Goal: Task Accomplishment & Management: Use online tool/utility

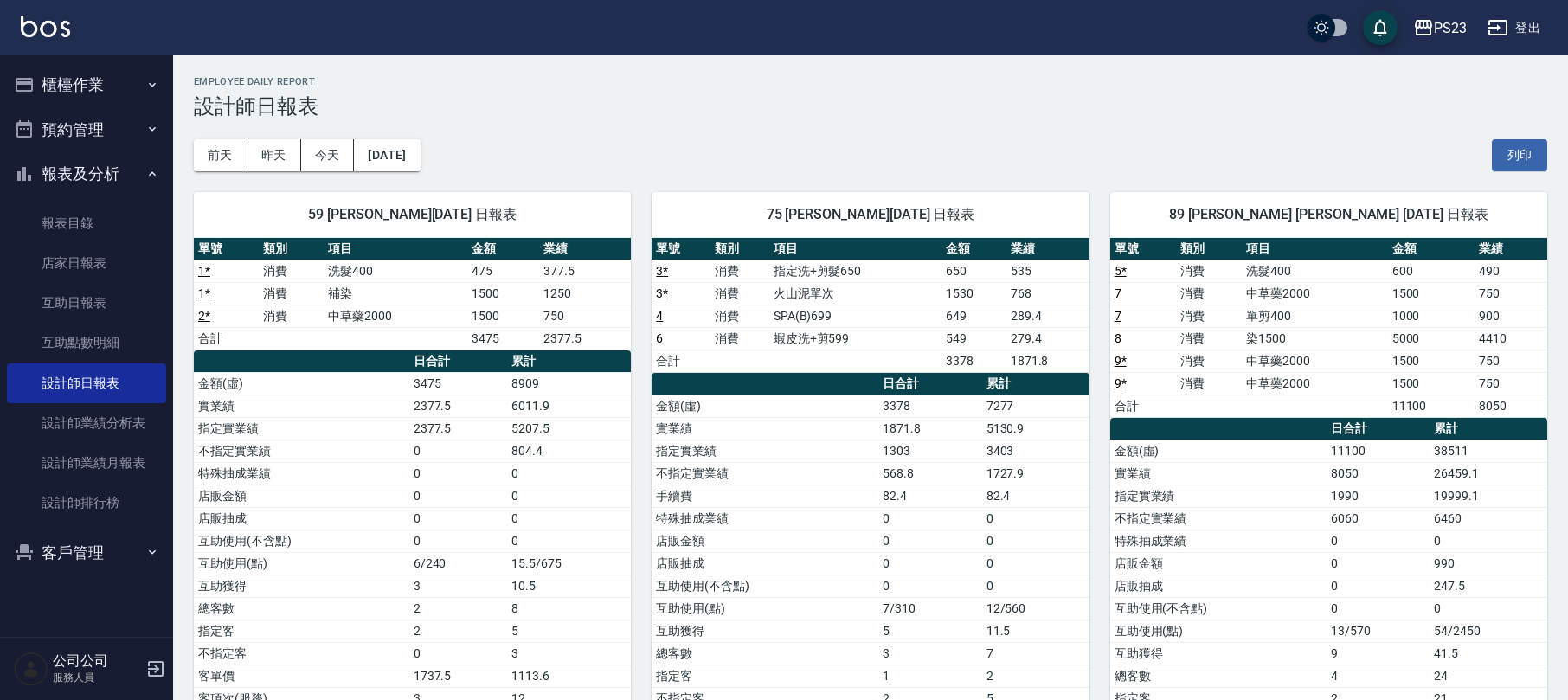
scroll to position [149, 0]
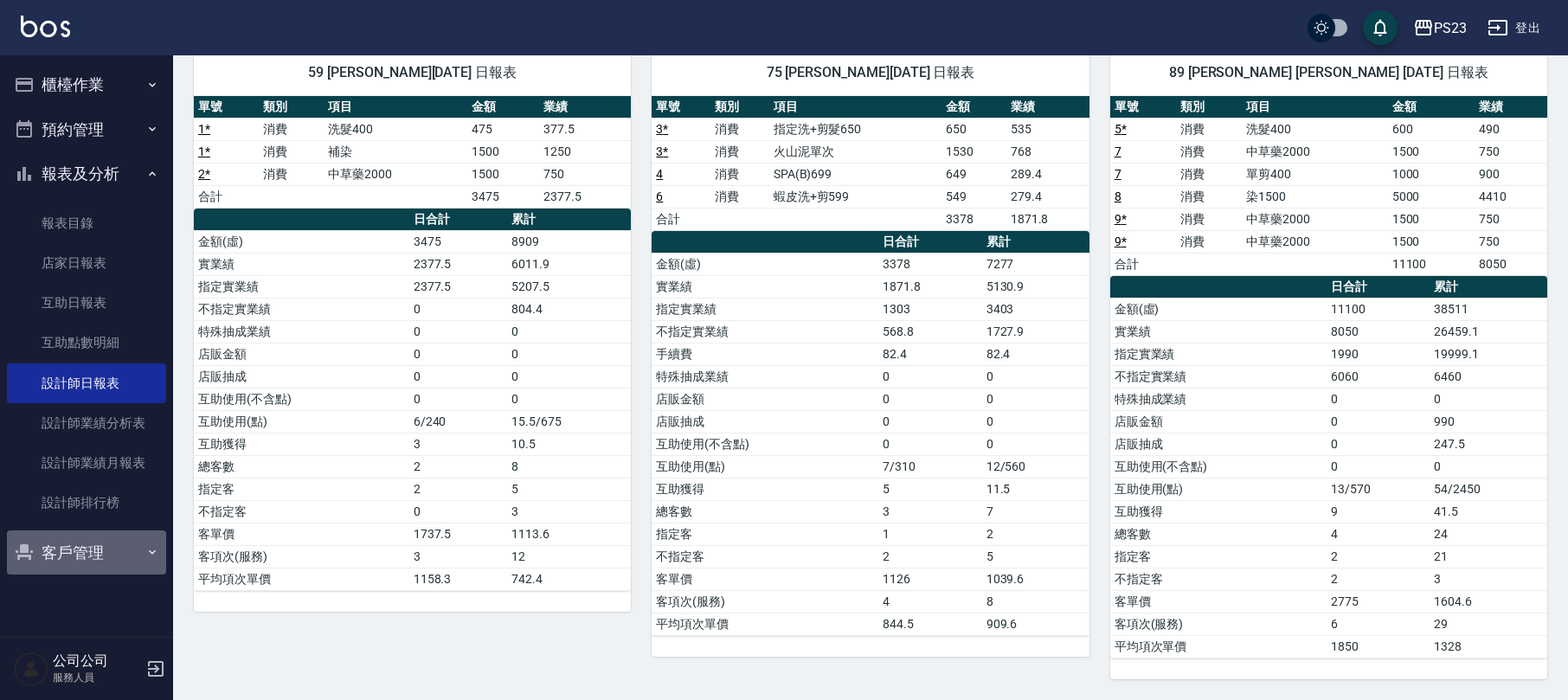
click at [104, 562] on button "客戶管理" at bounding box center [87, 553] width 159 height 45
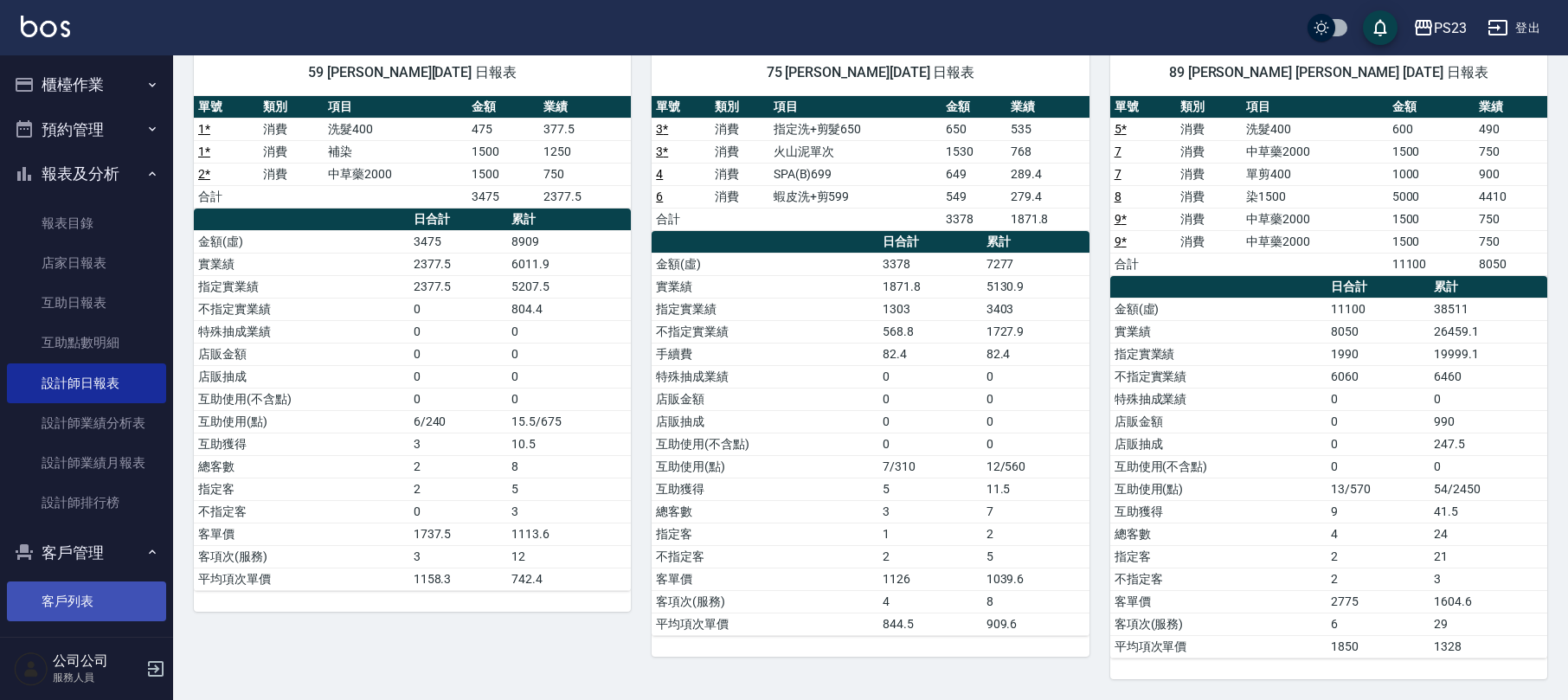
click at [100, 605] on link "客戶列表" at bounding box center [87, 602] width 159 height 40
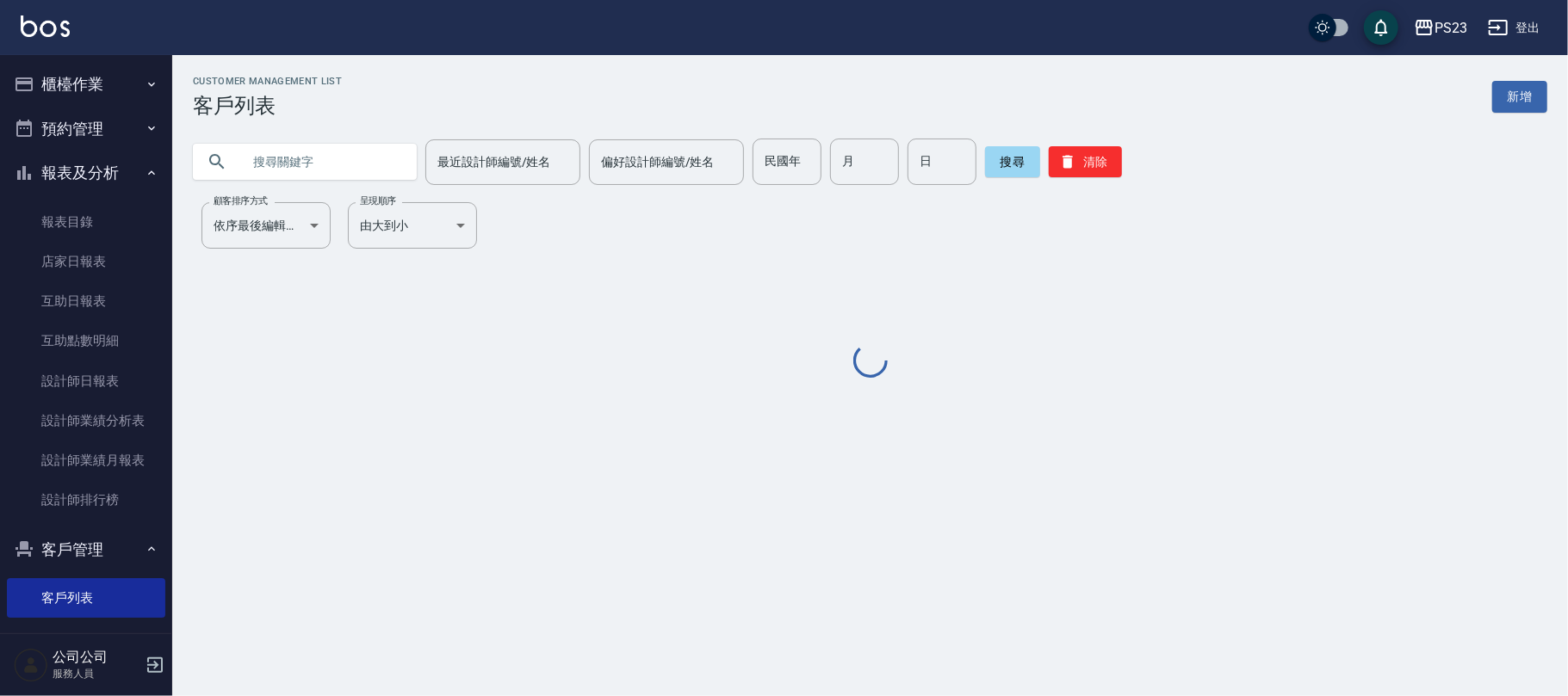
click at [283, 176] on input "text" at bounding box center [323, 161] width 162 height 46
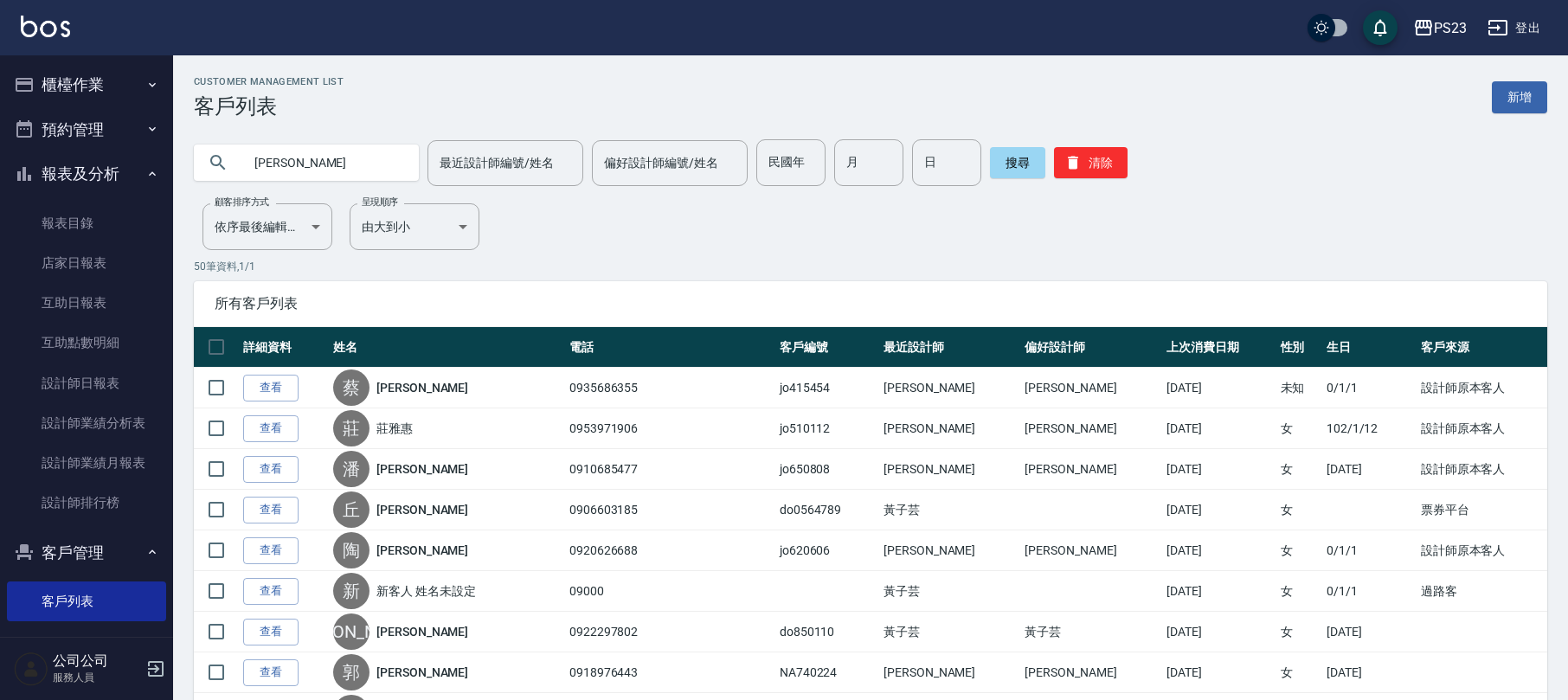
type input "[PERSON_NAME]"
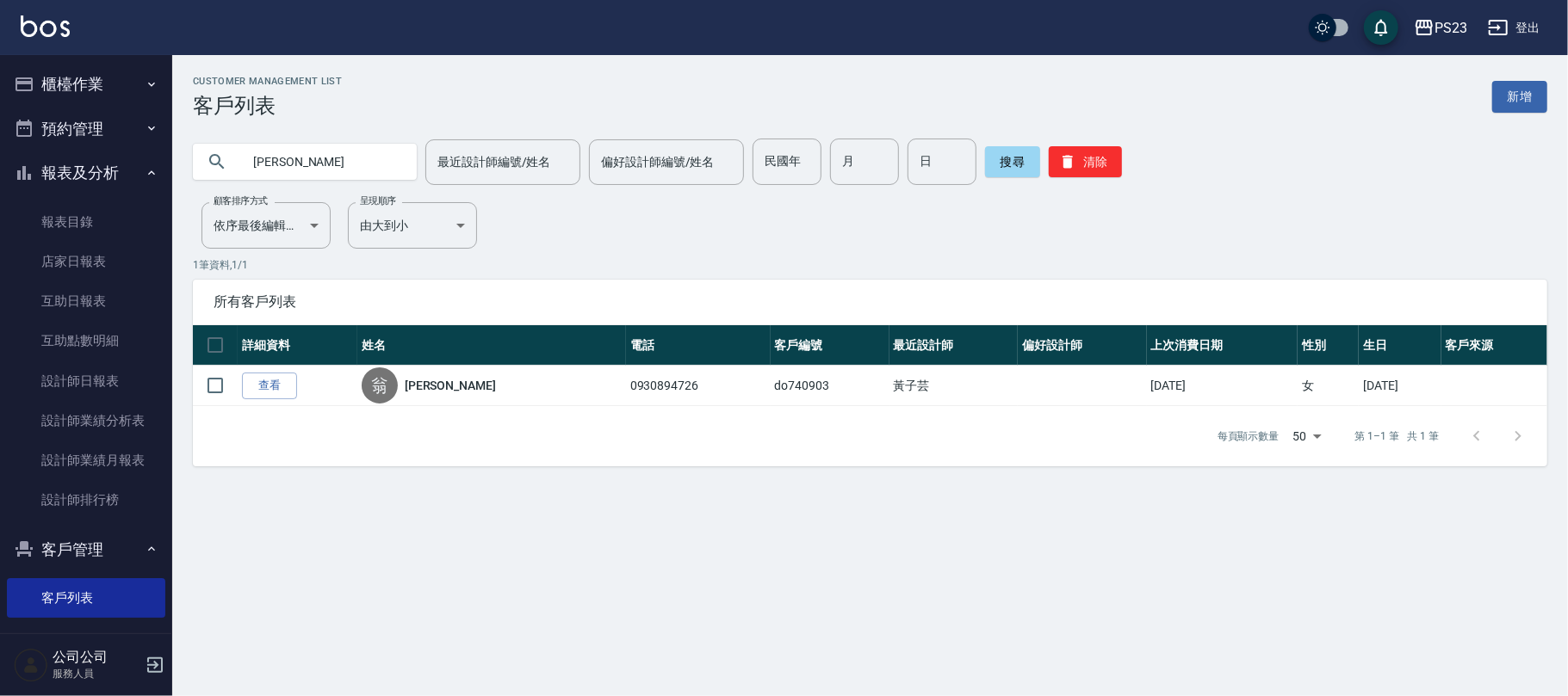
click at [430, 379] on link "[PERSON_NAME]" at bounding box center [450, 385] width 91 height 17
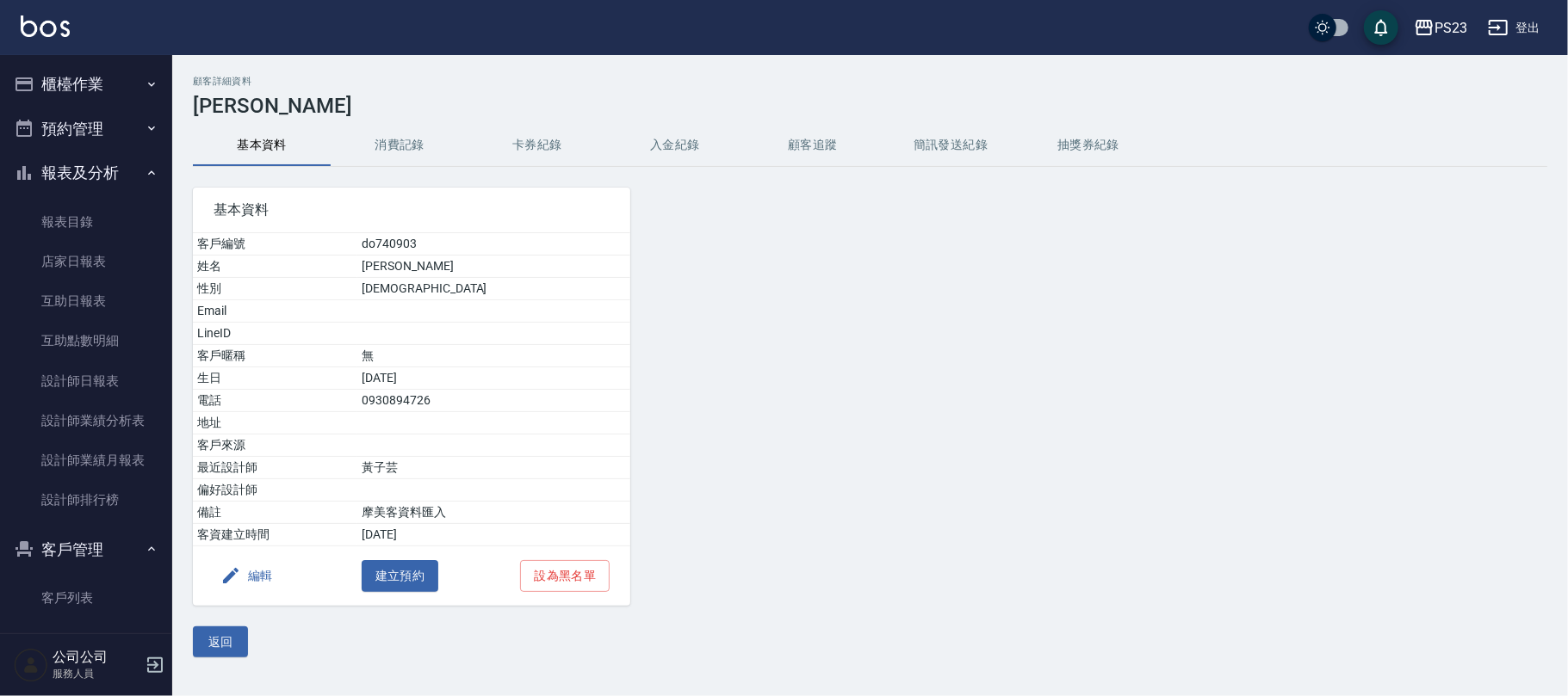
click at [545, 136] on button "卡券紀錄" at bounding box center [537, 145] width 138 height 42
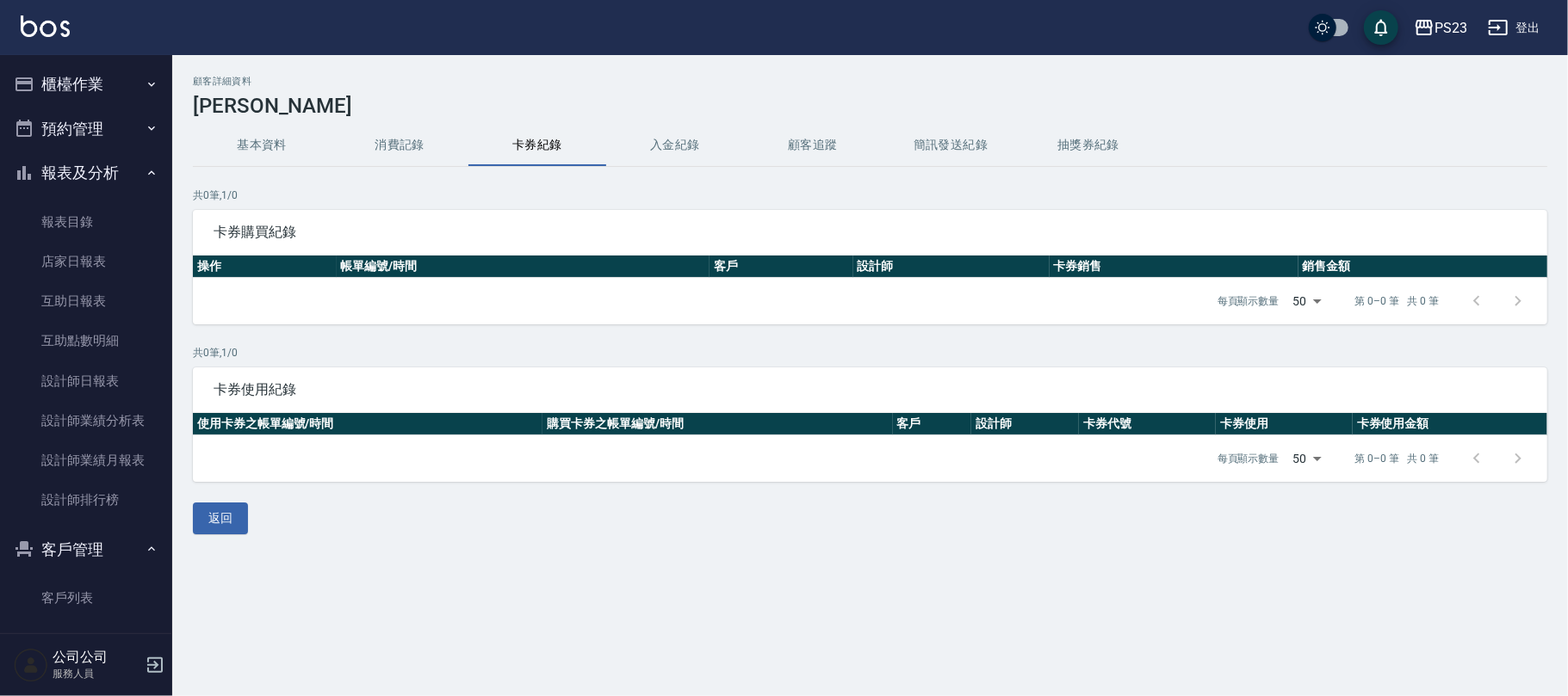
click at [414, 142] on button "消費記錄" at bounding box center [399, 145] width 138 height 42
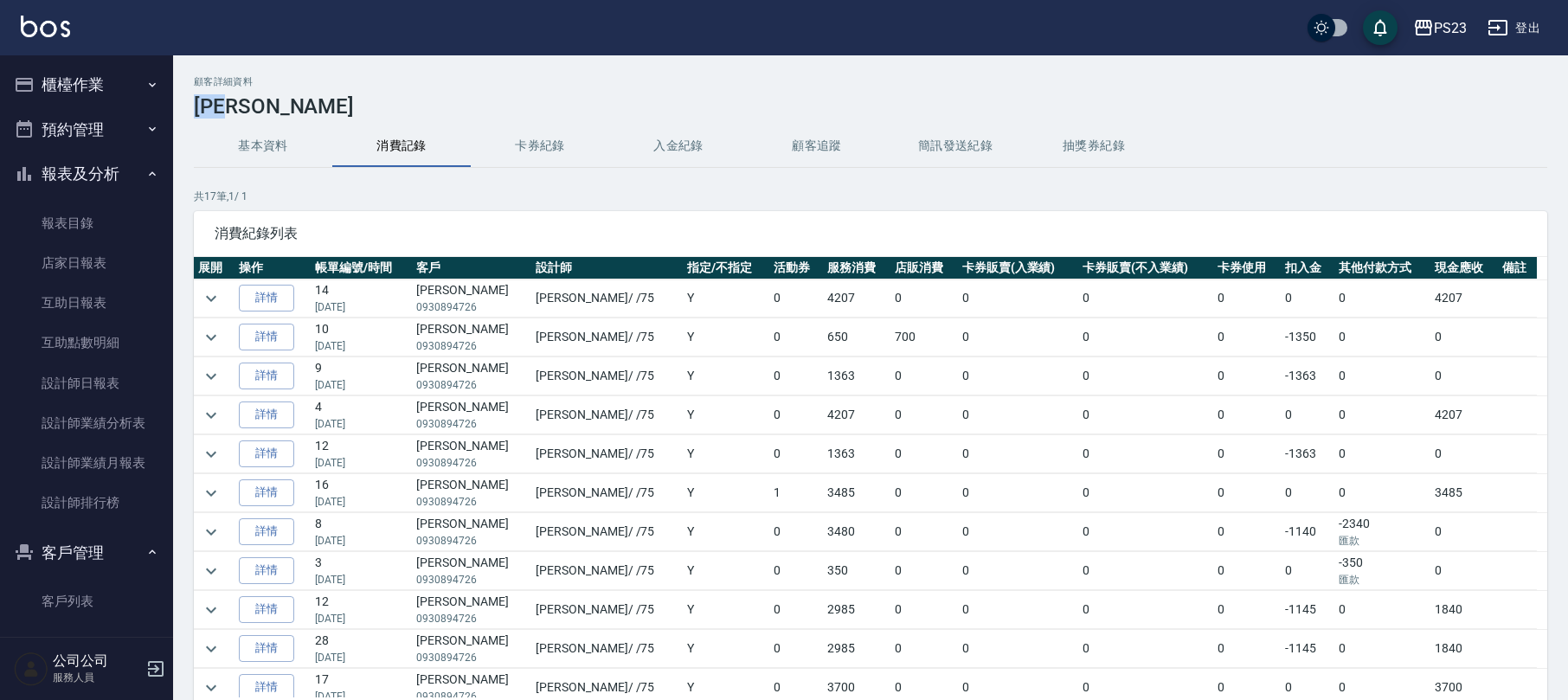
drag, startPoint x: 274, startPoint y: 103, endPoint x: 184, endPoint y: 110, distance: 90.3
click at [184, 110] on div "顧客詳細資料 [PERSON_NAME] 基本資料 消費記錄 卡券紀錄 入金紀錄 顧客追蹤 簡訊發送紀錄 抽獎券紀錄 共 17 筆, 1 / 1 消費紀錄列表…" at bounding box center [870, 437] width 1395 height 721
copy h3 "[PERSON_NAME]"
click at [95, 98] on button "櫃檯作業" at bounding box center [87, 85] width 159 height 45
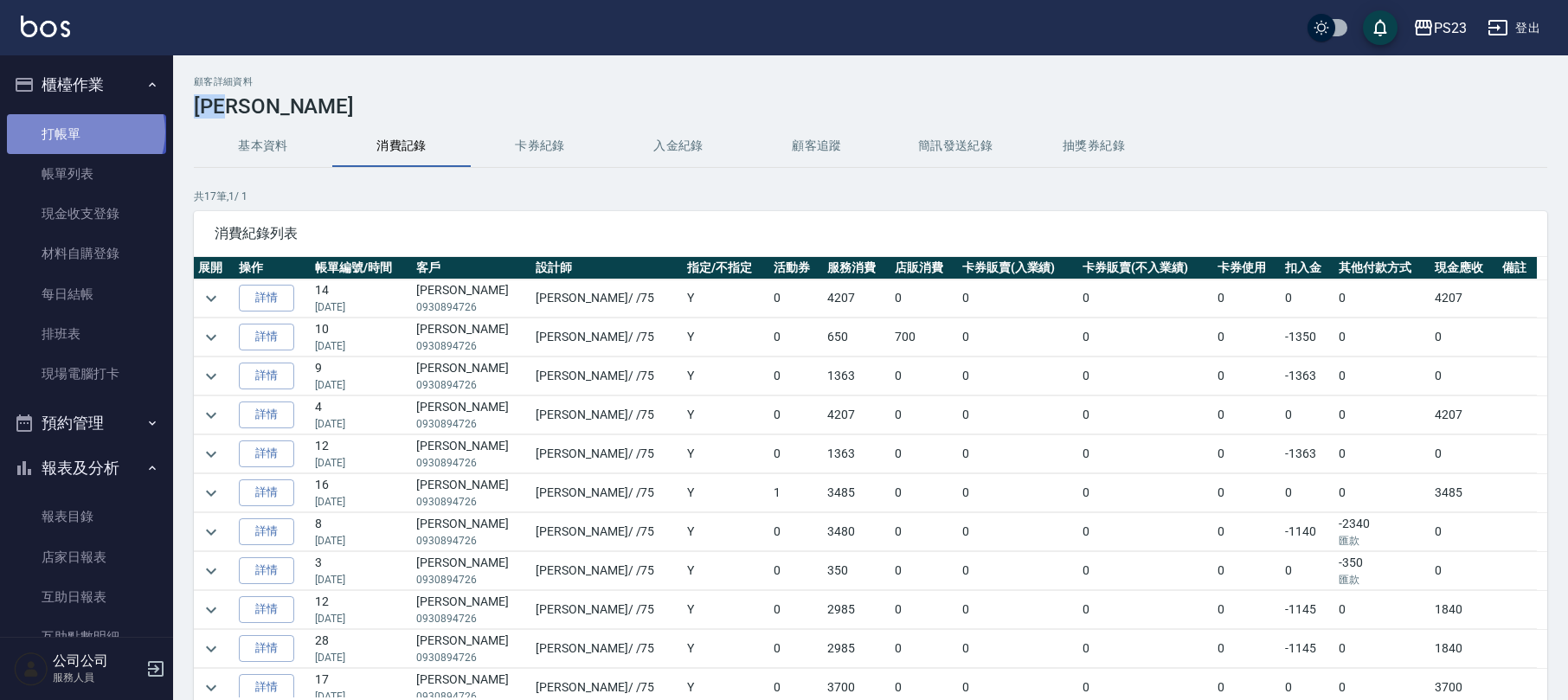
click at [84, 131] on link "打帳單" at bounding box center [87, 134] width 159 height 40
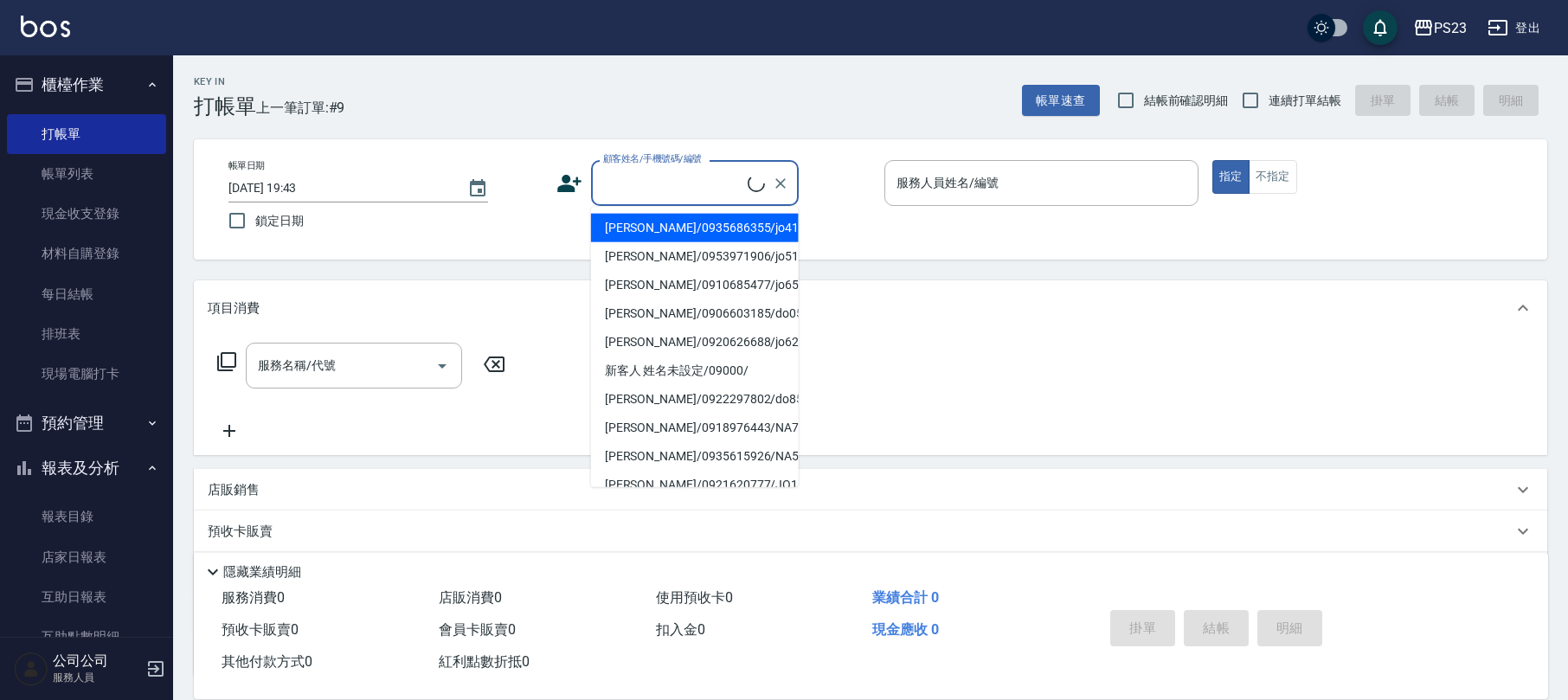
click at [666, 175] on input "顧客姓名/手機號碼/編號" at bounding box center [673, 183] width 149 height 30
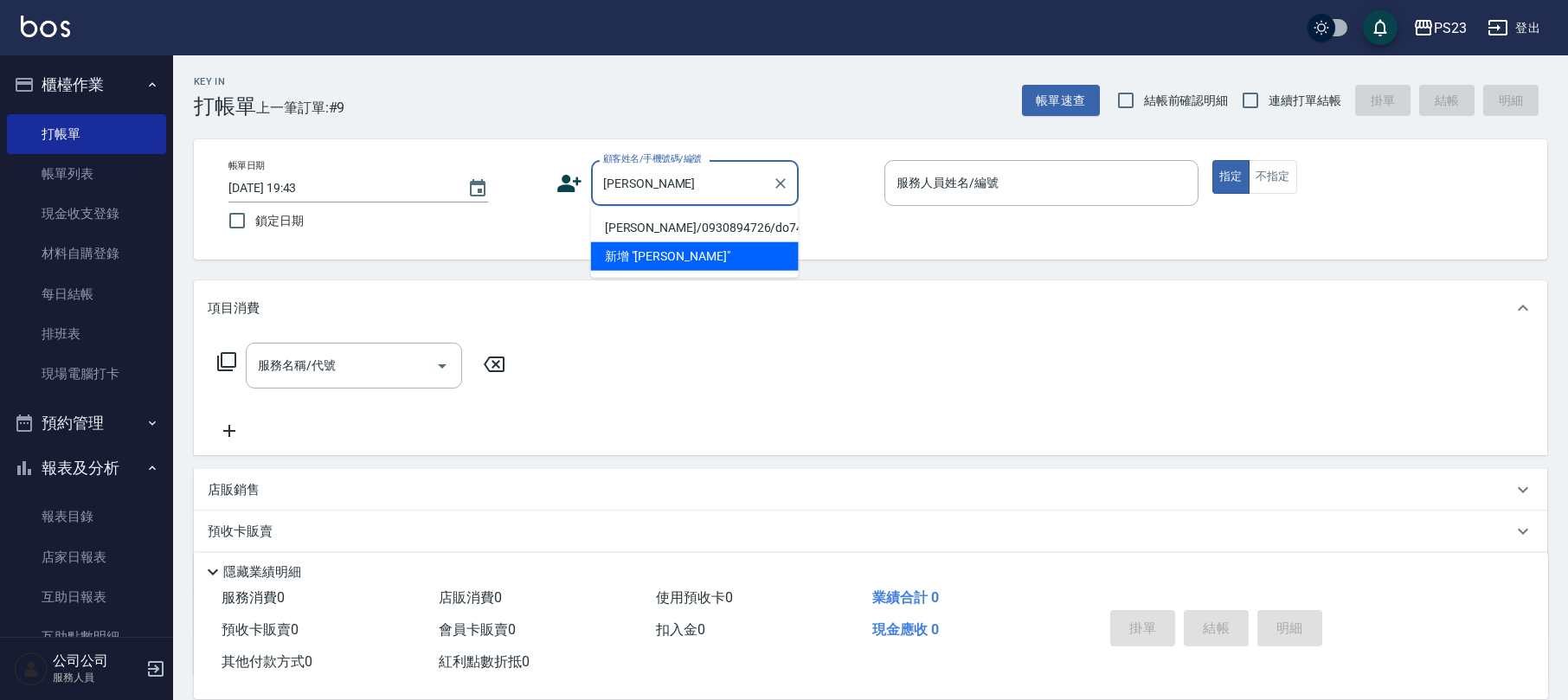
click at [658, 231] on li "[PERSON_NAME]/0930894726/do740903" at bounding box center [695, 228] width 208 height 29
type input "[PERSON_NAME]/0930894726/do740903"
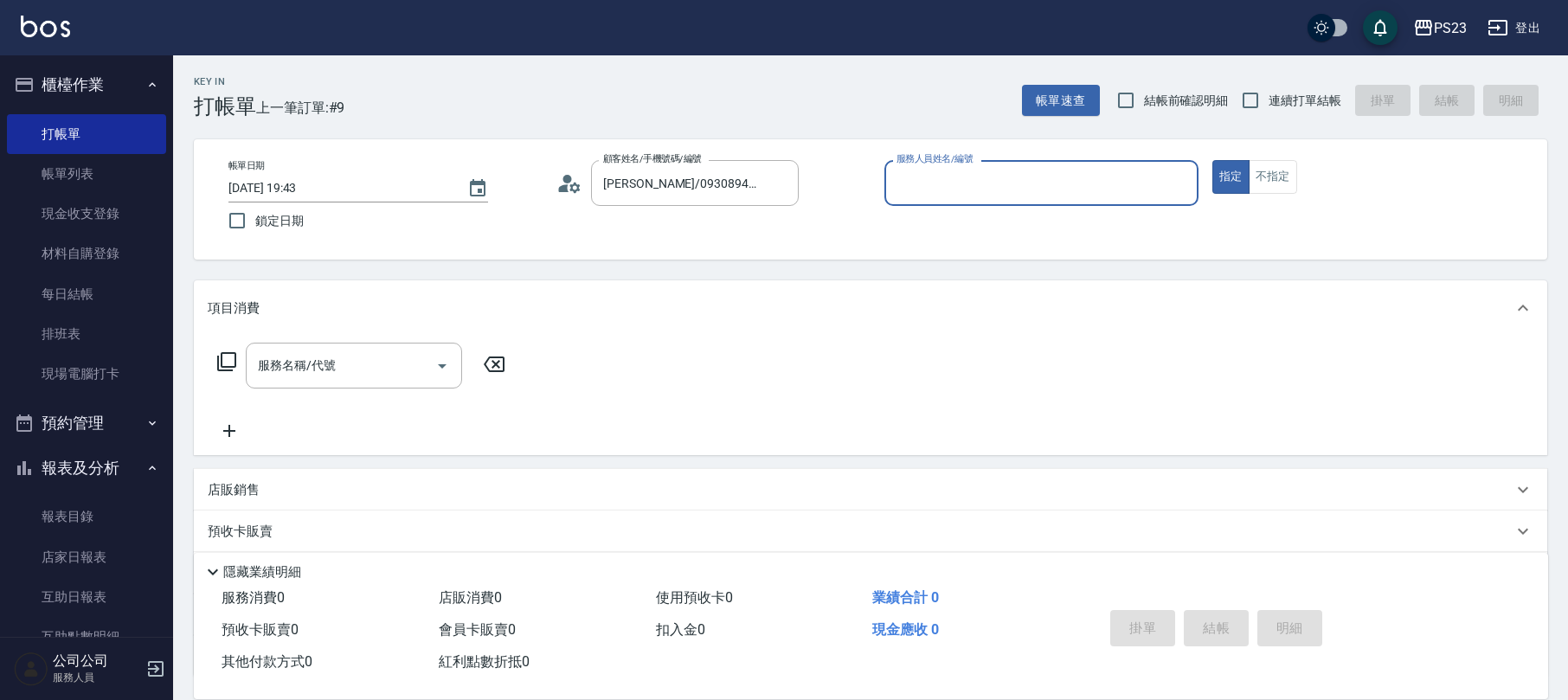
click at [559, 182] on icon at bounding box center [570, 183] width 26 height 26
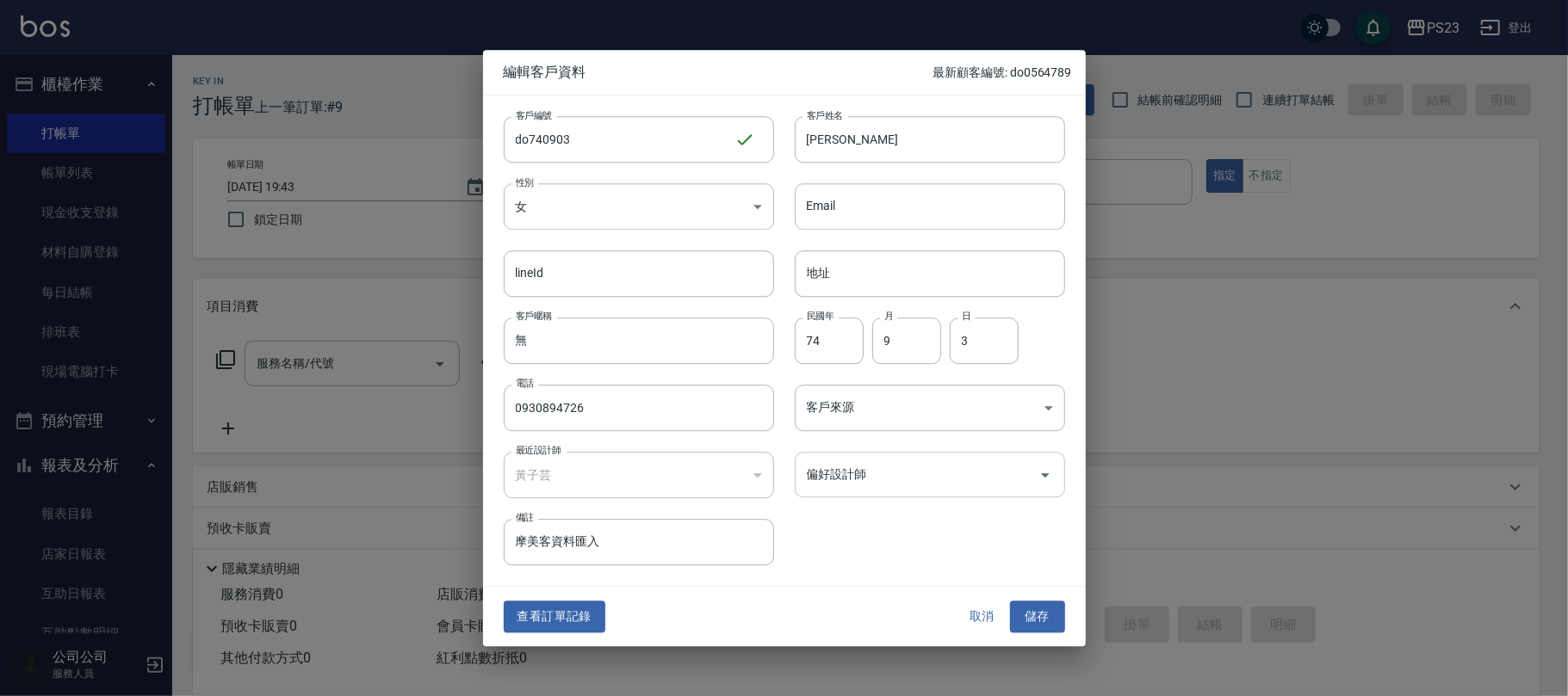
click at [827, 473] on input "偏好設計師" at bounding box center [917, 475] width 230 height 30
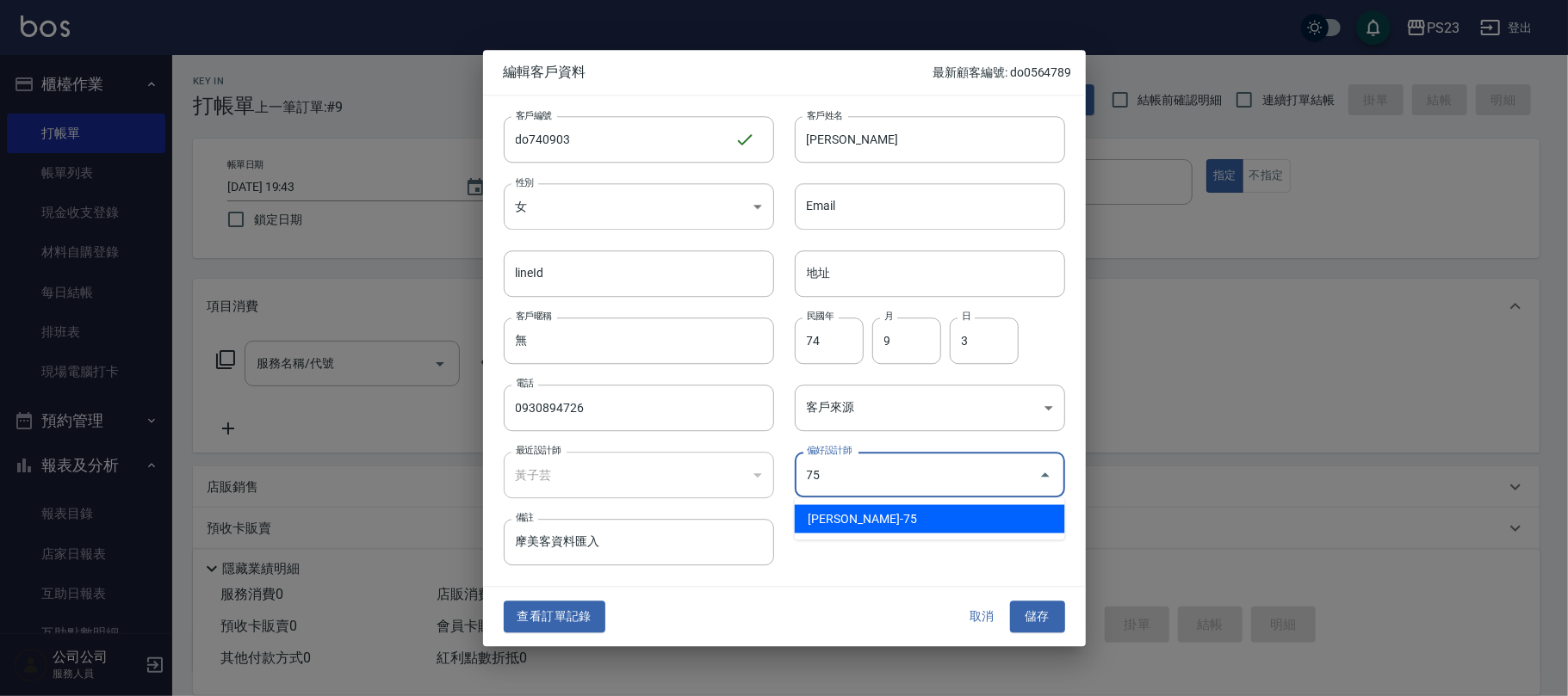
click at [867, 518] on li "[PERSON_NAME]-75" at bounding box center [929, 519] width 270 height 29
type input "黃子芸"
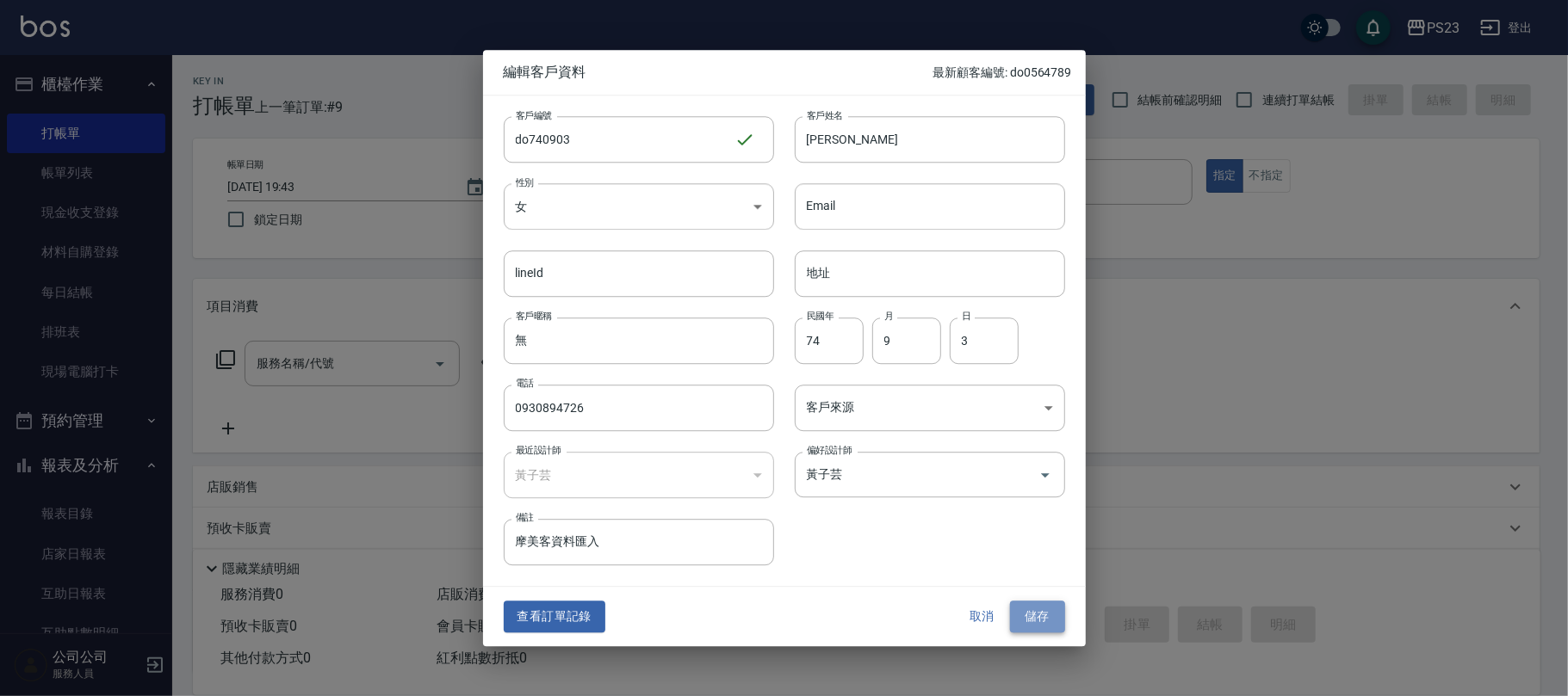
click at [1049, 620] on button "儲存" at bounding box center [1038, 617] width 55 height 32
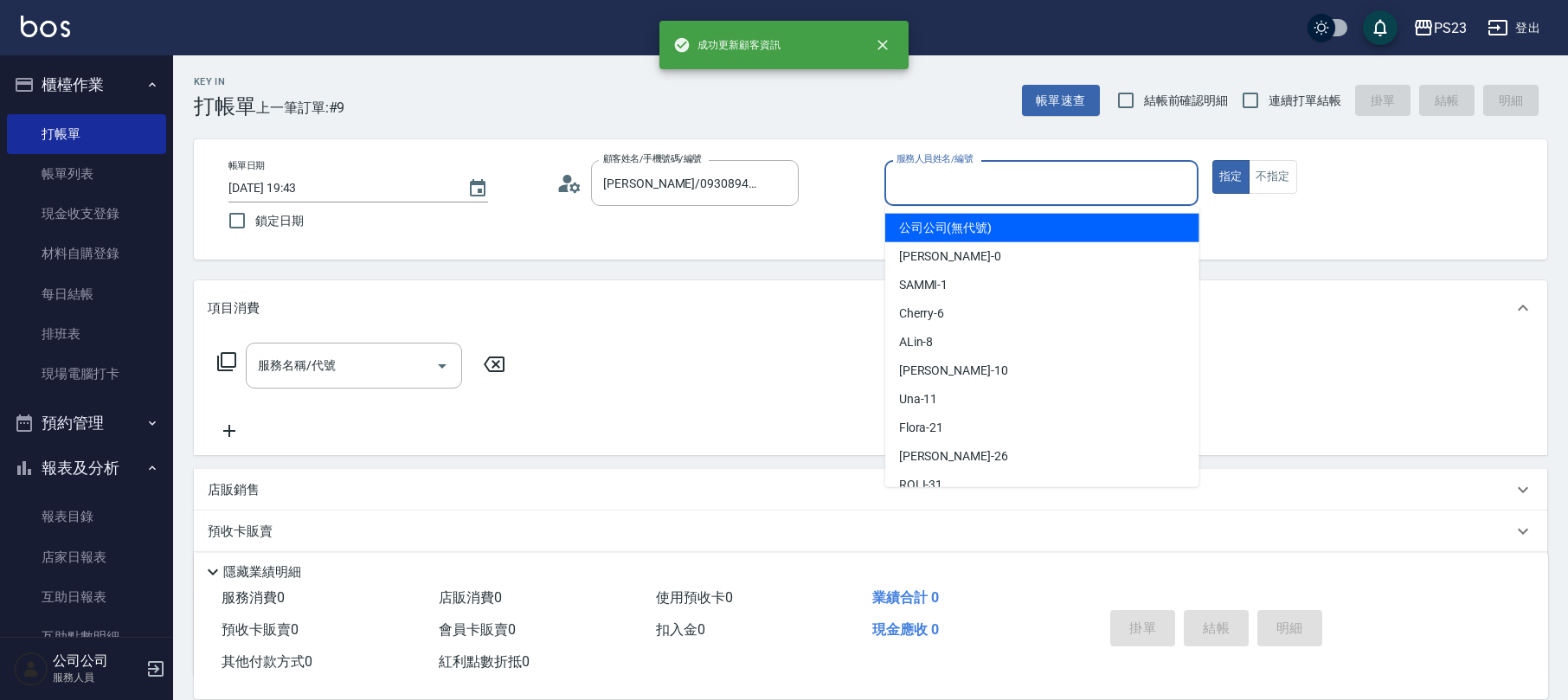
click at [1009, 168] on input "服務人員姓名/編號" at bounding box center [1041, 183] width 298 height 30
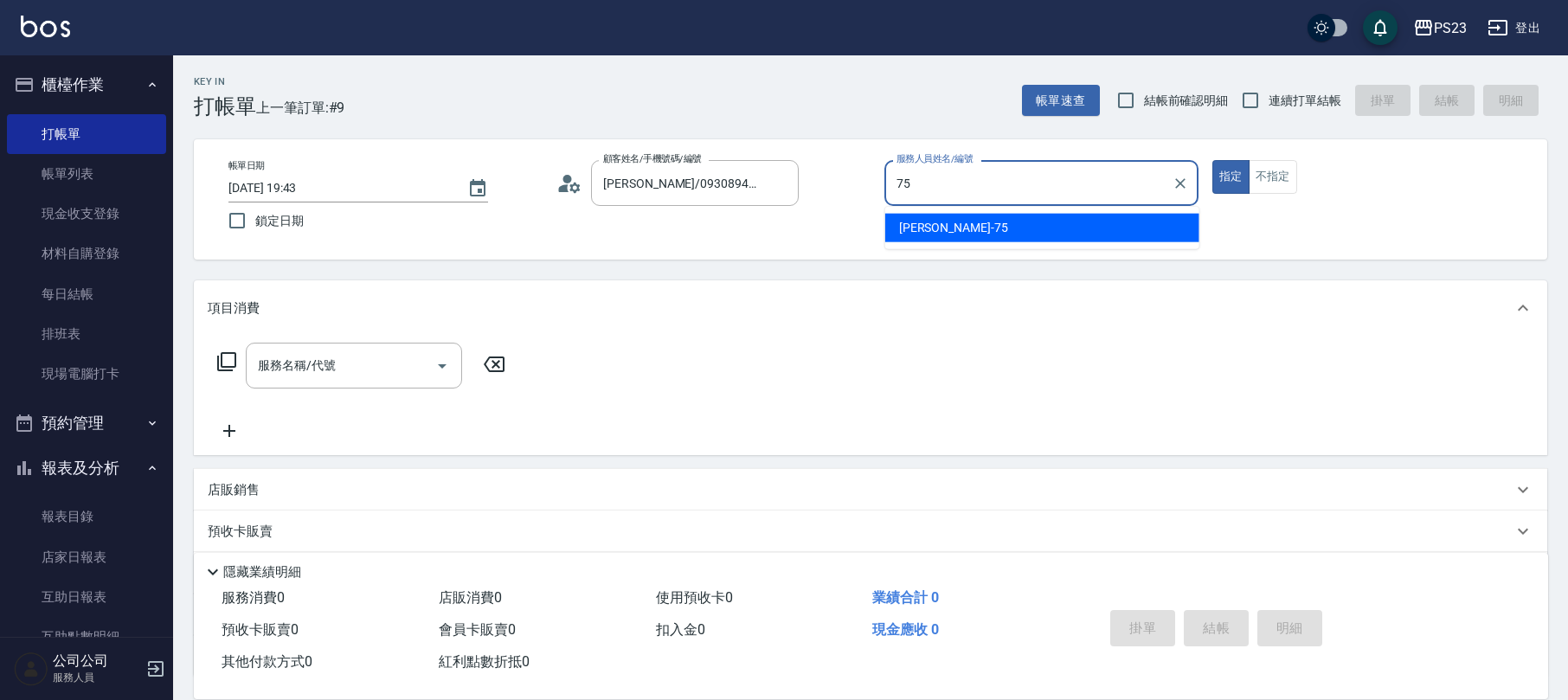
type input "Donna-75"
type button "true"
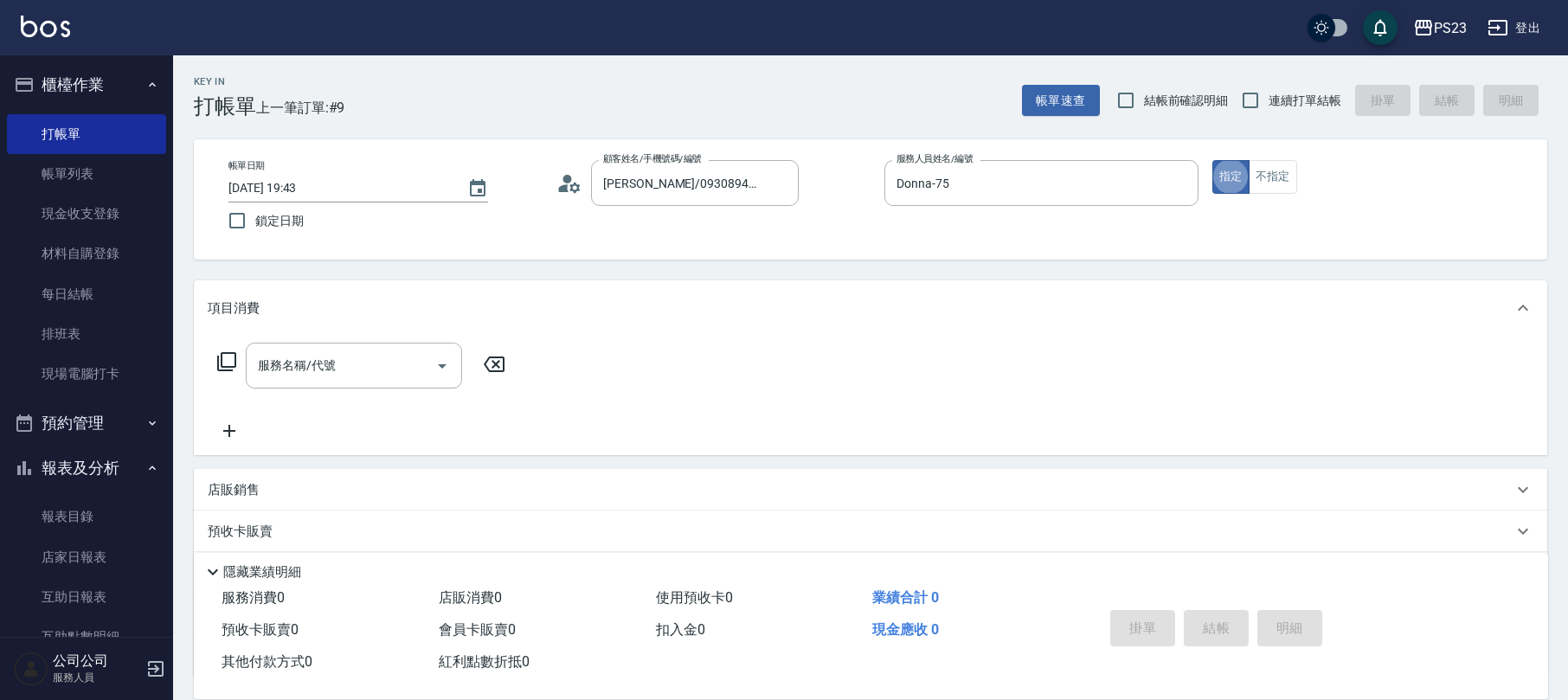
click at [226, 355] on icon at bounding box center [227, 361] width 21 height 21
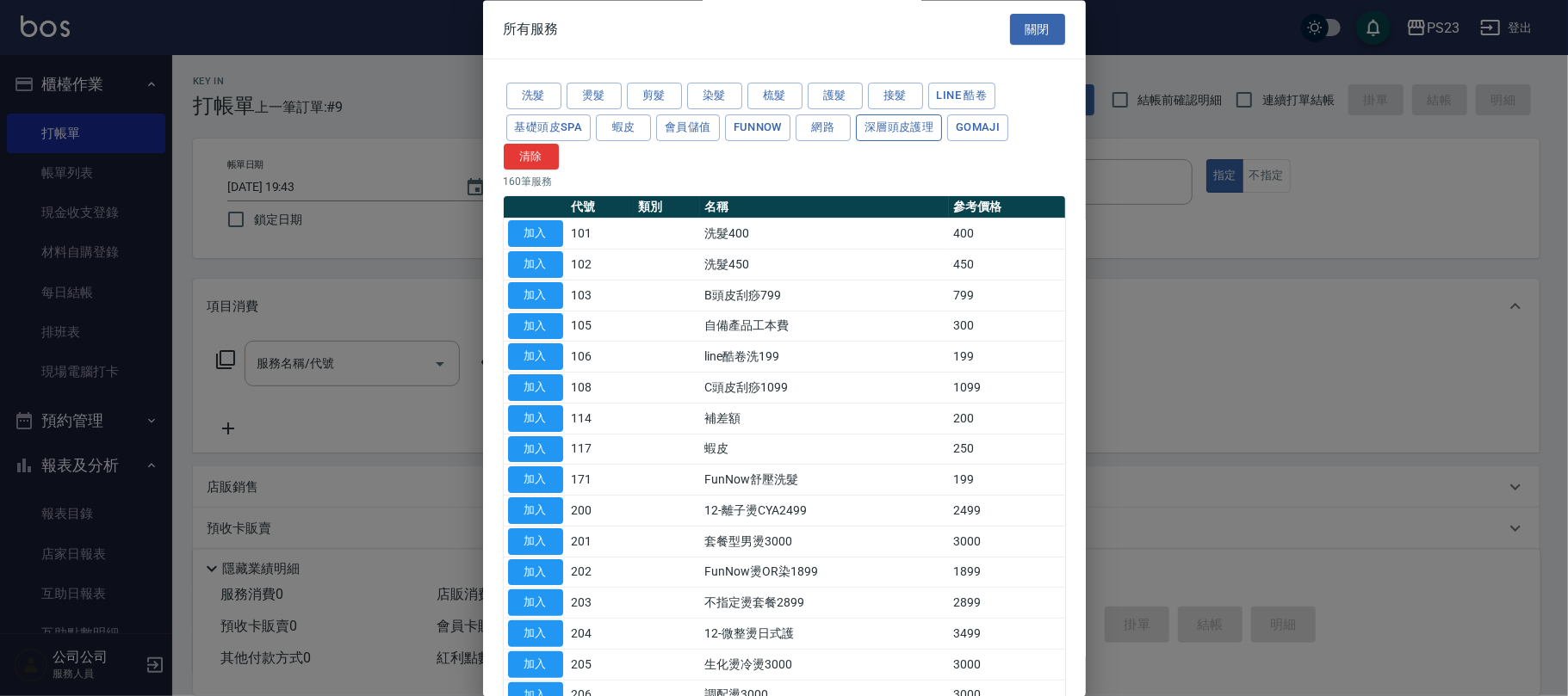
click at [907, 124] on button "深層頭皮護理" at bounding box center [898, 128] width 86 height 27
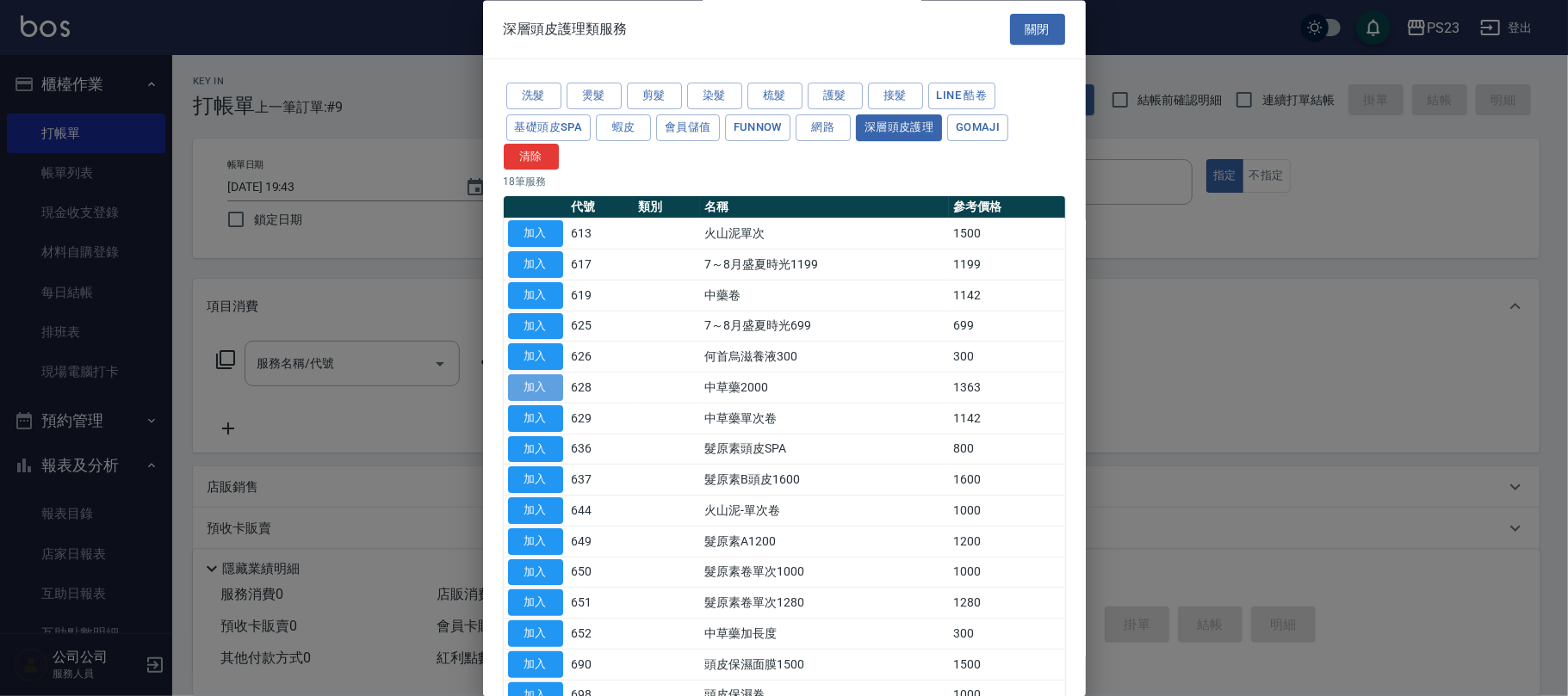
click at [523, 393] on button "加入" at bounding box center [536, 389] width 55 height 27
type input "中草藥2000(628)"
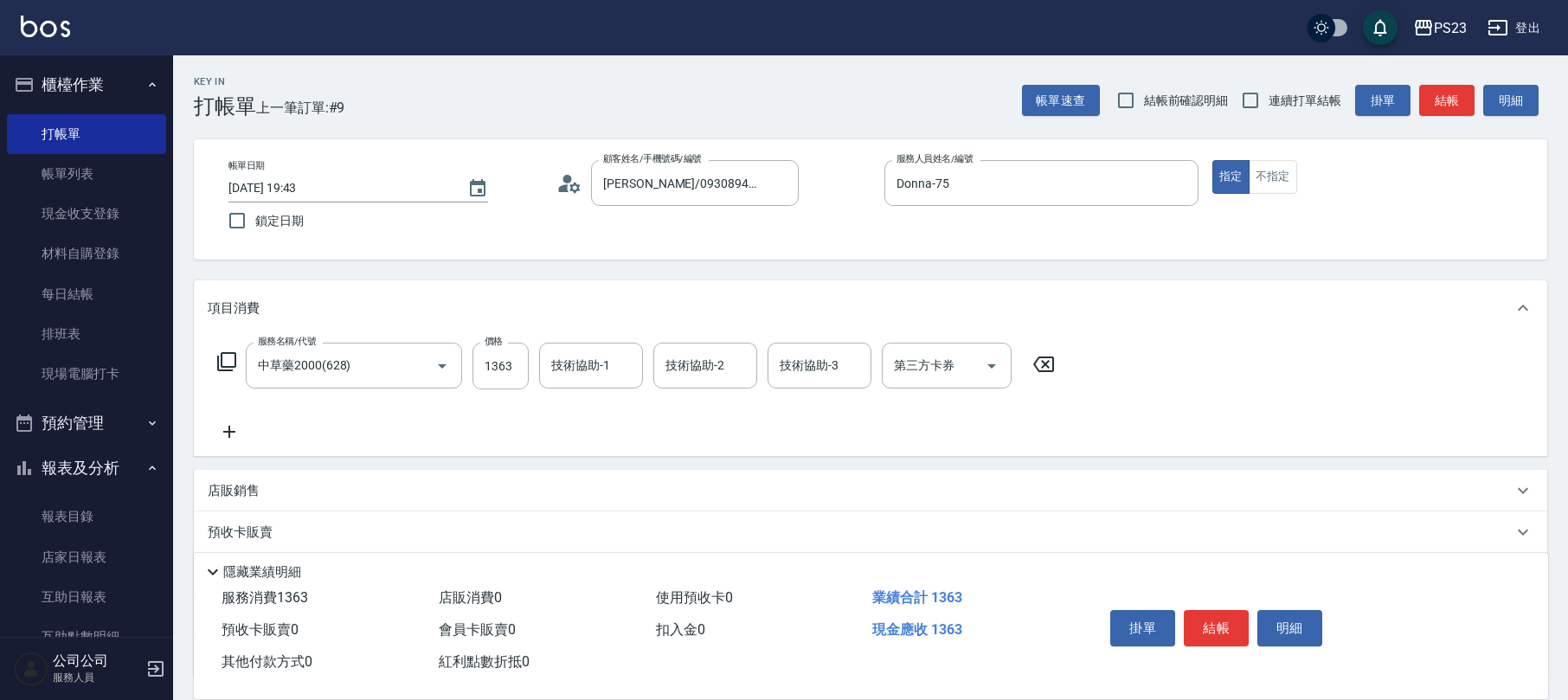
click at [232, 360] on icon at bounding box center [227, 361] width 21 height 21
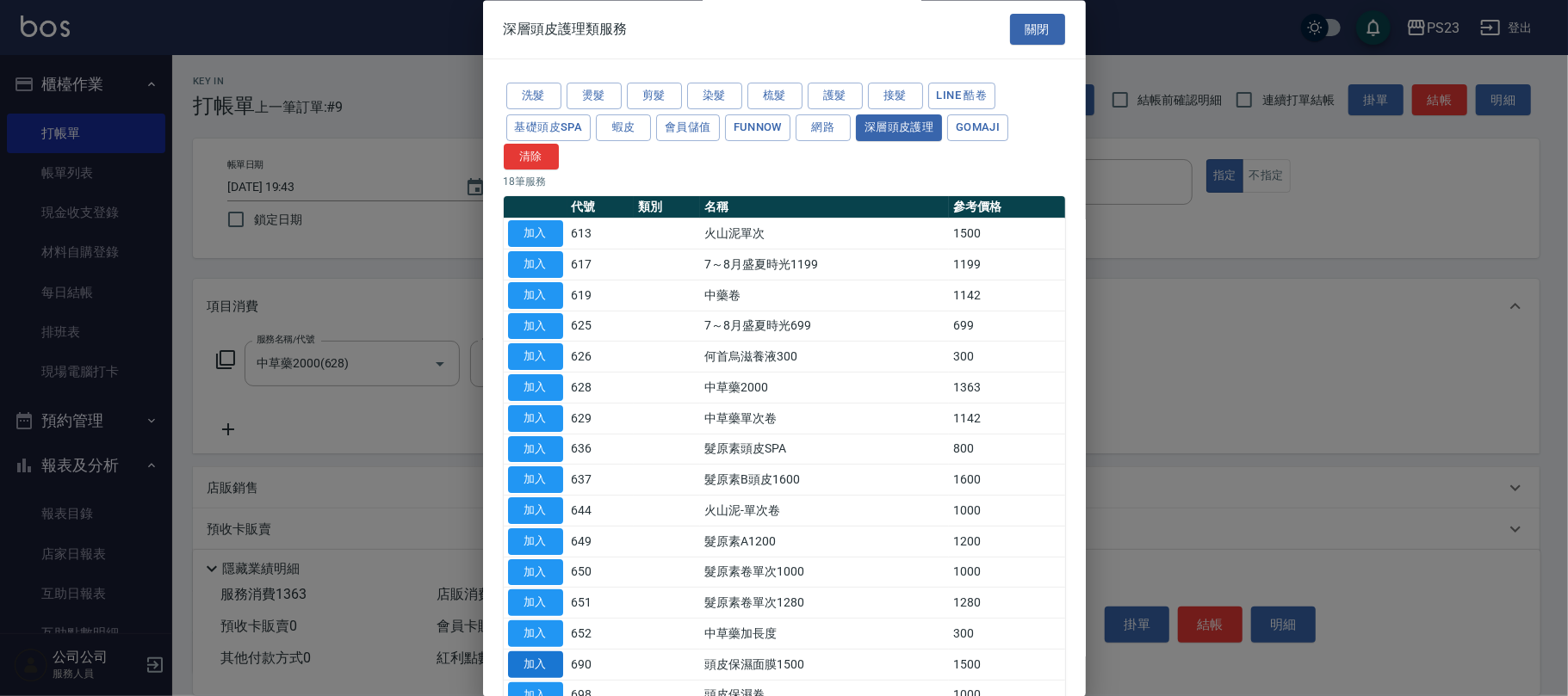
click at [542, 667] on button "加入" at bounding box center [536, 664] width 55 height 27
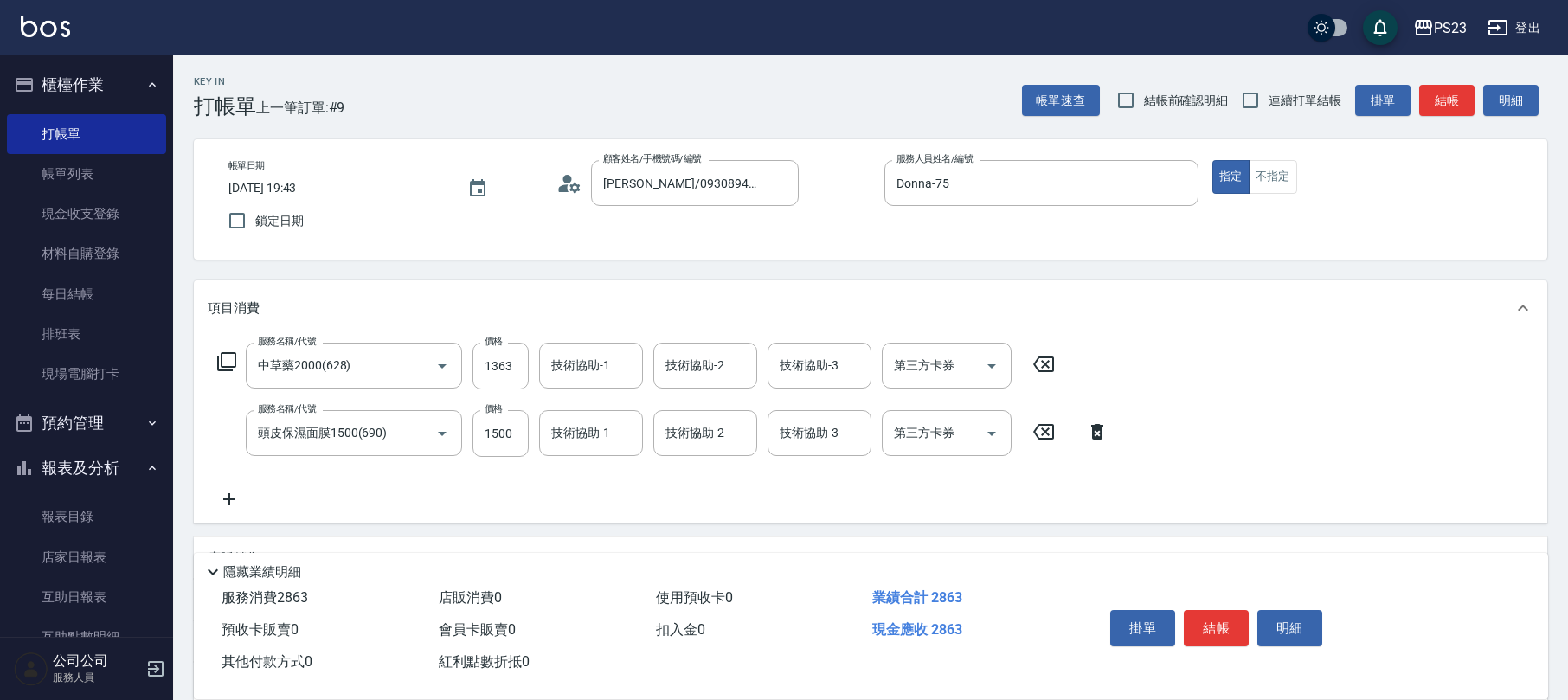
click at [227, 365] on icon at bounding box center [227, 361] width 21 height 21
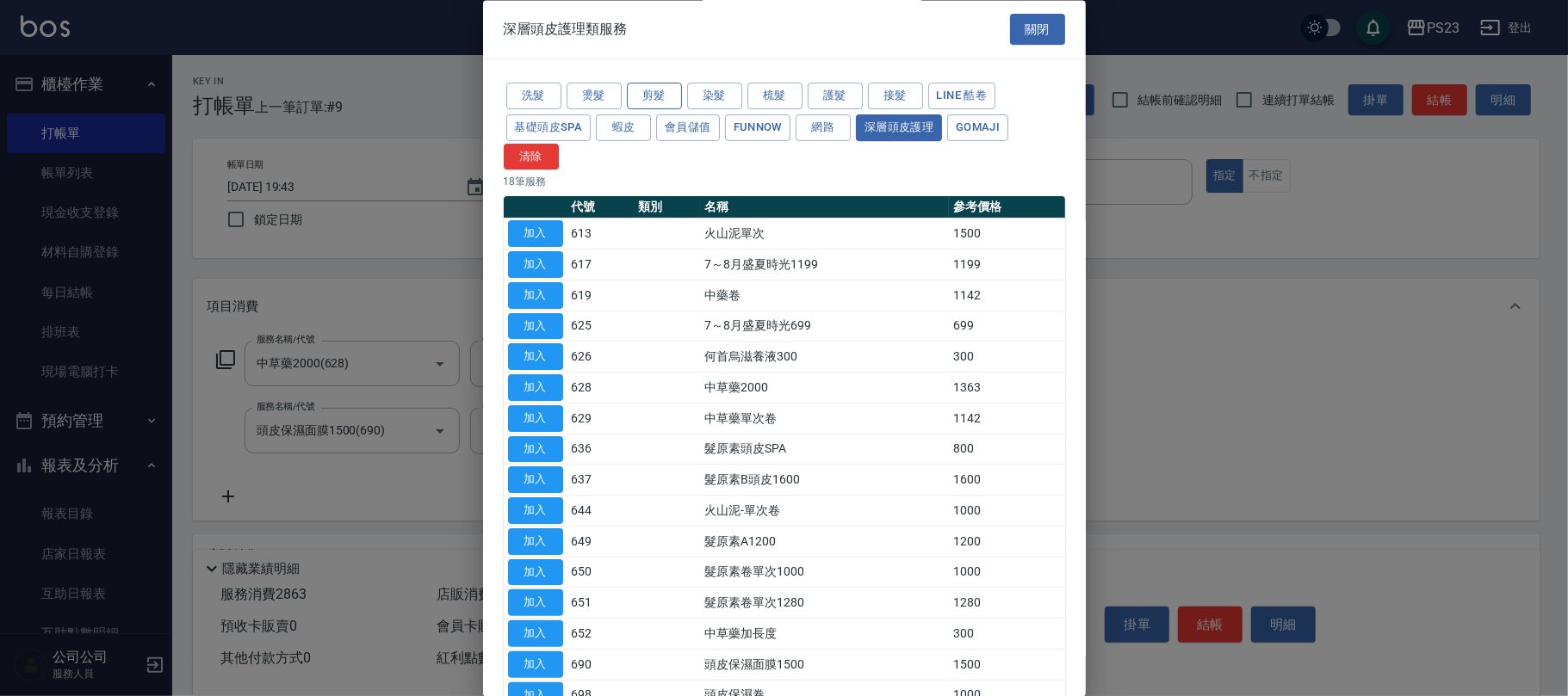
click at [653, 97] on button "剪髮" at bounding box center [655, 96] width 55 height 27
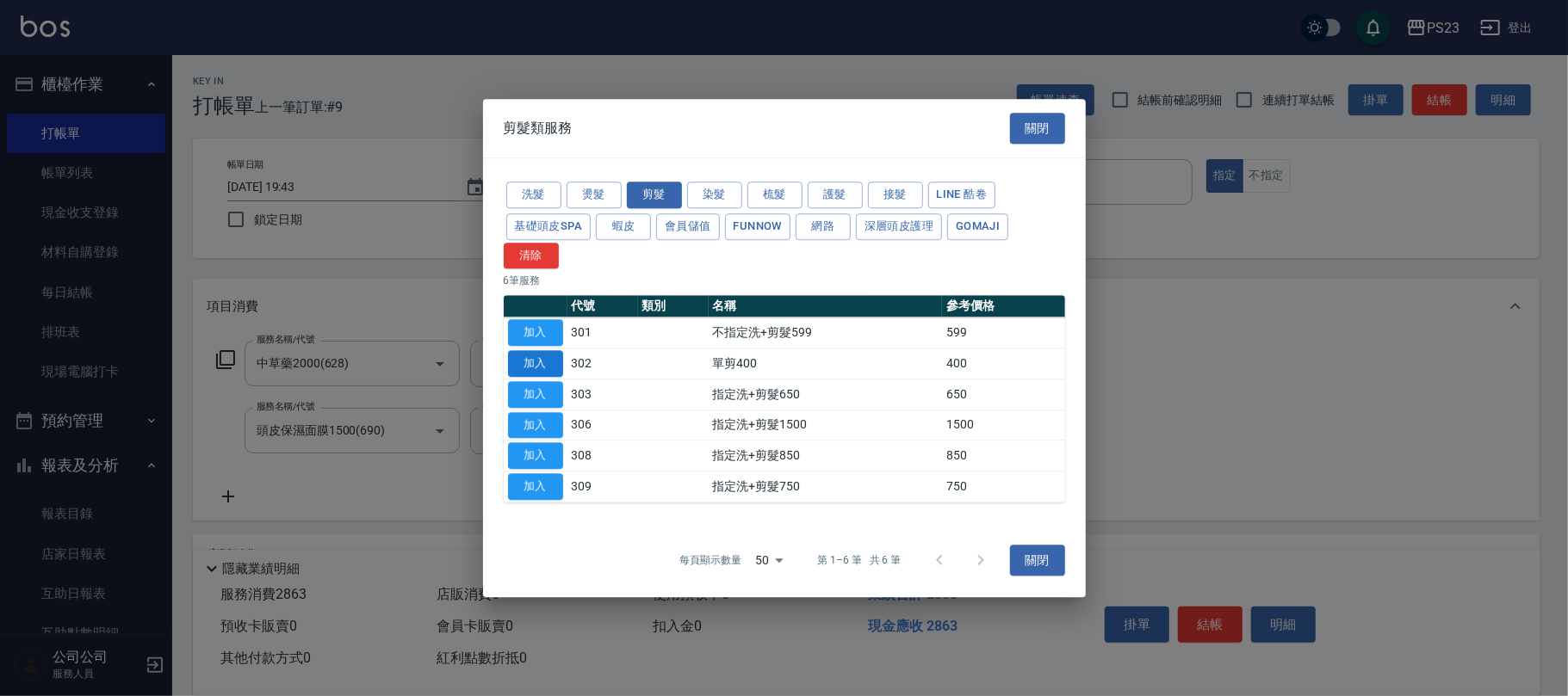
click at [539, 358] on button "加入" at bounding box center [536, 363] width 55 height 27
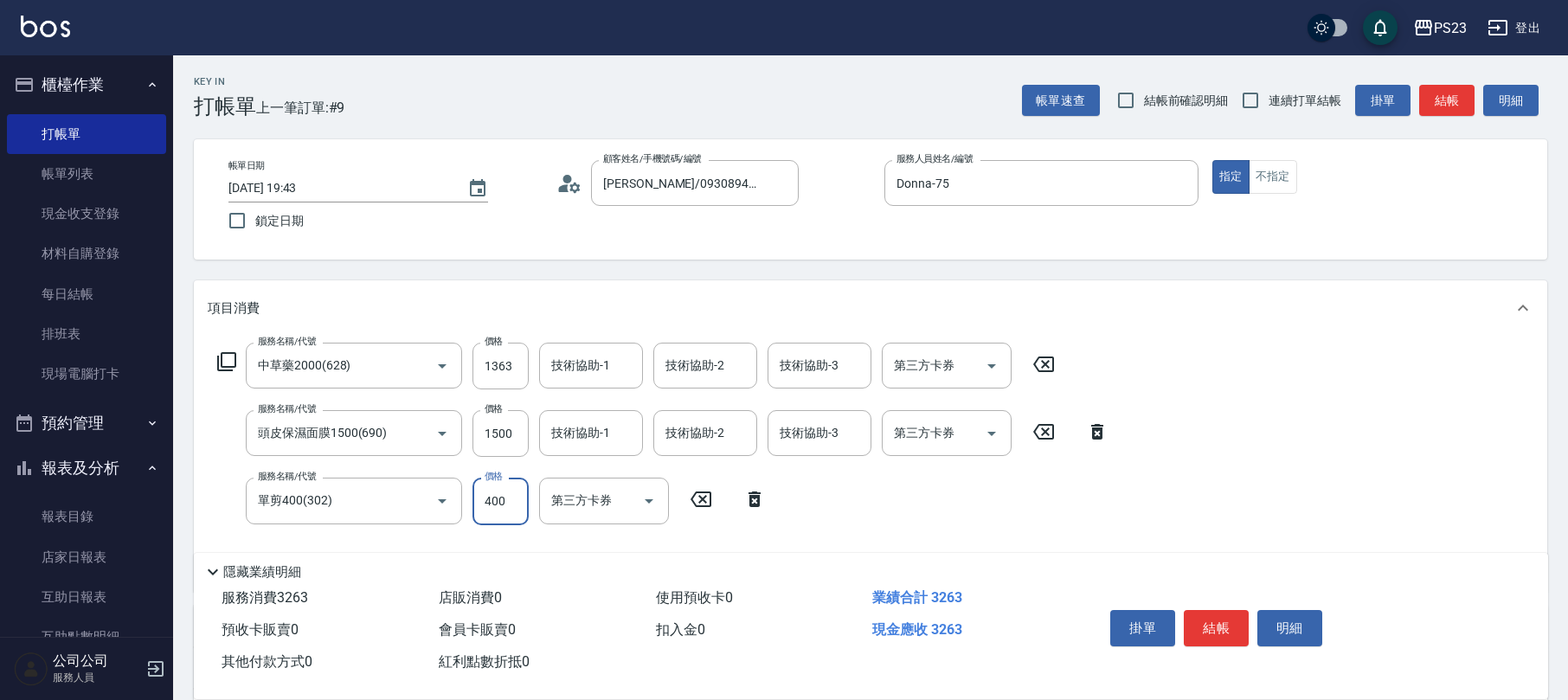
click at [500, 499] on input "400" at bounding box center [500, 500] width 57 height 47
type input "722"
click at [498, 433] on input "1500" at bounding box center [500, 434] width 57 height 47
type input "1530"
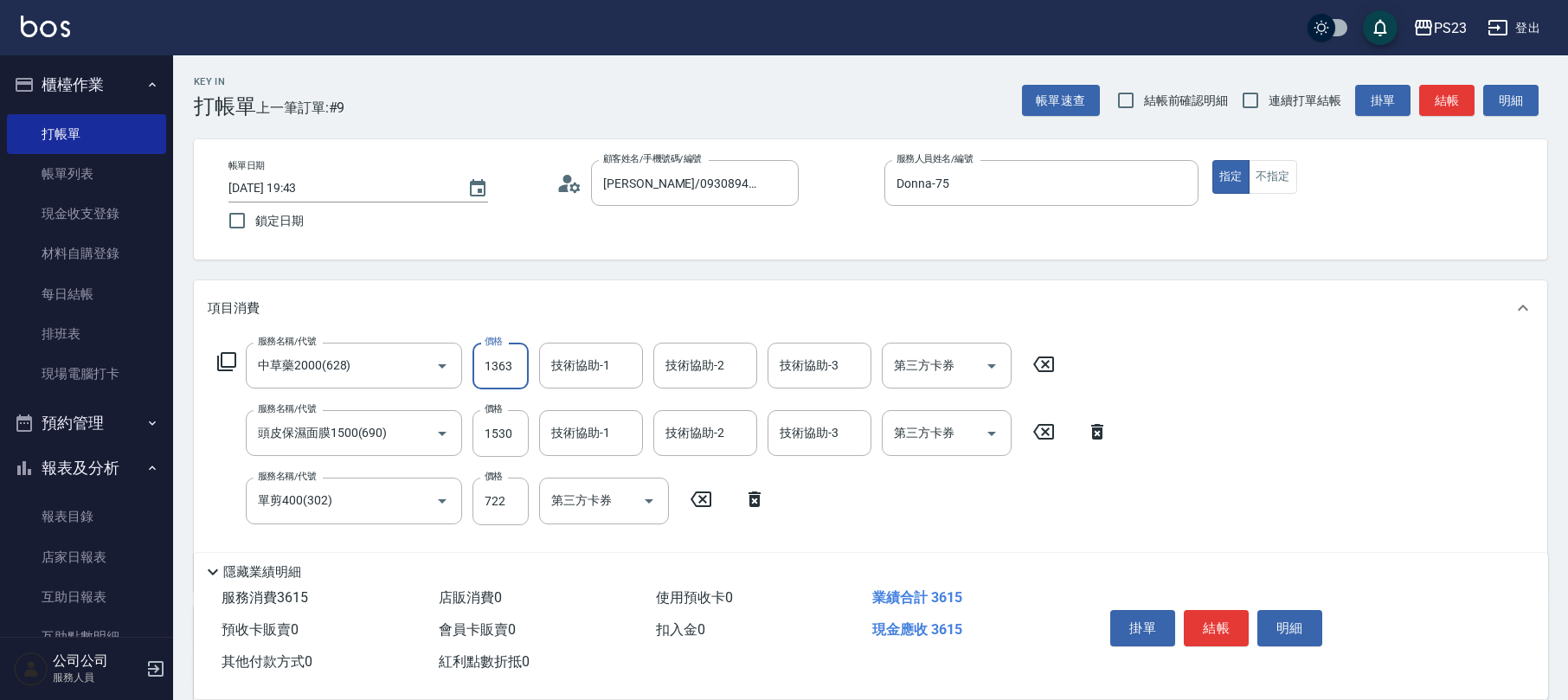
click at [518, 364] on input "1363" at bounding box center [500, 366] width 57 height 47
type input "1955"
type input "Donna-75"
click at [575, 431] on input "技術協助-1" at bounding box center [591, 433] width 88 height 30
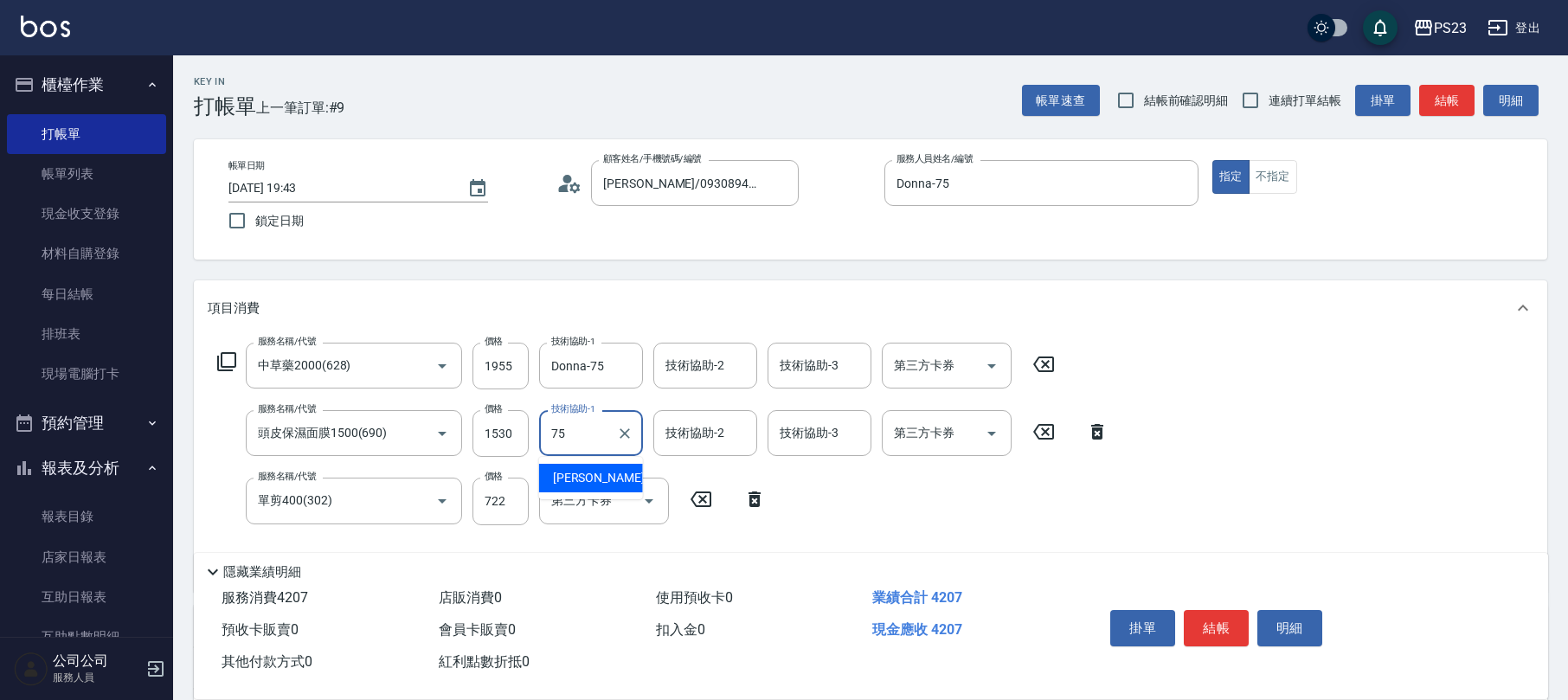
type input "Donna-75"
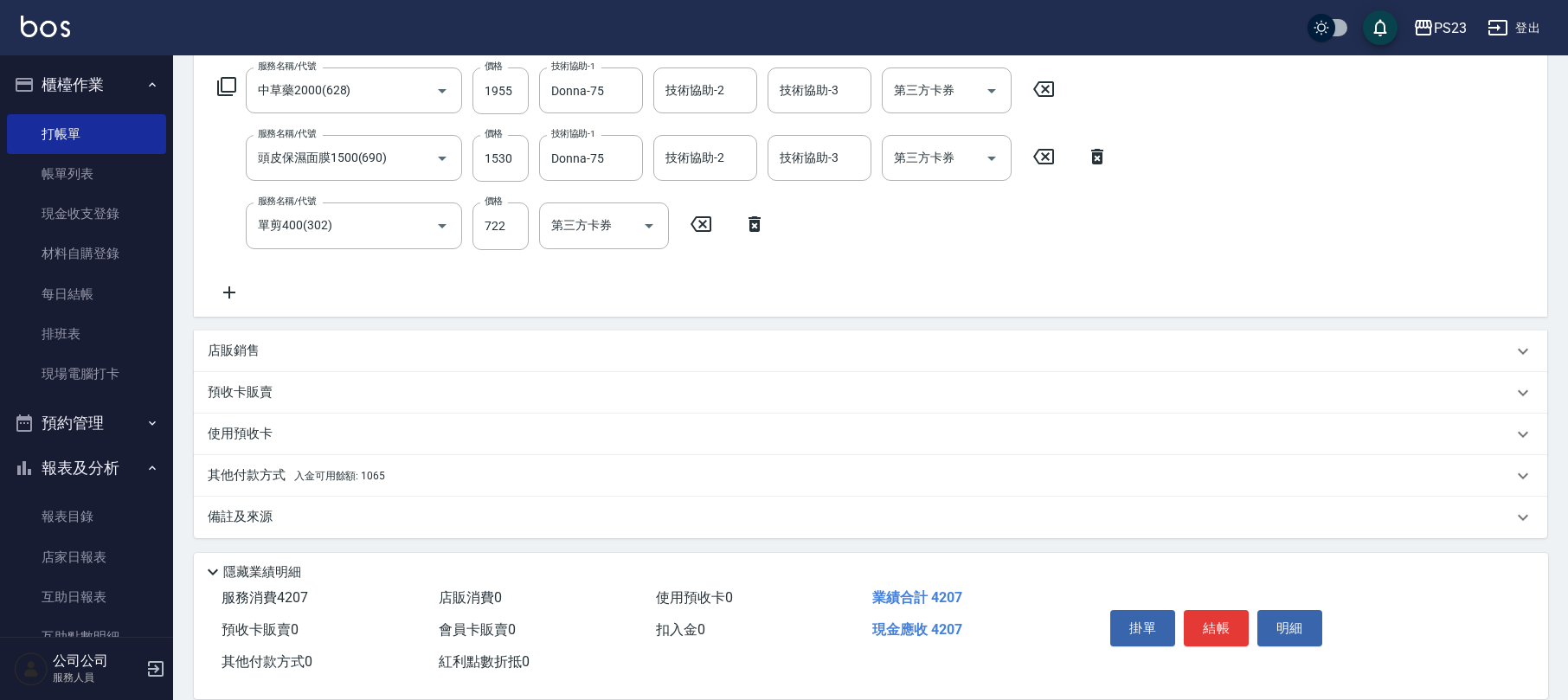
click at [420, 505] on div "備註及來源" at bounding box center [870, 518] width 1353 height 42
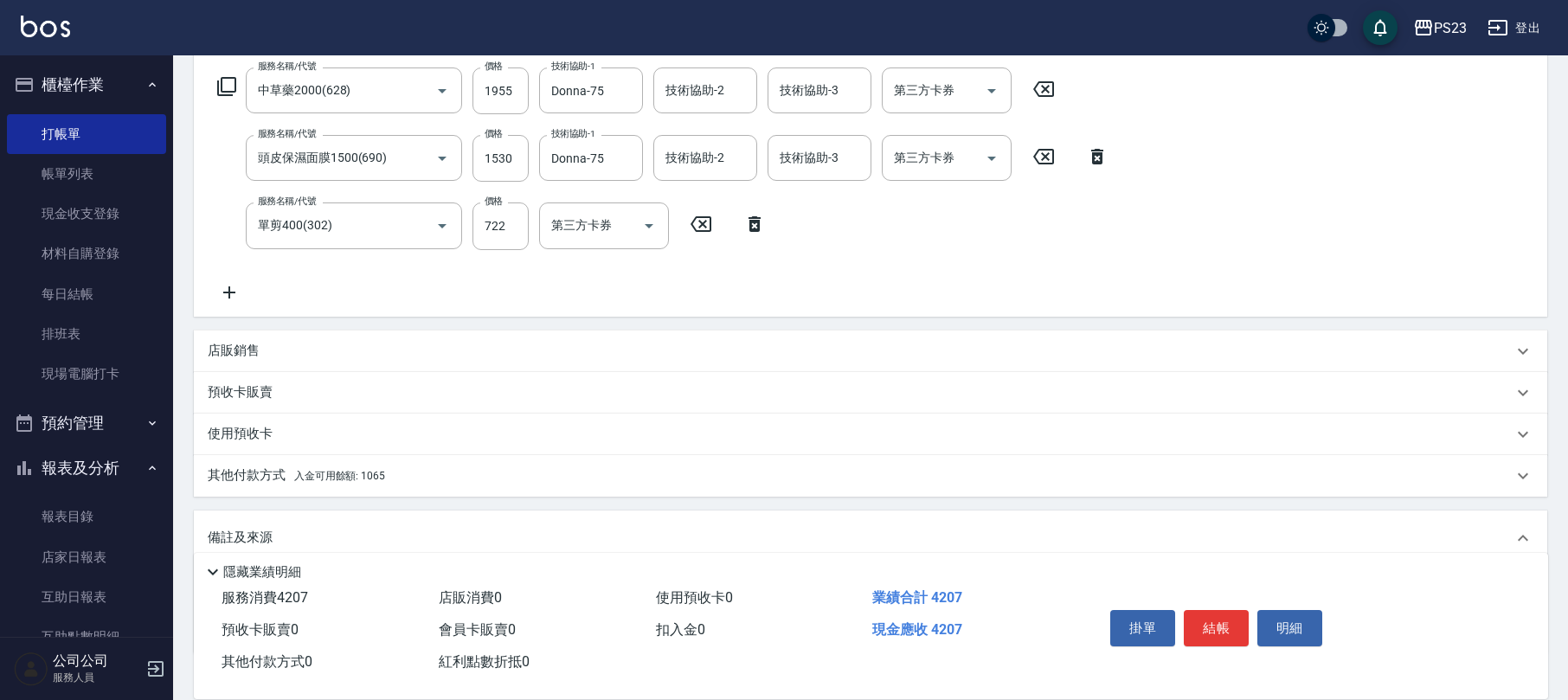
scroll to position [391, 0]
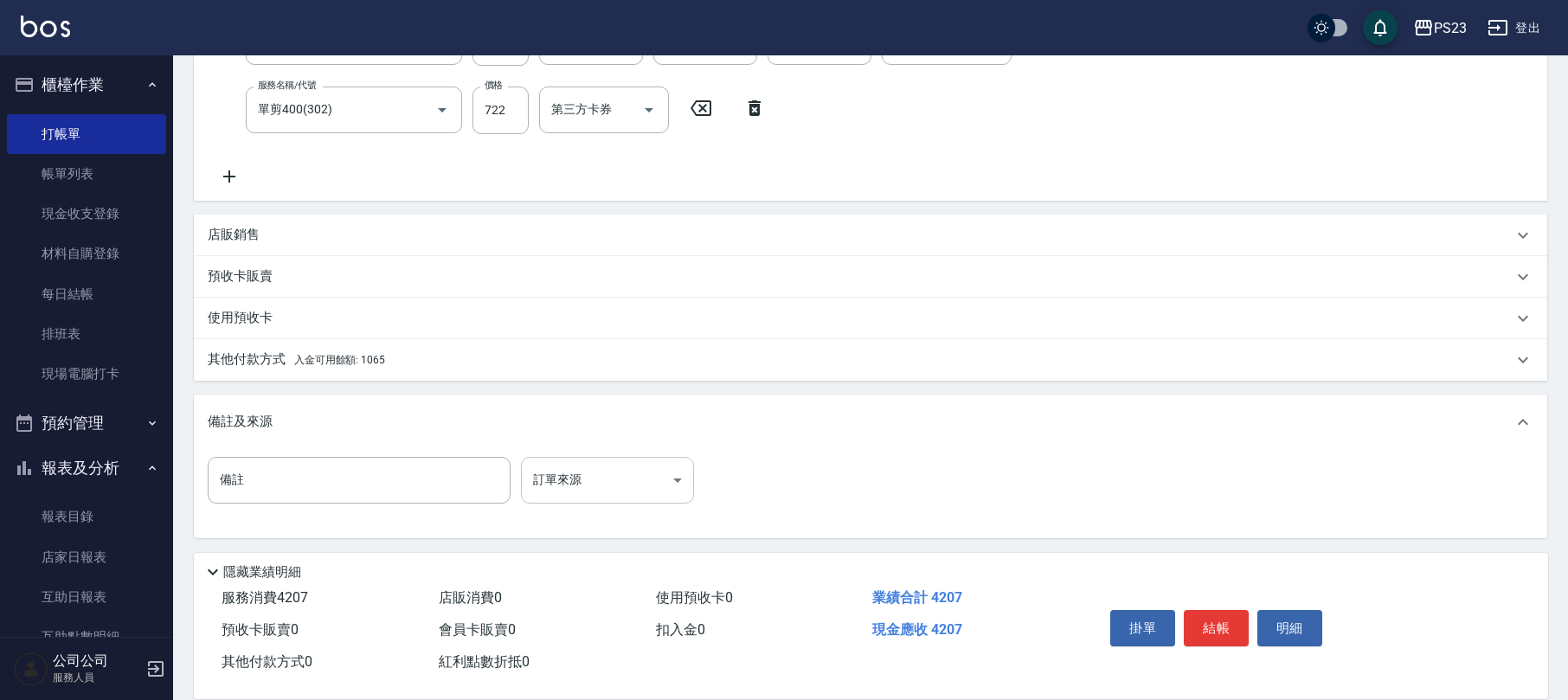
click at [606, 482] on body "PS23 登出 櫃檯作業 打帳單 帳單列表 現金收支登錄 材料自購登錄 每日結帳 排班表 現場電腦打卡 預約管理 預約管理 單日預約紀錄 單週預約紀錄 報表及…" at bounding box center [784, 155] width 1568 height 1093
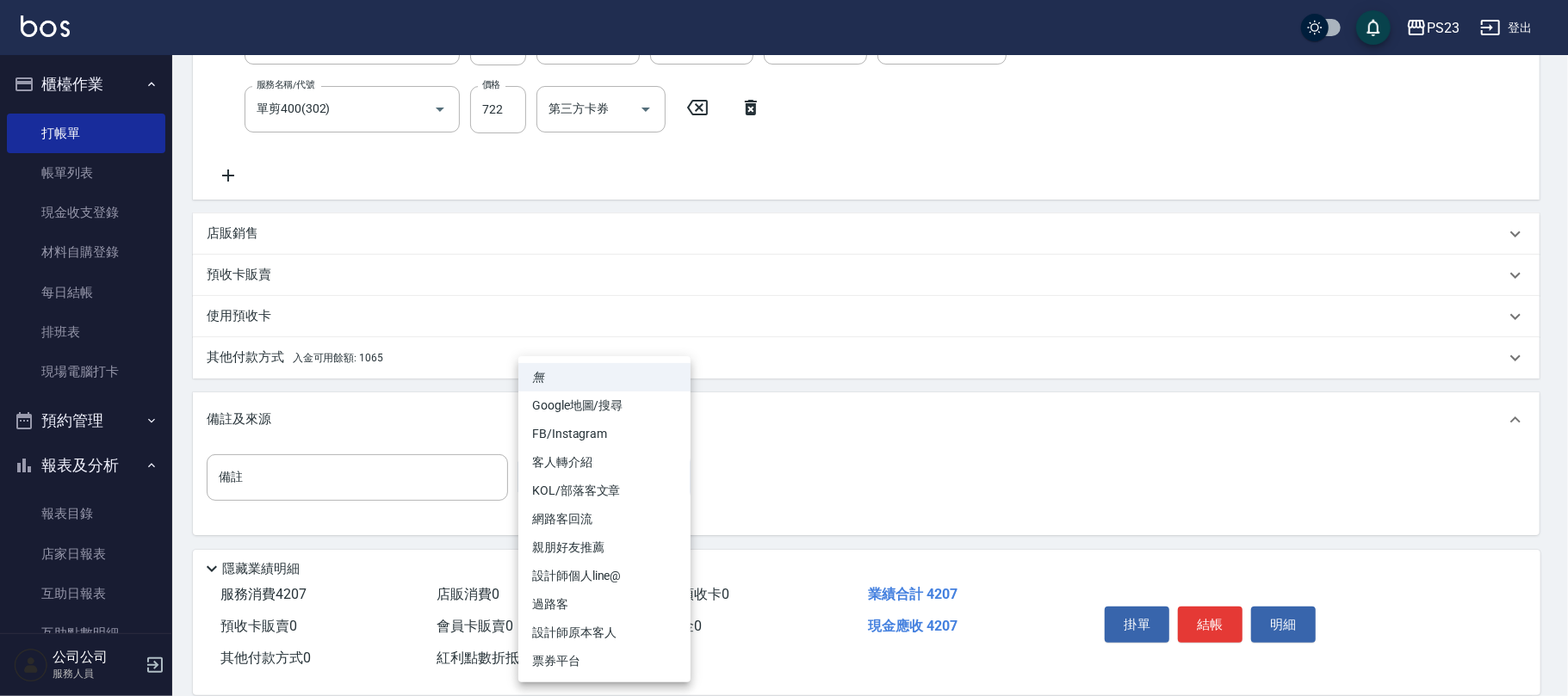
click at [572, 635] on li "設計師原本客人" at bounding box center [604, 633] width 172 height 29
type input "設計師原本客人"
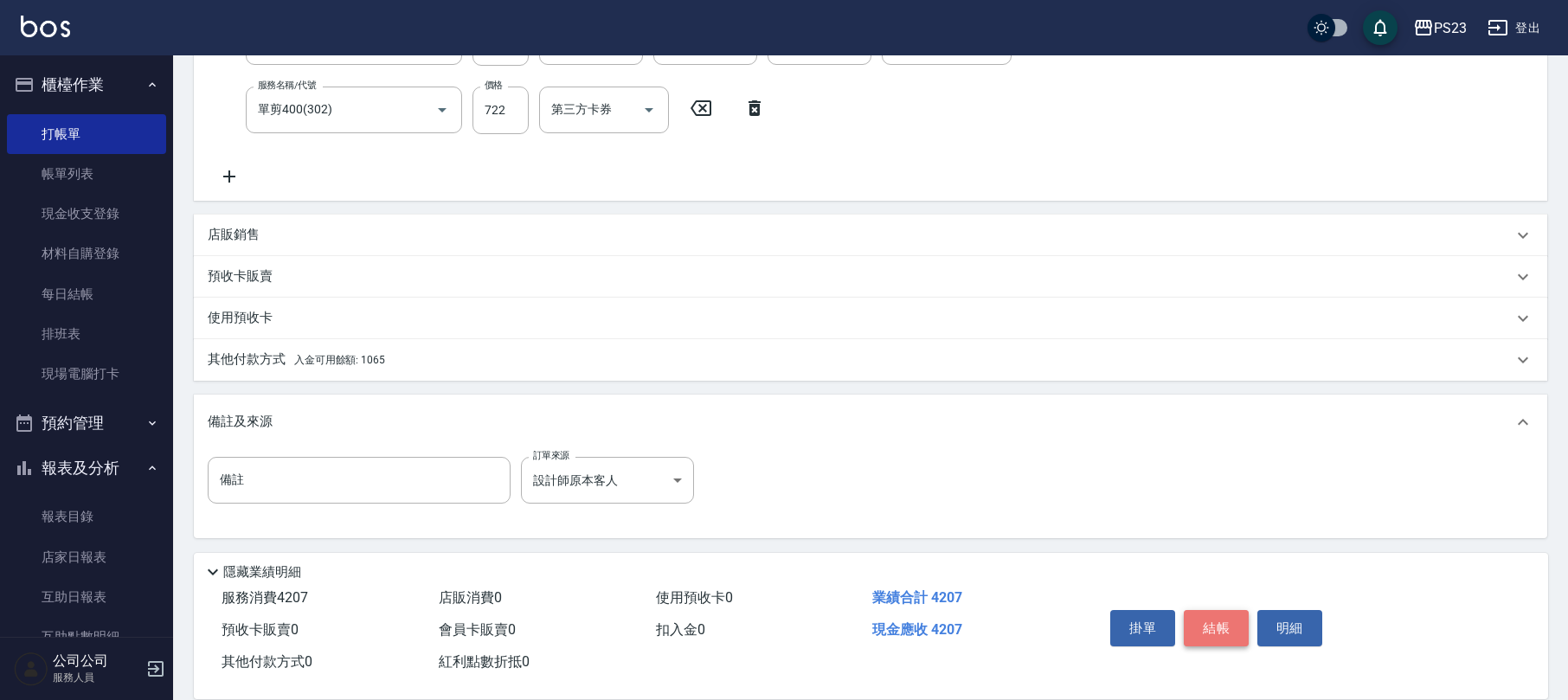
click at [1216, 621] on button "結帳" at bounding box center [1216, 628] width 65 height 37
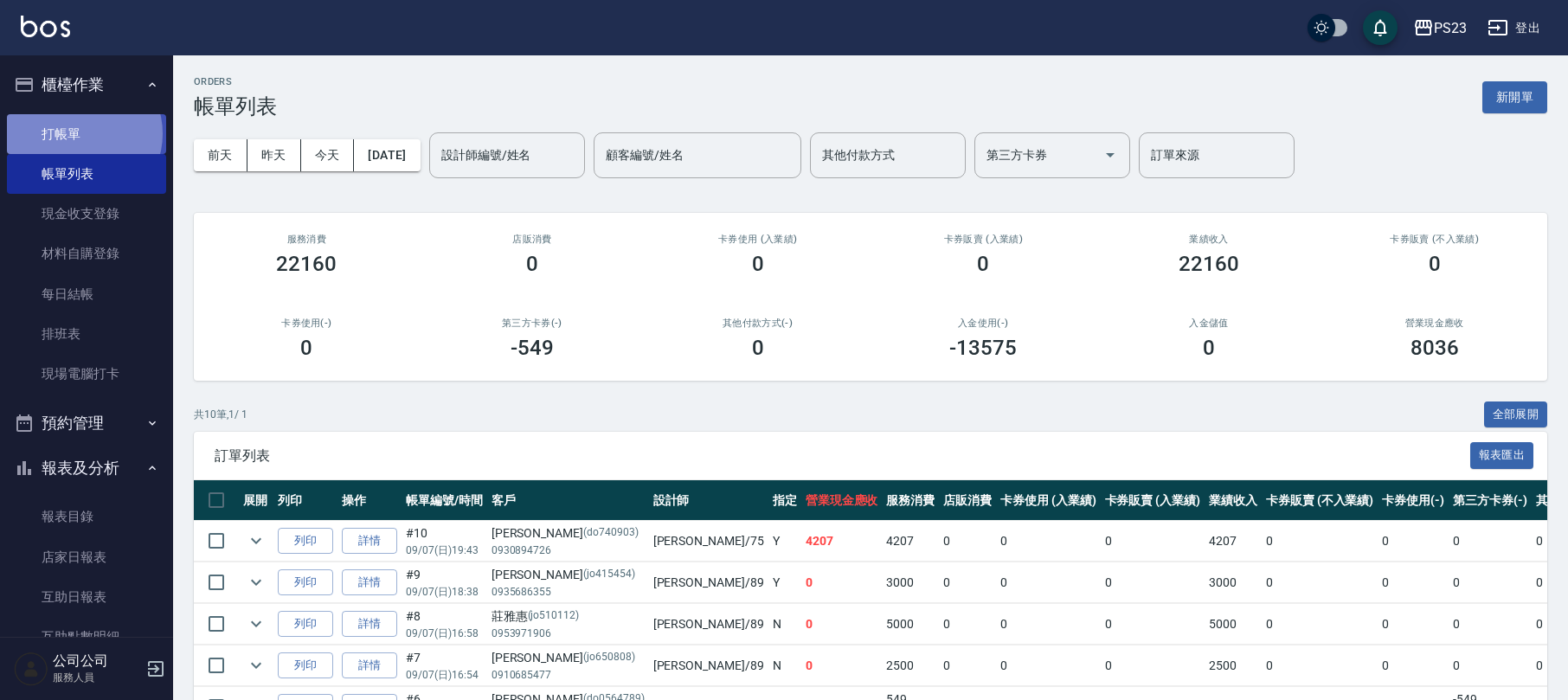
click at [84, 133] on link "打帳單" at bounding box center [87, 134] width 159 height 40
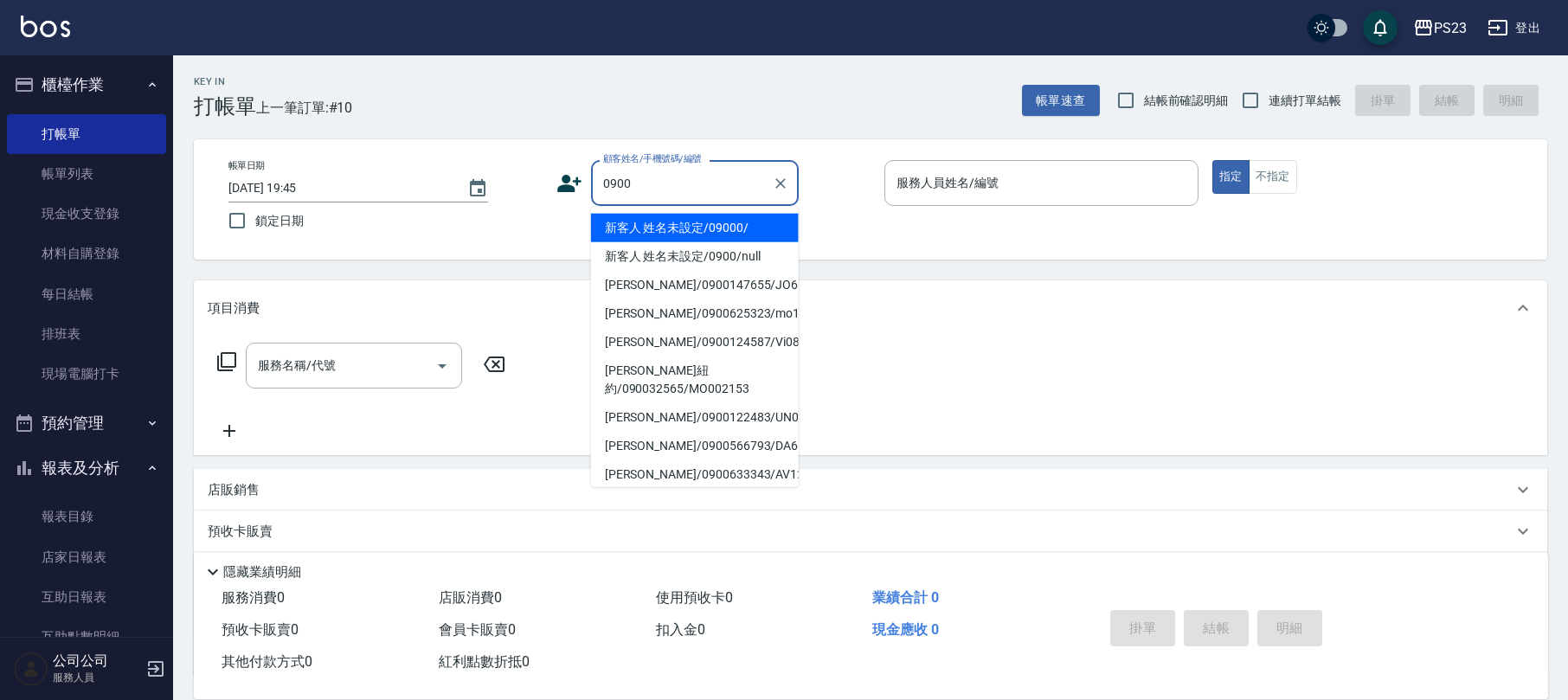
click at [676, 220] on li "新客人 姓名未設定/09000/" at bounding box center [695, 228] width 208 height 29
type input "新客人 姓名未設定/09000/"
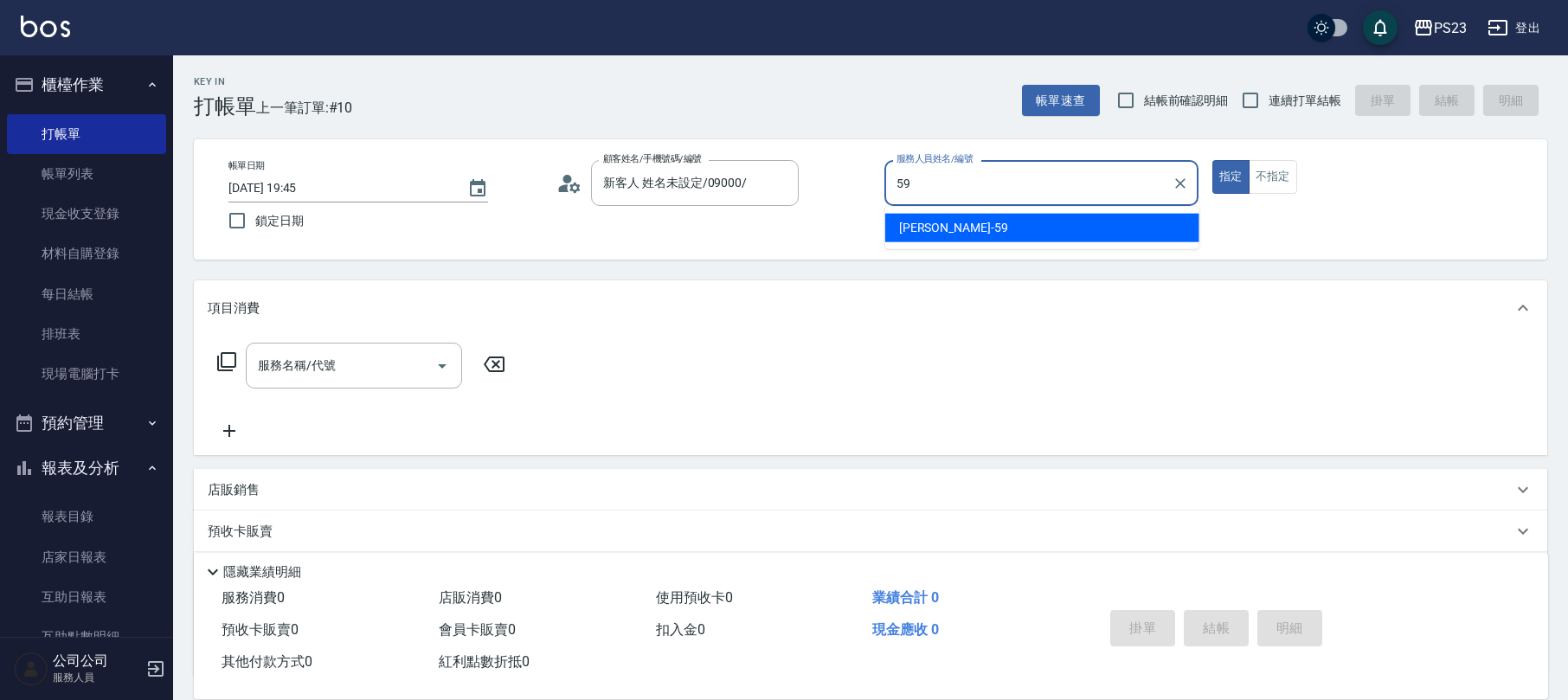
type input "Nanako-59"
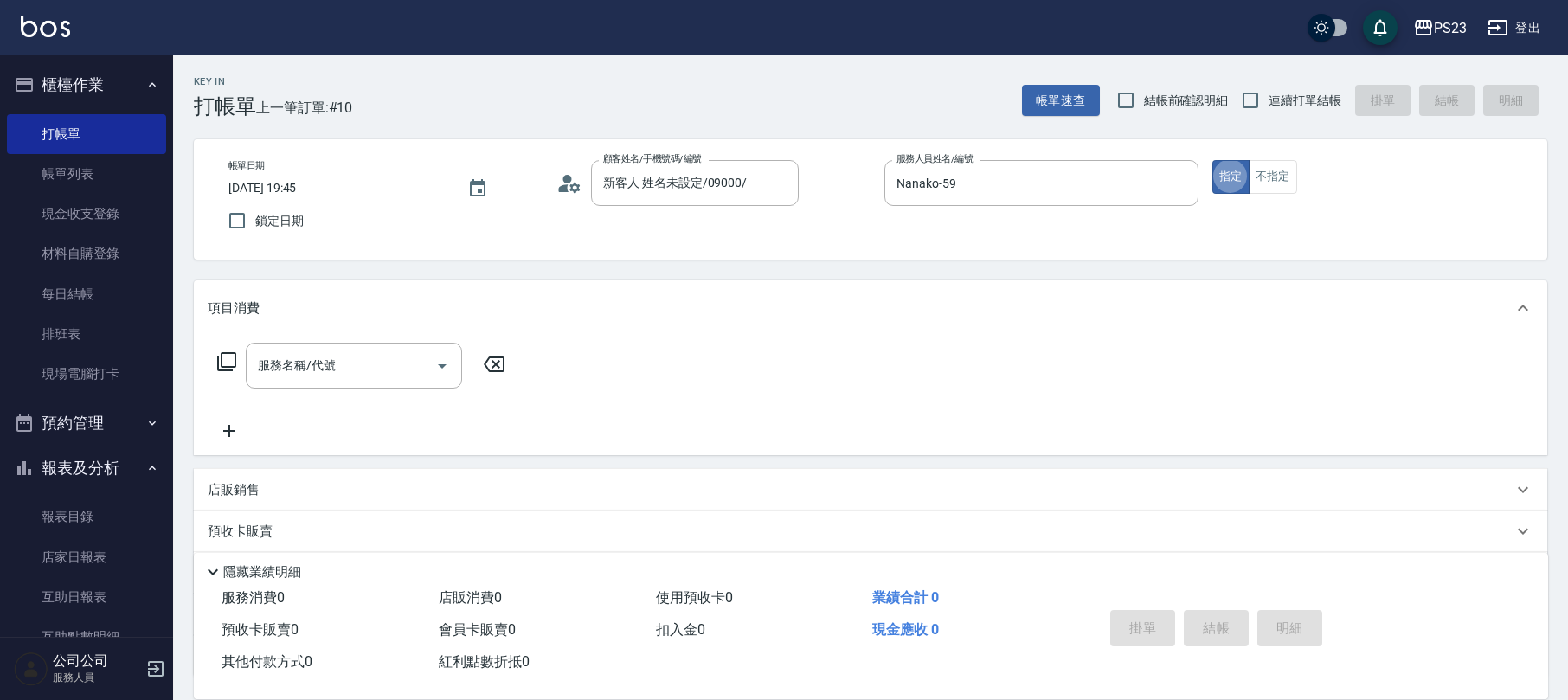
type button "true"
click at [1267, 161] on button "不指定" at bounding box center [1273, 177] width 49 height 34
click at [230, 364] on icon at bounding box center [227, 361] width 21 height 21
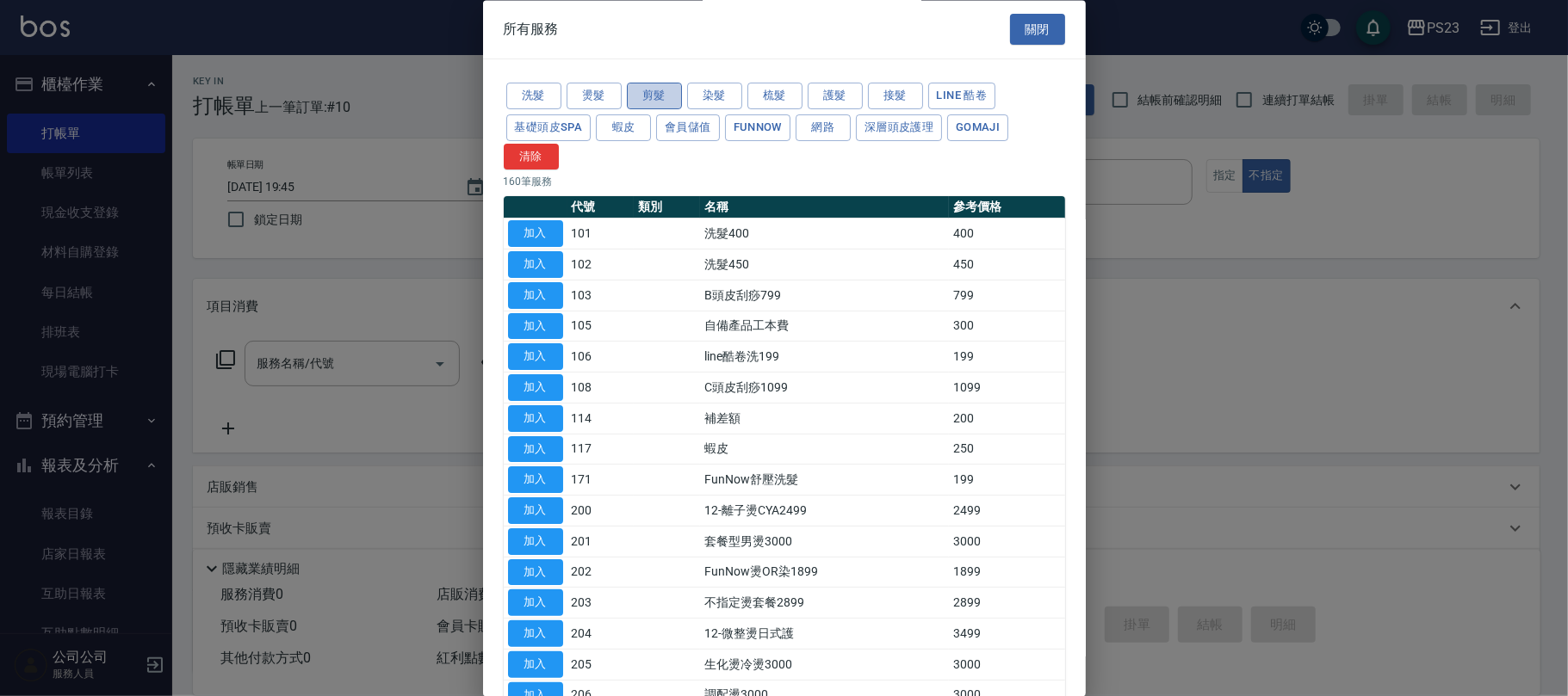
click at [648, 94] on button "剪髮" at bounding box center [655, 96] width 55 height 27
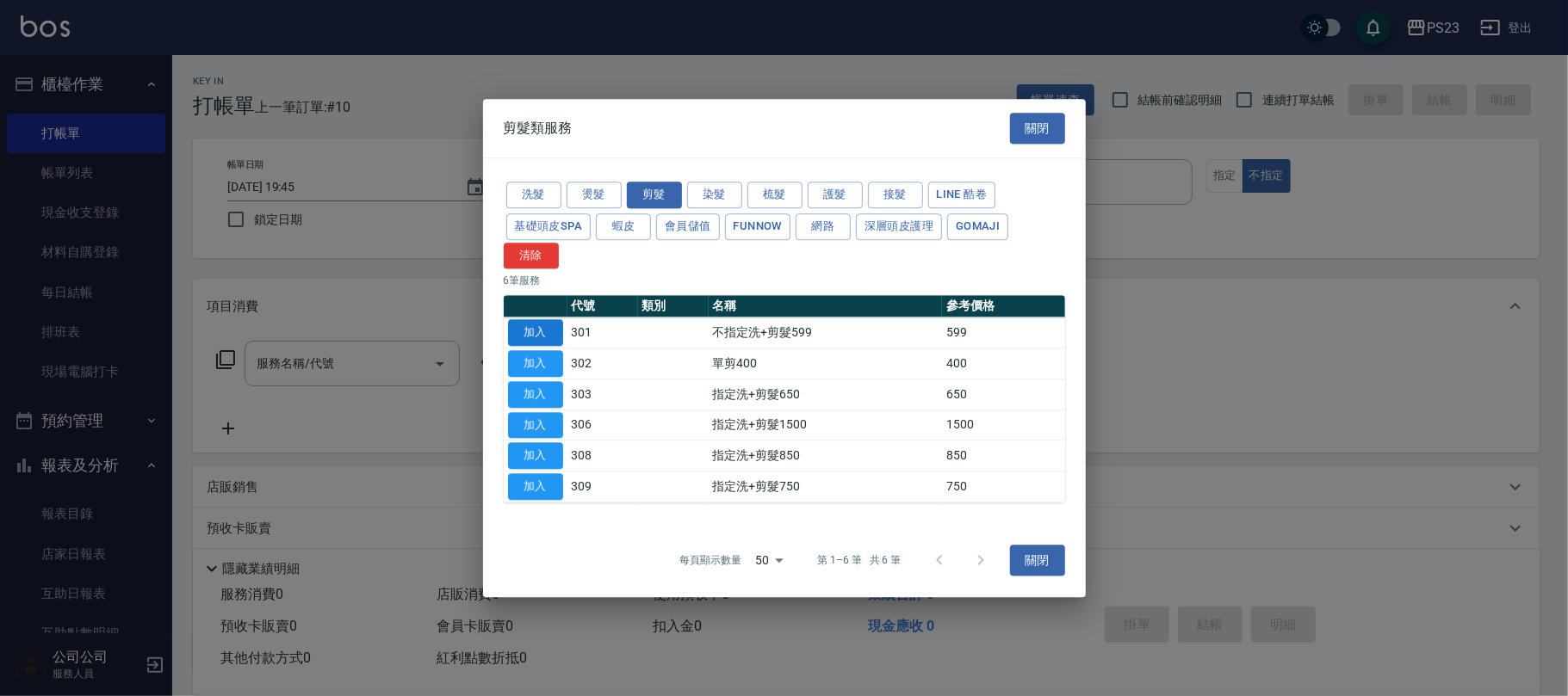
click at [548, 329] on button "加入" at bounding box center [536, 333] width 55 height 27
type input "不指定洗+剪髮599(301)"
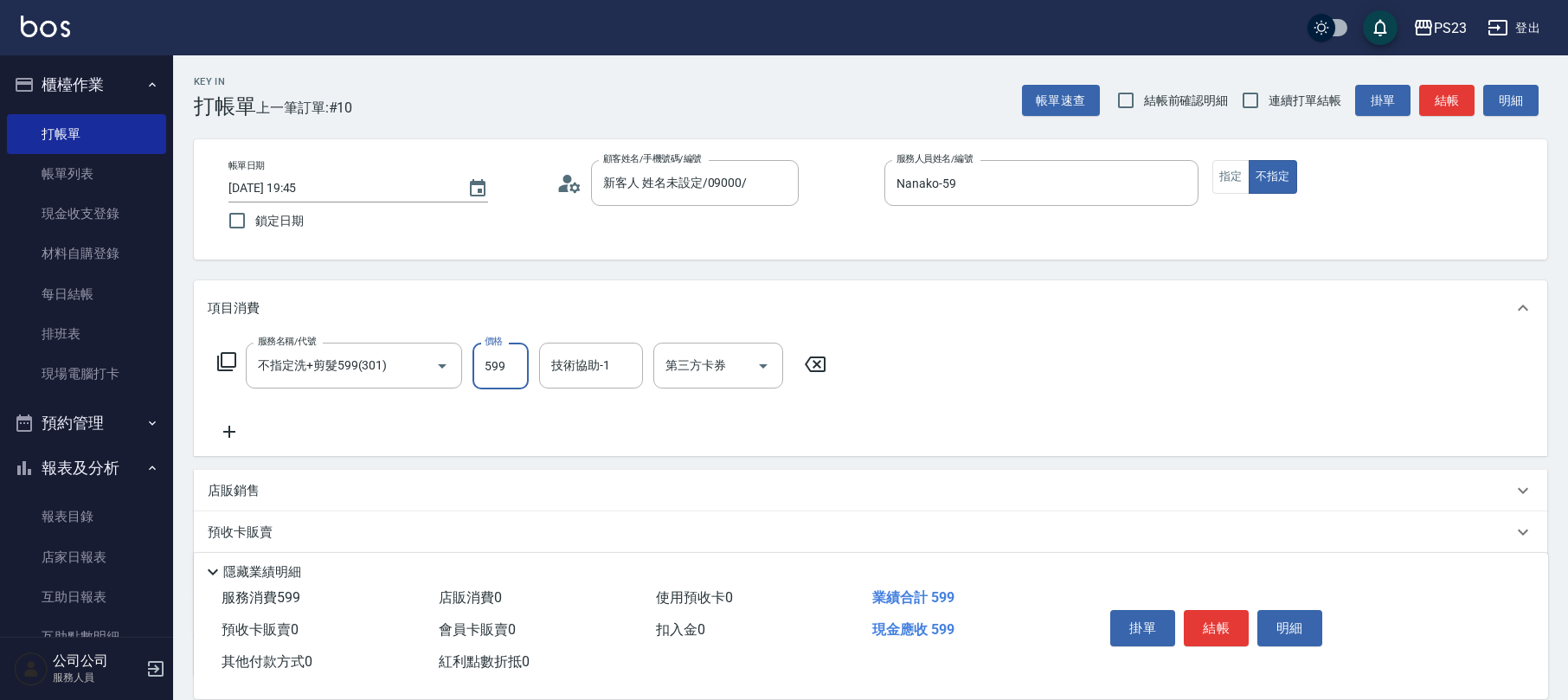
click at [509, 368] on input "599" at bounding box center [500, 366] width 57 height 47
type input "800"
type input "5"
type input "青惠-26"
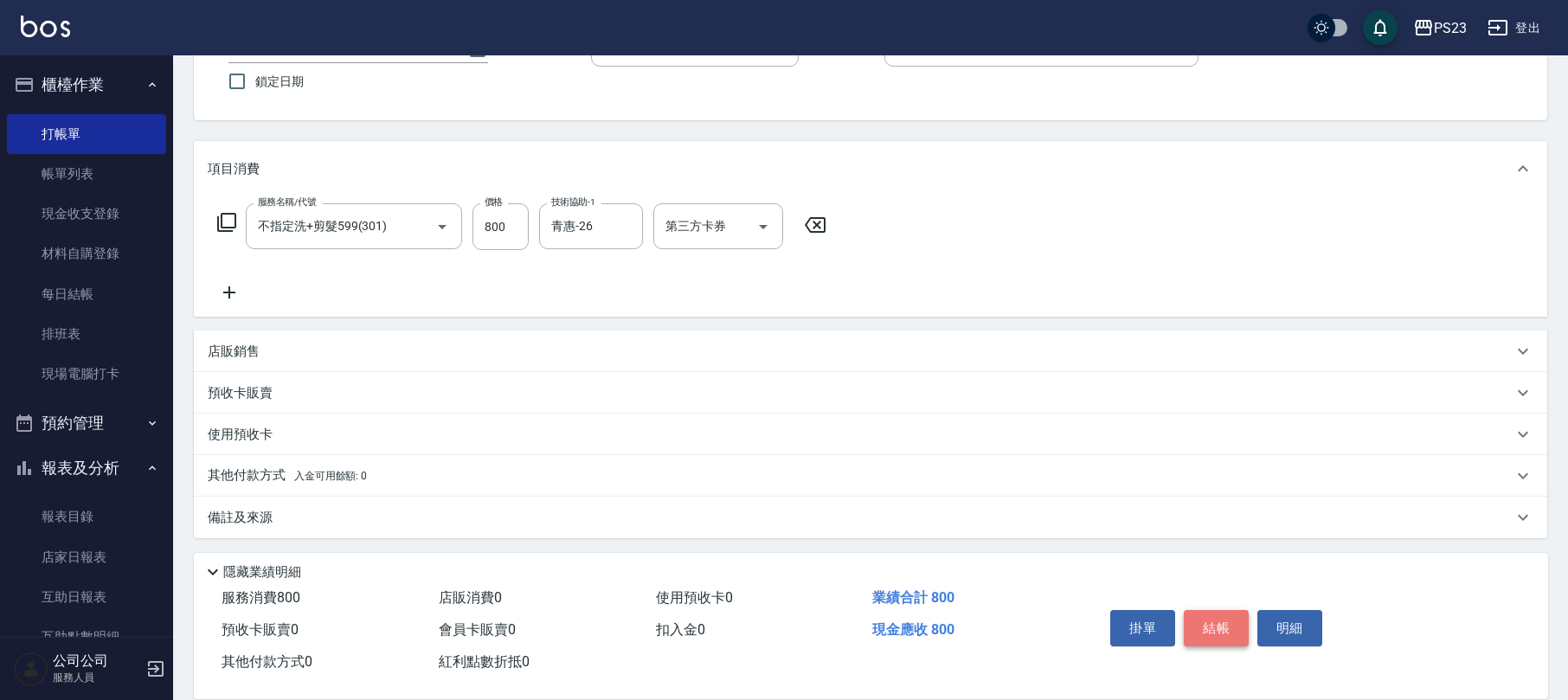
click at [1199, 628] on button "結帳" at bounding box center [1216, 628] width 65 height 37
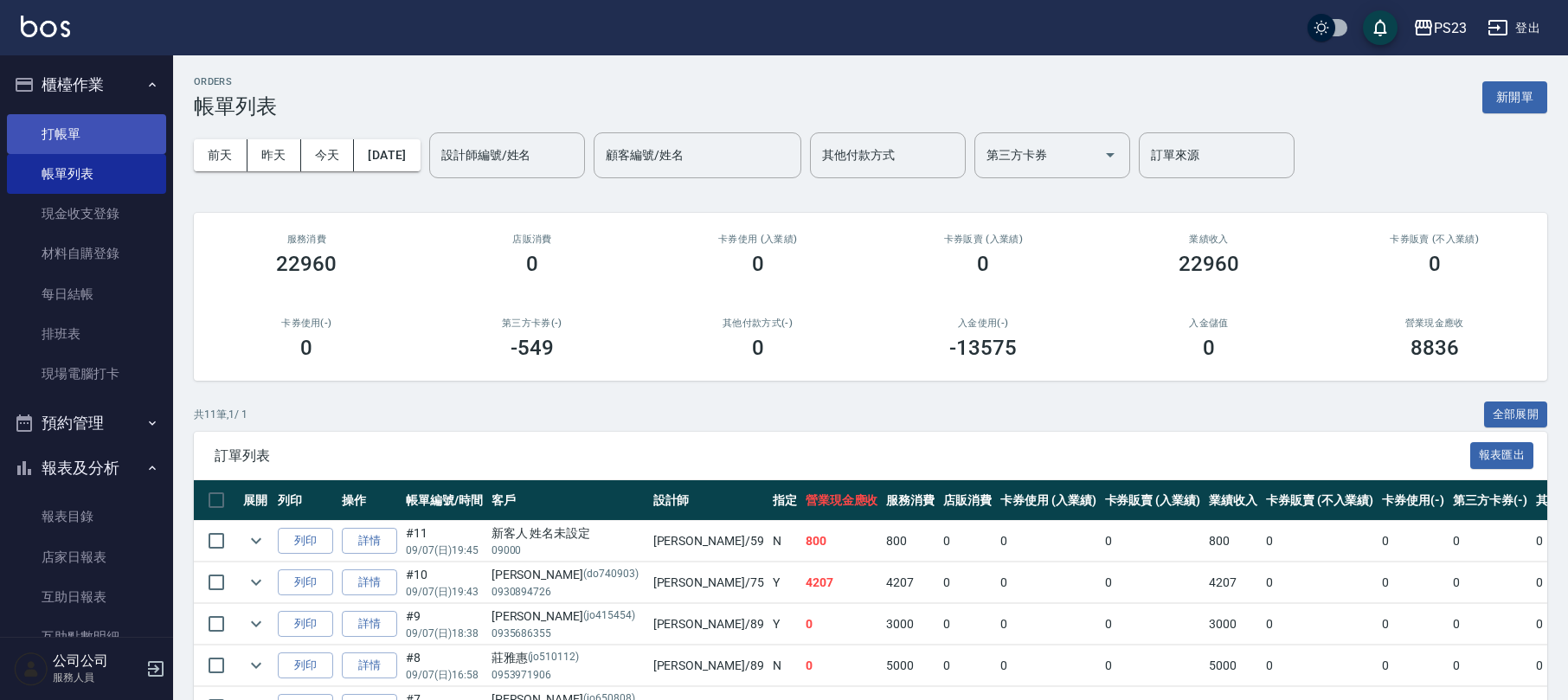
click at [118, 139] on link "打帳單" at bounding box center [87, 134] width 159 height 40
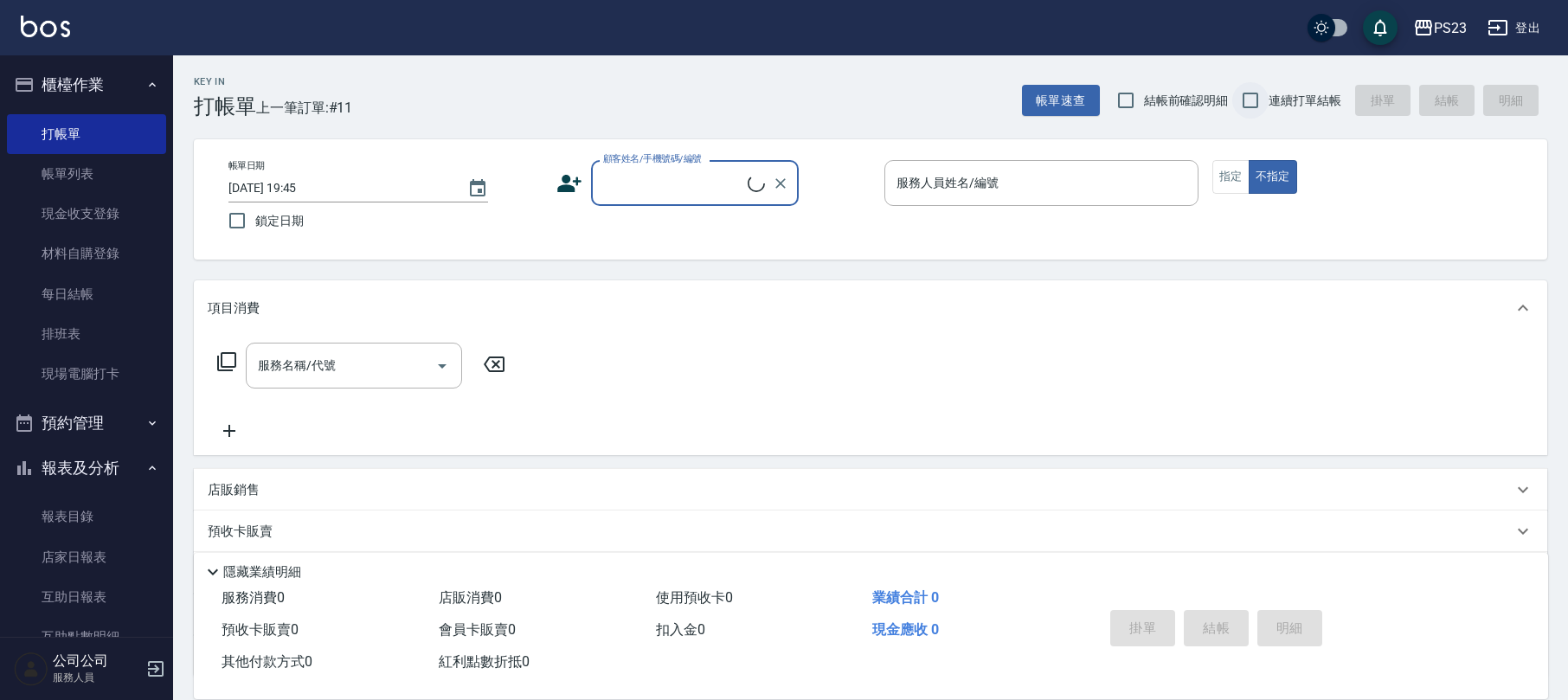
click at [1254, 101] on input "連續打單結帳" at bounding box center [1251, 100] width 37 height 37
checkbox input "true"
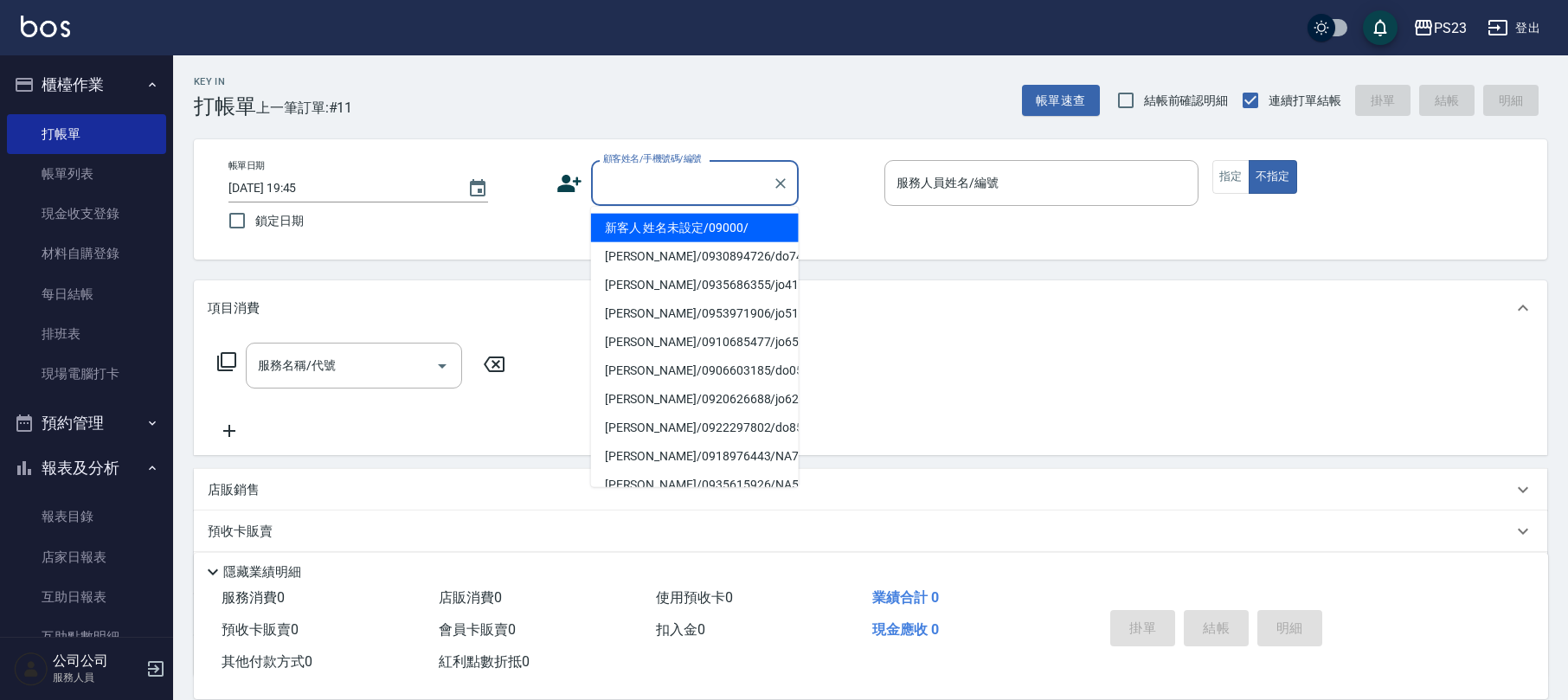
click at [684, 175] on div "顧客姓名/手機號碼/編號 顧客姓名/手機號碼/編號" at bounding box center [695, 183] width 208 height 46
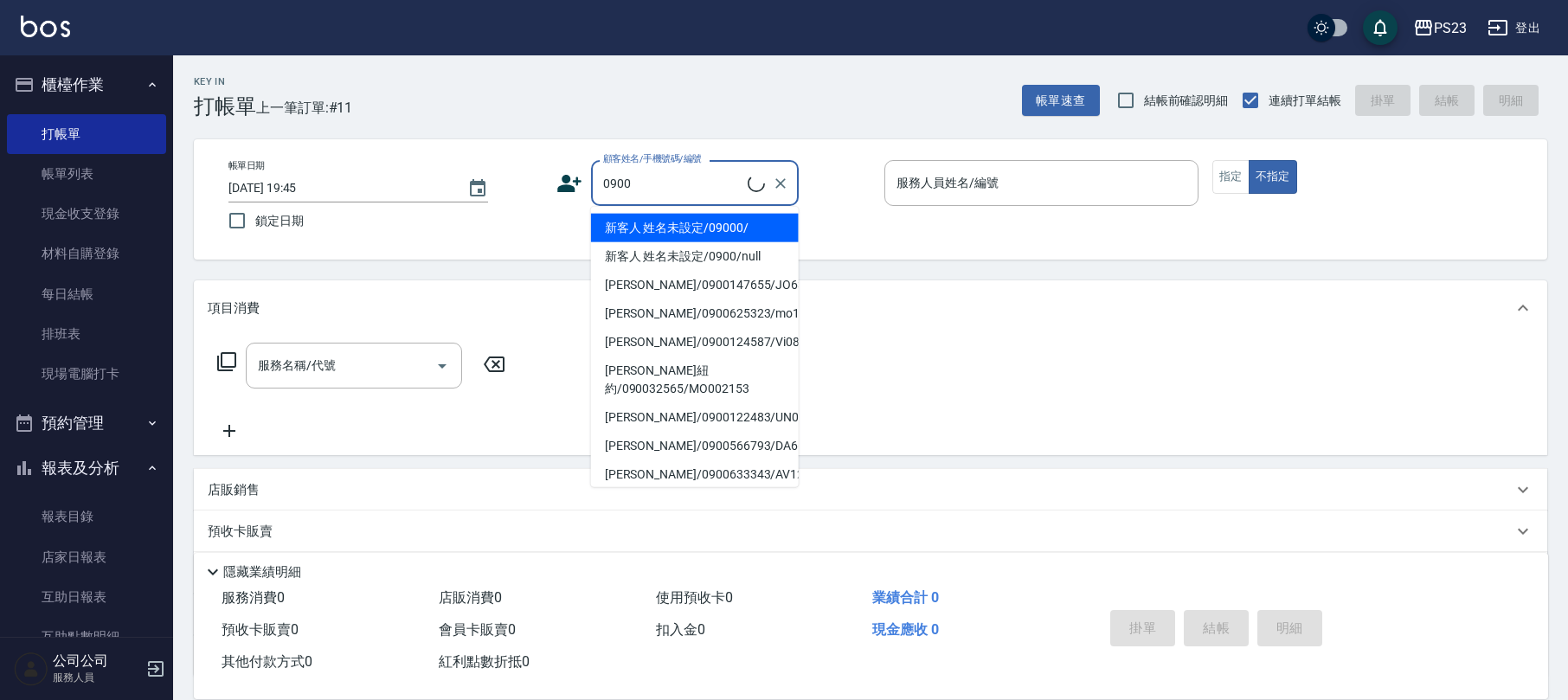
click at [746, 223] on li "新客人 姓名未設定/09000/" at bounding box center [695, 228] width 208 height 29
type input "新客人 姓名未設定/09000/"
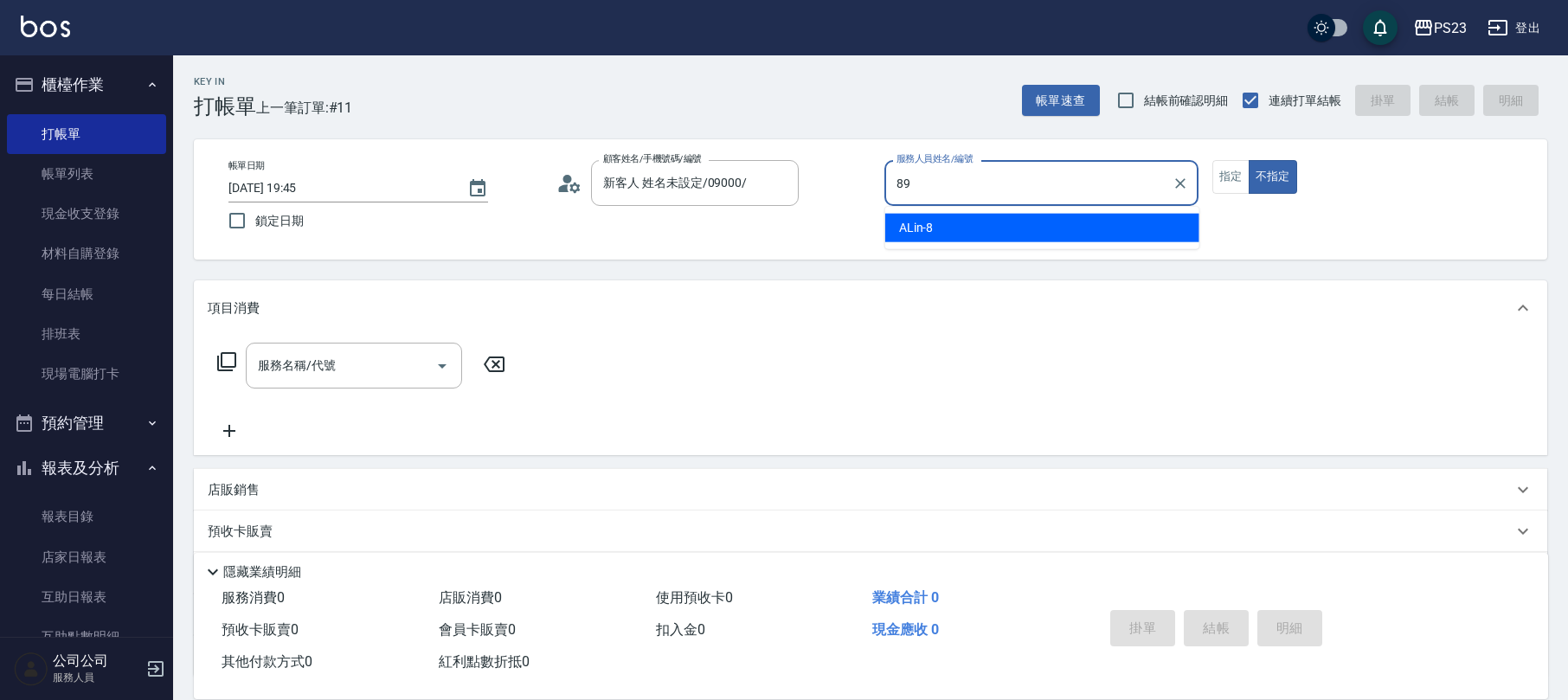
type input "[PERSON_NAME]-89"
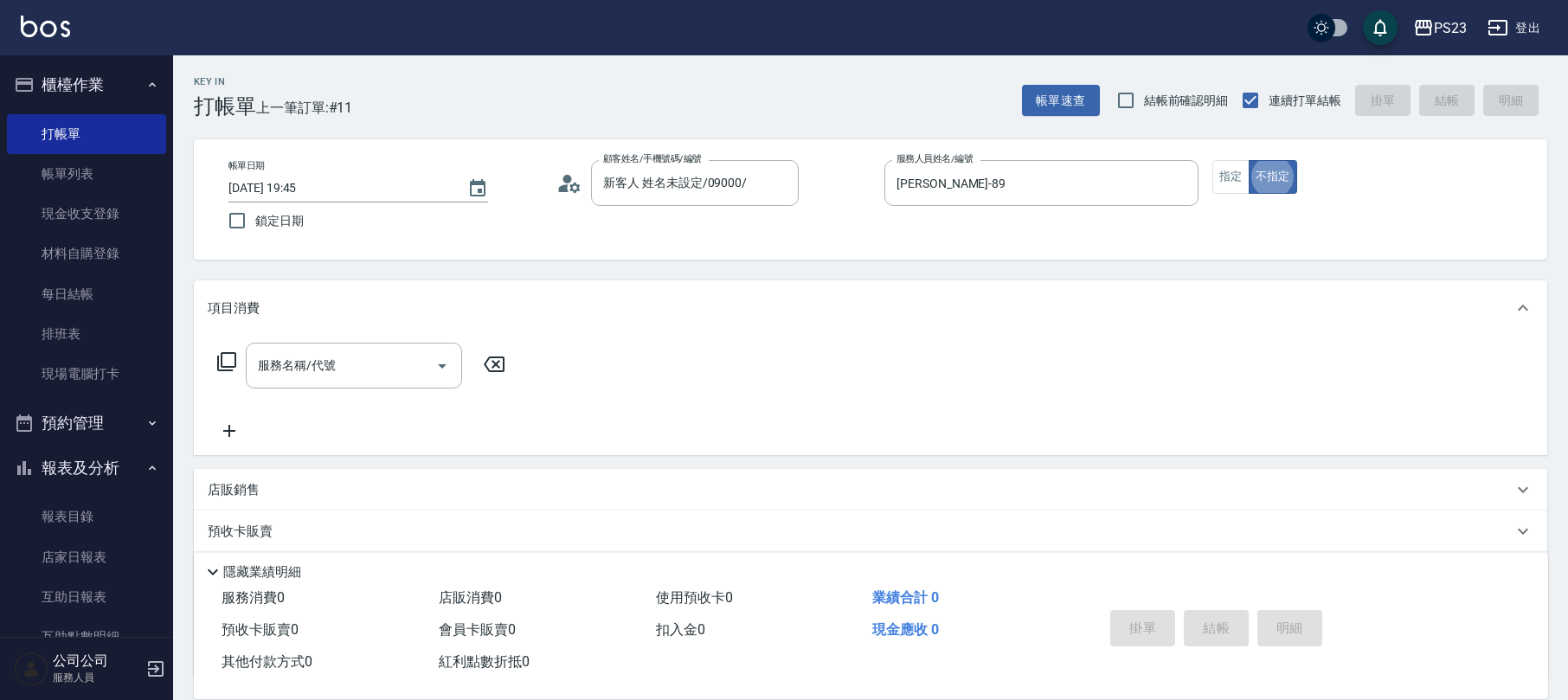
type button "false"
click at [222, 353] on icon at bounding box center [226, 361] width 19 height 19
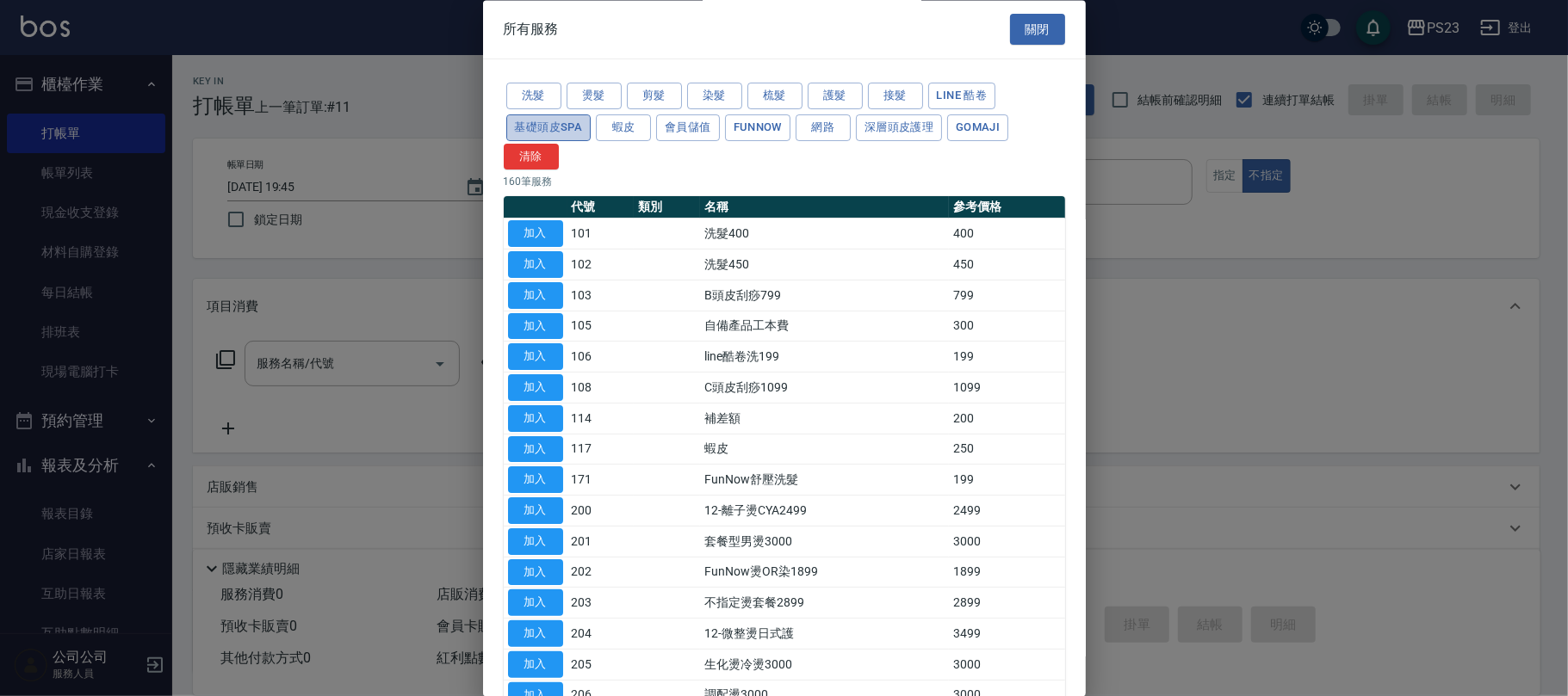
click at [535, 132] on button "基礎頭皮SPA" at bounding box center [549, 128] width 85 height 27
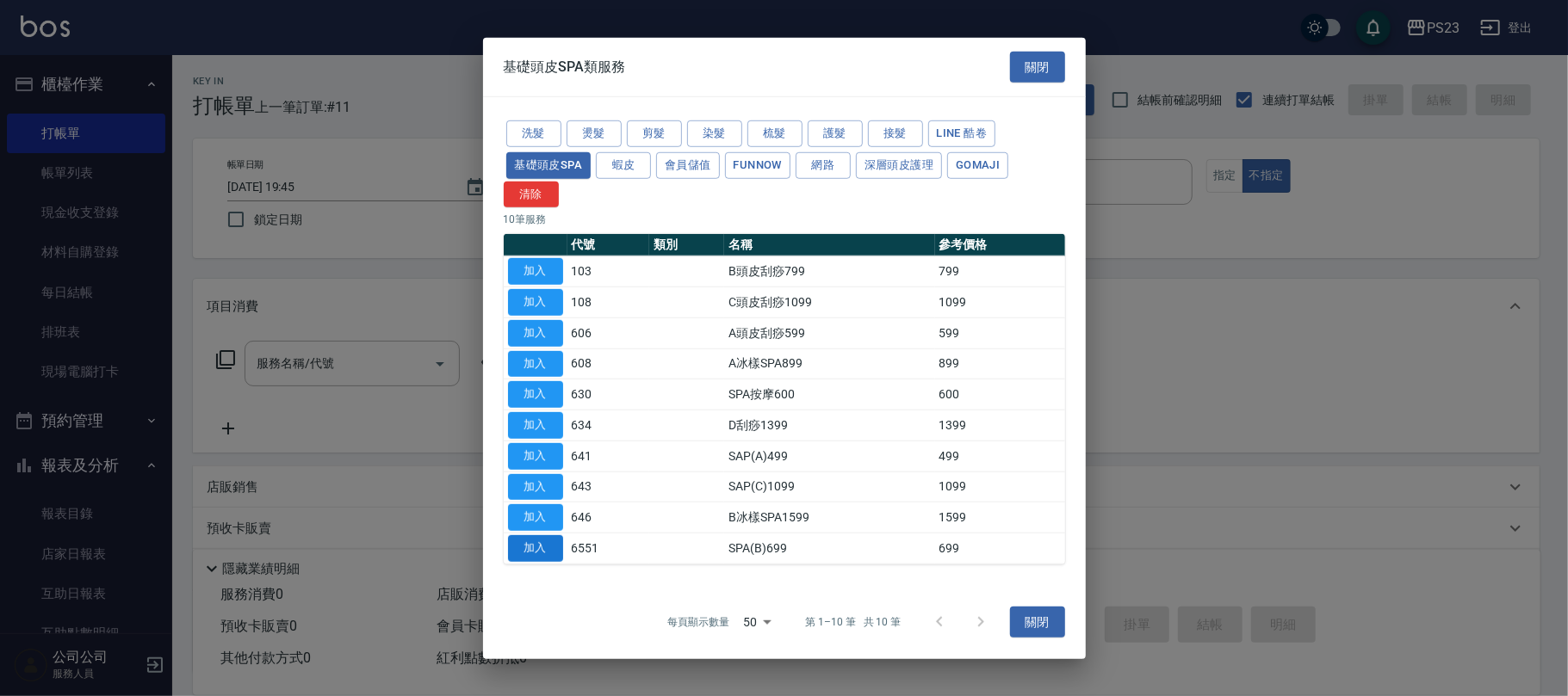
click at [532, 546] on button "加入" at bounding box center [536, 548] width 55 height 27
type input "SPA(B)699(6551)"
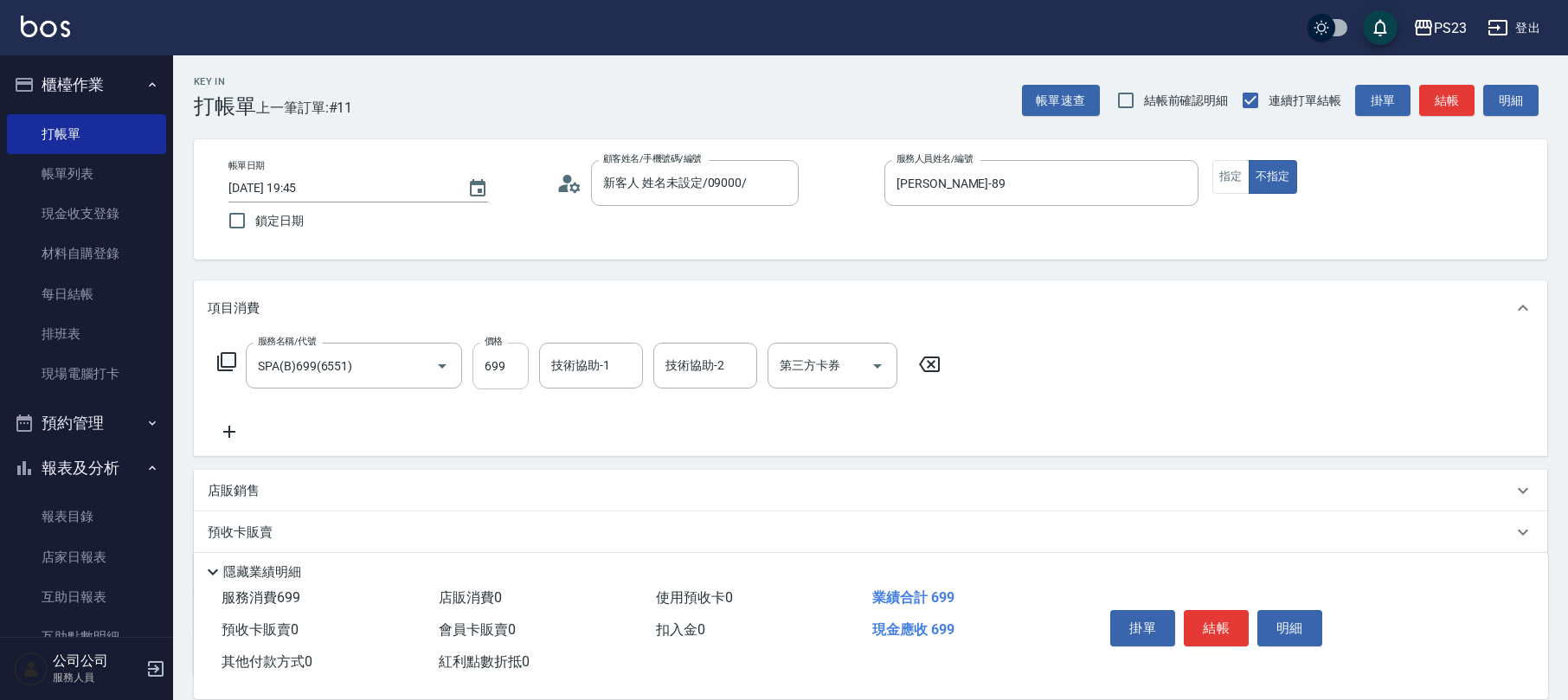
click at [491, 358] on input "699" at bounding box center [500, 366] width 57 height 47
type input "649"
type input "[PERSON_NAME]-89"
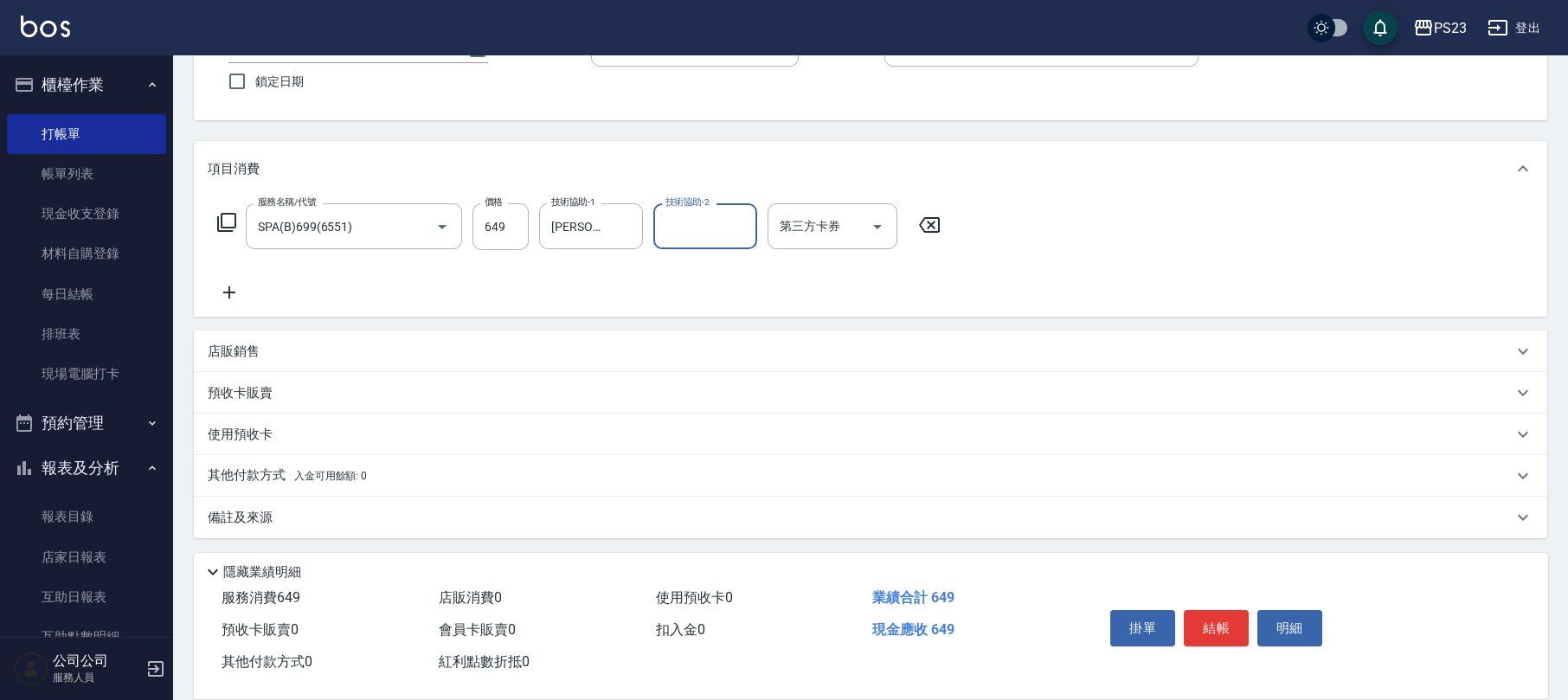
click at [652, 521] on div "備註及來源" at bounding box center [860, 518] width 1306 height 18
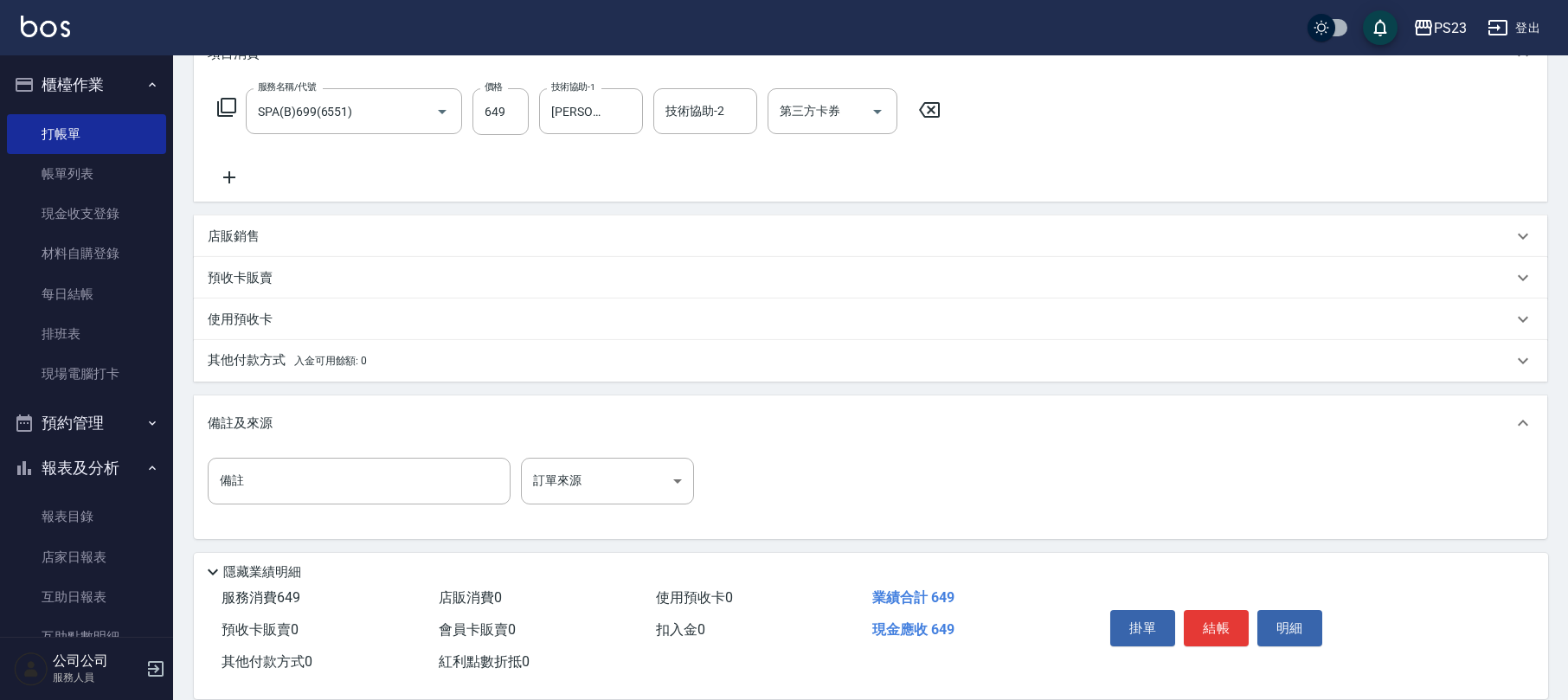
scroll to position [257, 0]
click at [620, 492] on body "PS23 登出 櫃檯作業 打帳單 帳單列表 現金收支登錄 材料自購登錄 每日結帳 排班表 現場電腦打卡 預約管理 預約管理 單日預約紀錄 單週預約紀錄 報表及…" at bounding box center [784, 222] width 1568 height 957
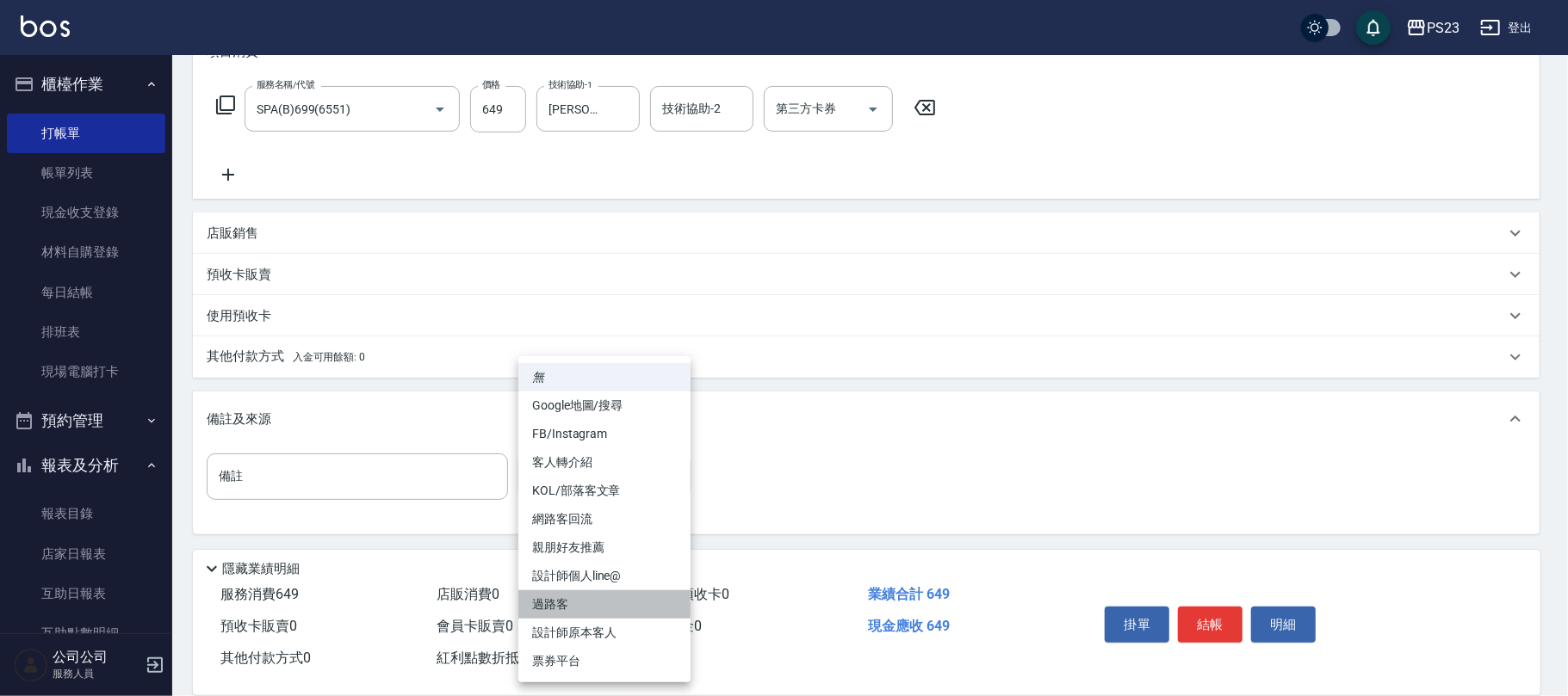
click at [601, 608] on li "過路客" at bounding box center [604, 604] width 172 height 29
type input "過路客"
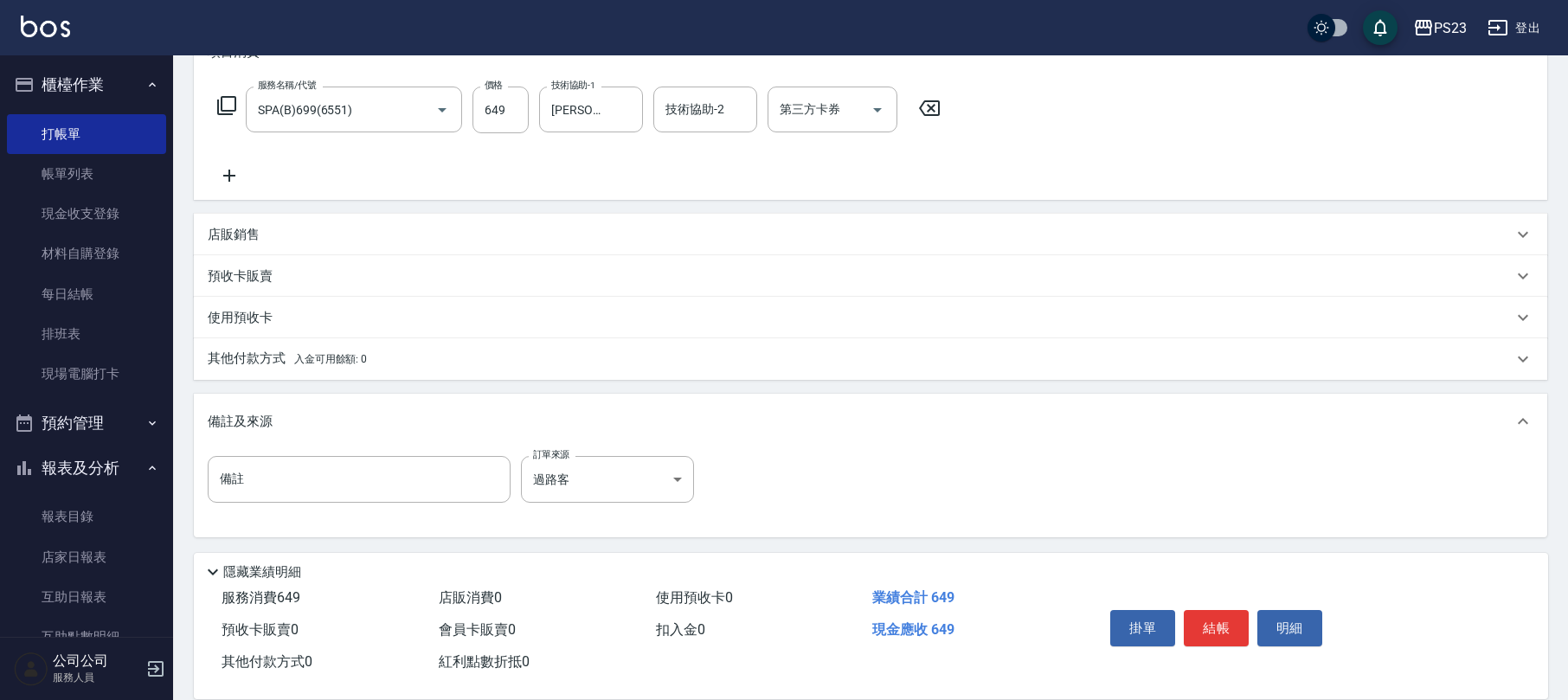
click at [367, 351] on div "其他付款方式 入金可用餘額: 0" at bounding box center [860, 359] width 1306 height 19
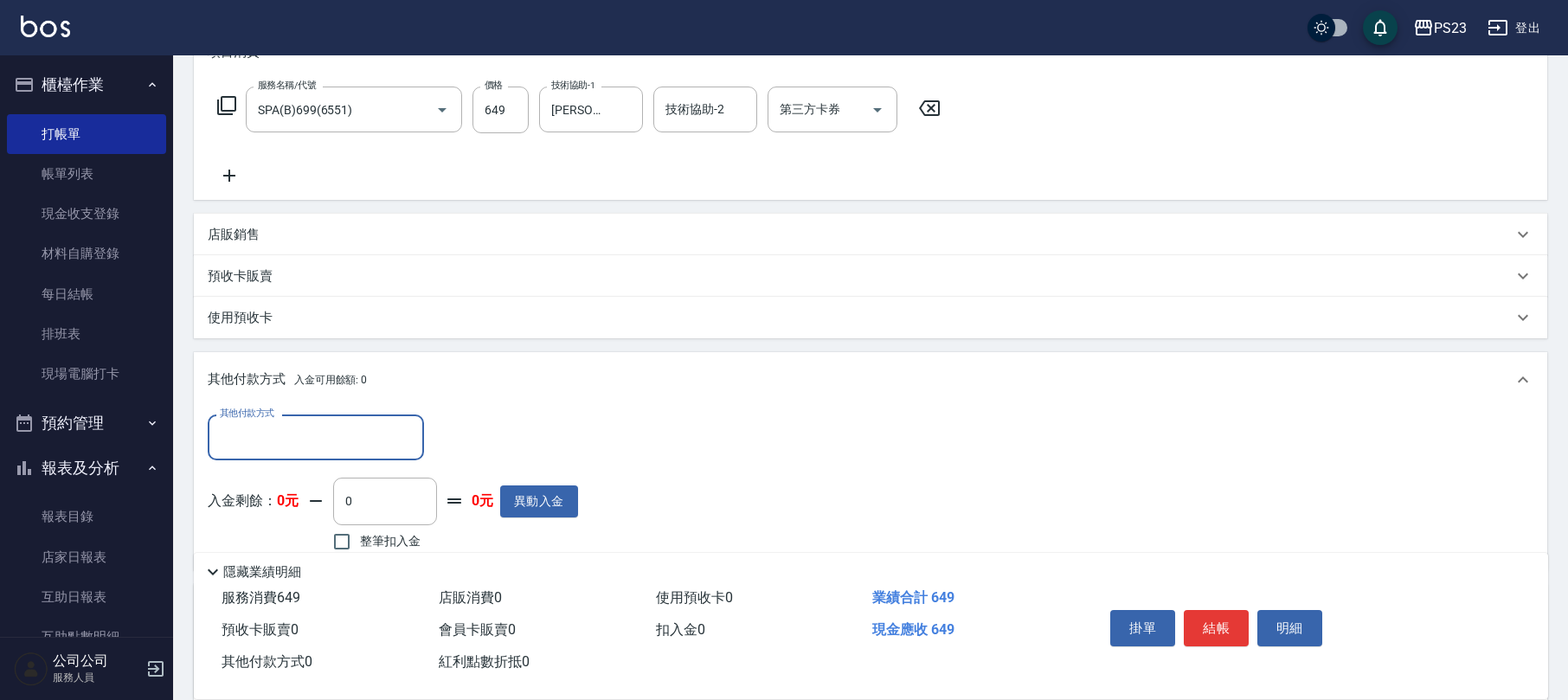
scroll to position [444, 0]
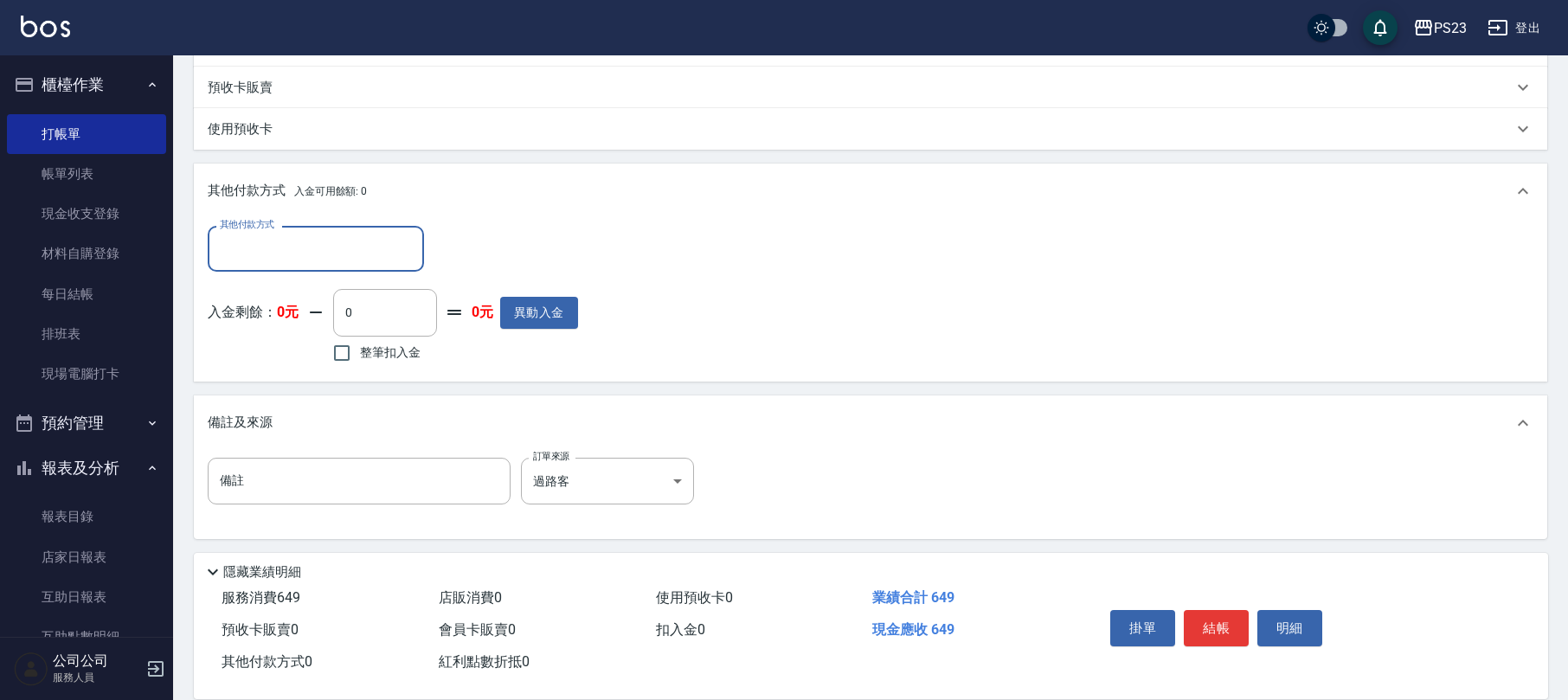
click at [371, 244] on input "其他付款方式" at bounding box center [316, 249] width 201 height 30
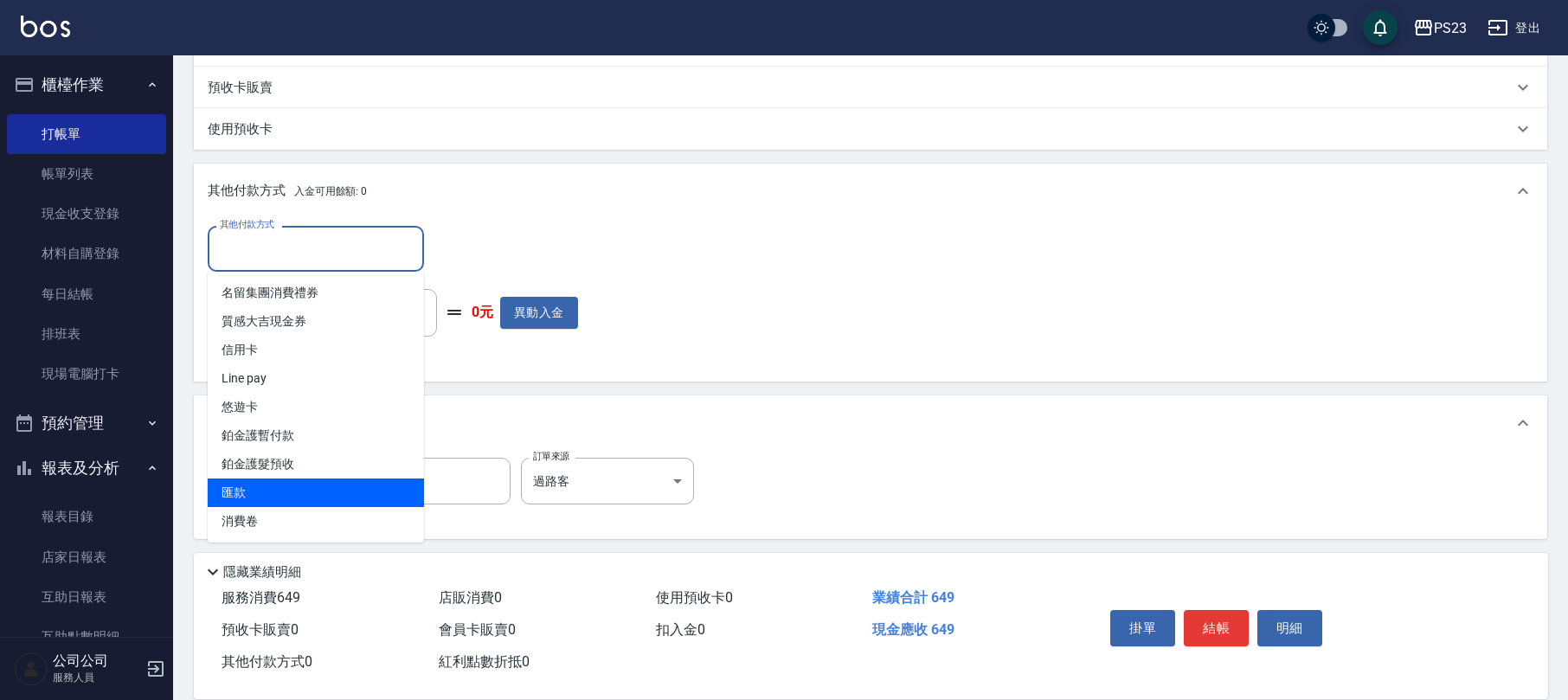
click at [287, 488] on span "匯款" at bounding box center [316, 492] width 217 height 29
type input "匯款"
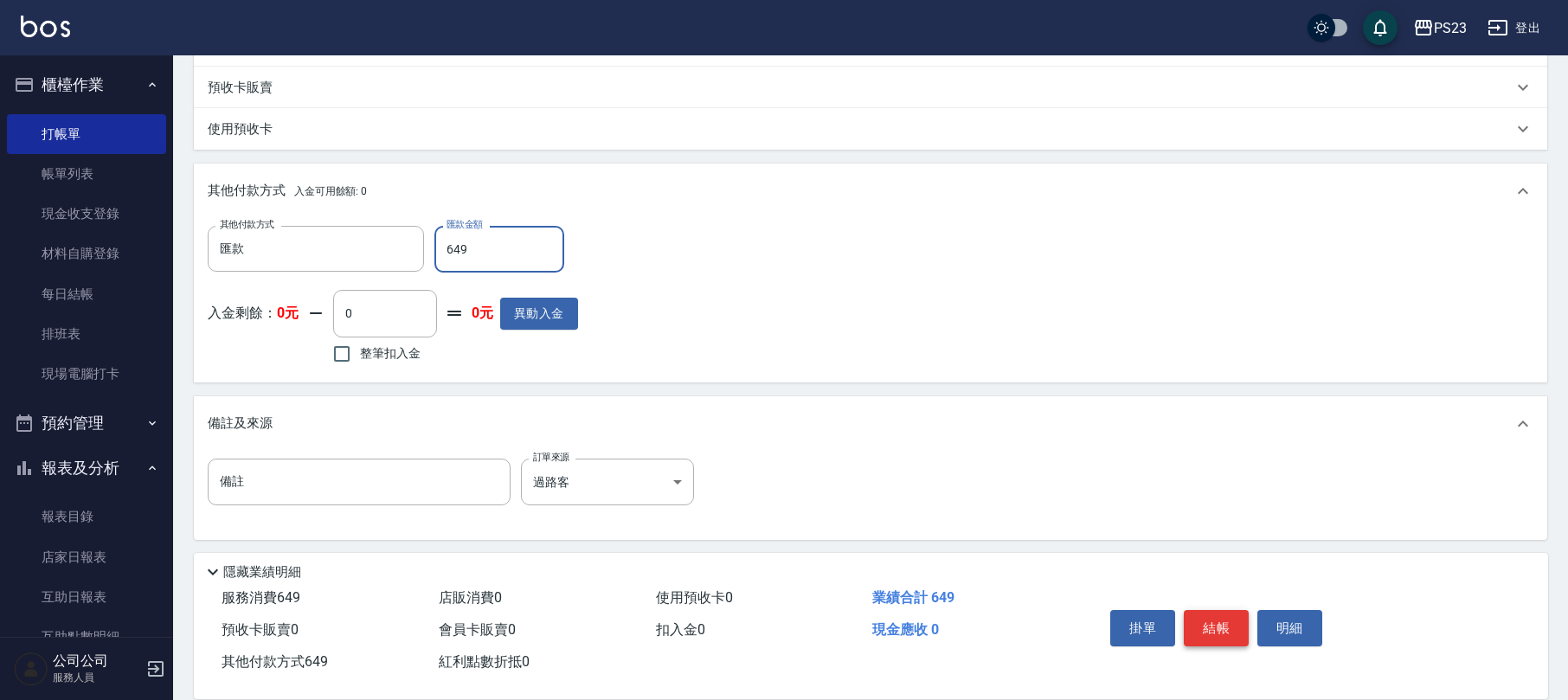
type input "649"
click at [1213, 624] on button "結帳" at bounding box center [1216, 628] width 65 height 37
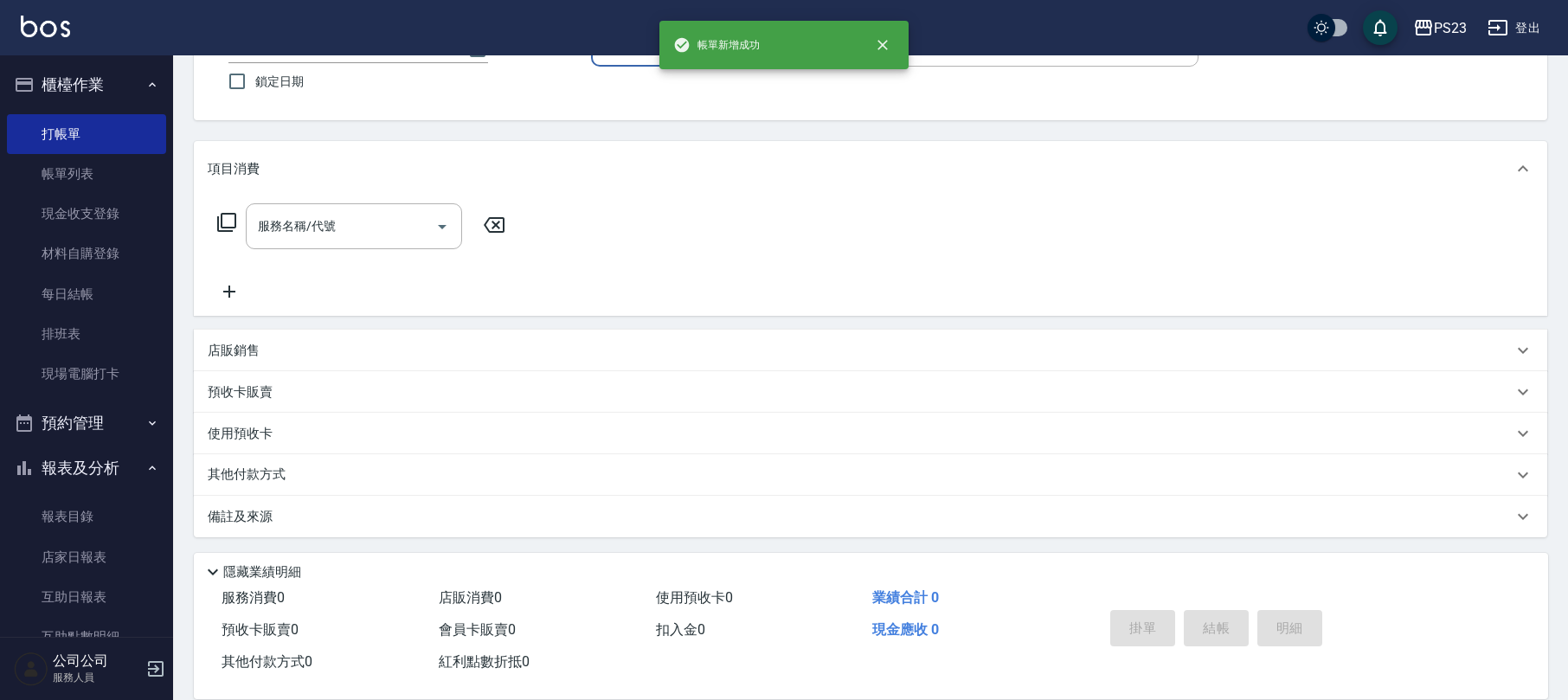
scroll to position [0, 0]
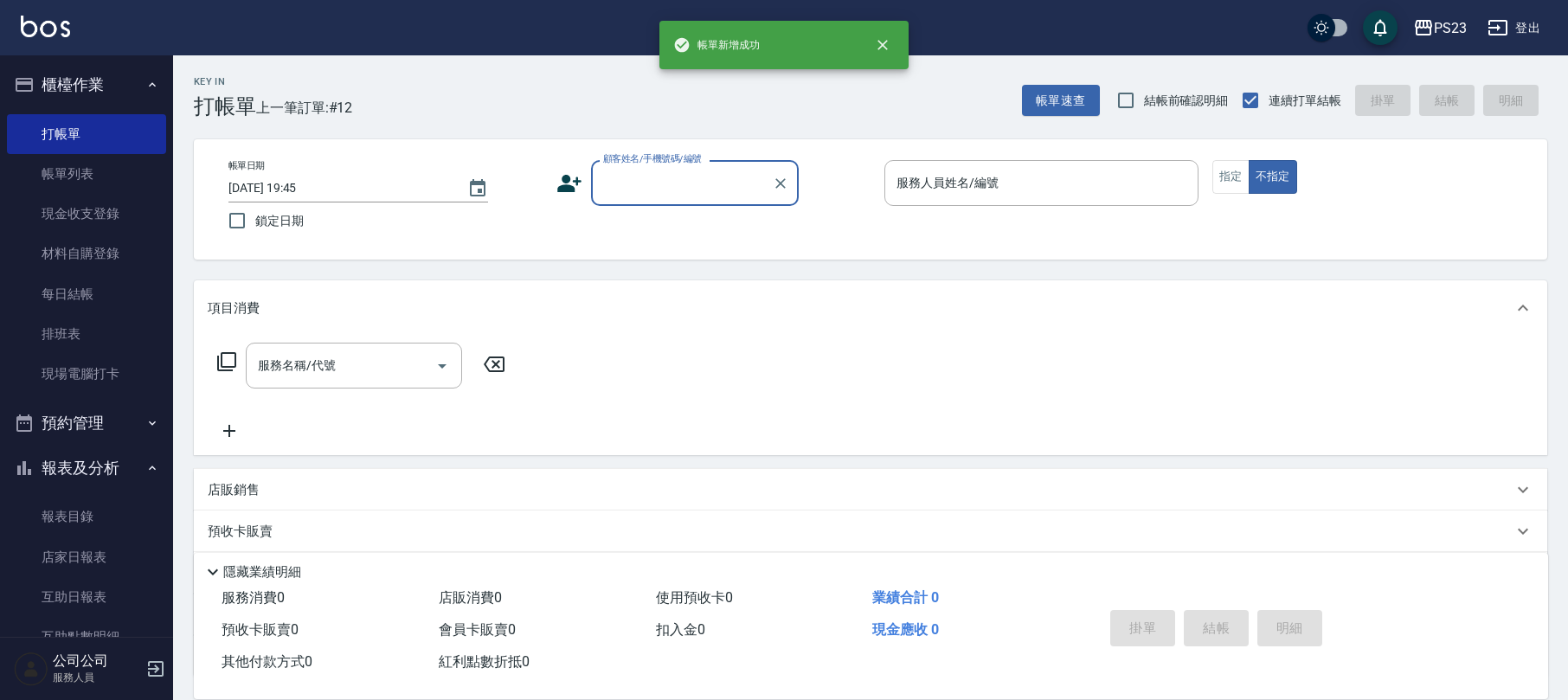
click at [720, 174] on input "顧客姓名/手機號碼/編號" at bounding box center [681, 183] width 166 height 30
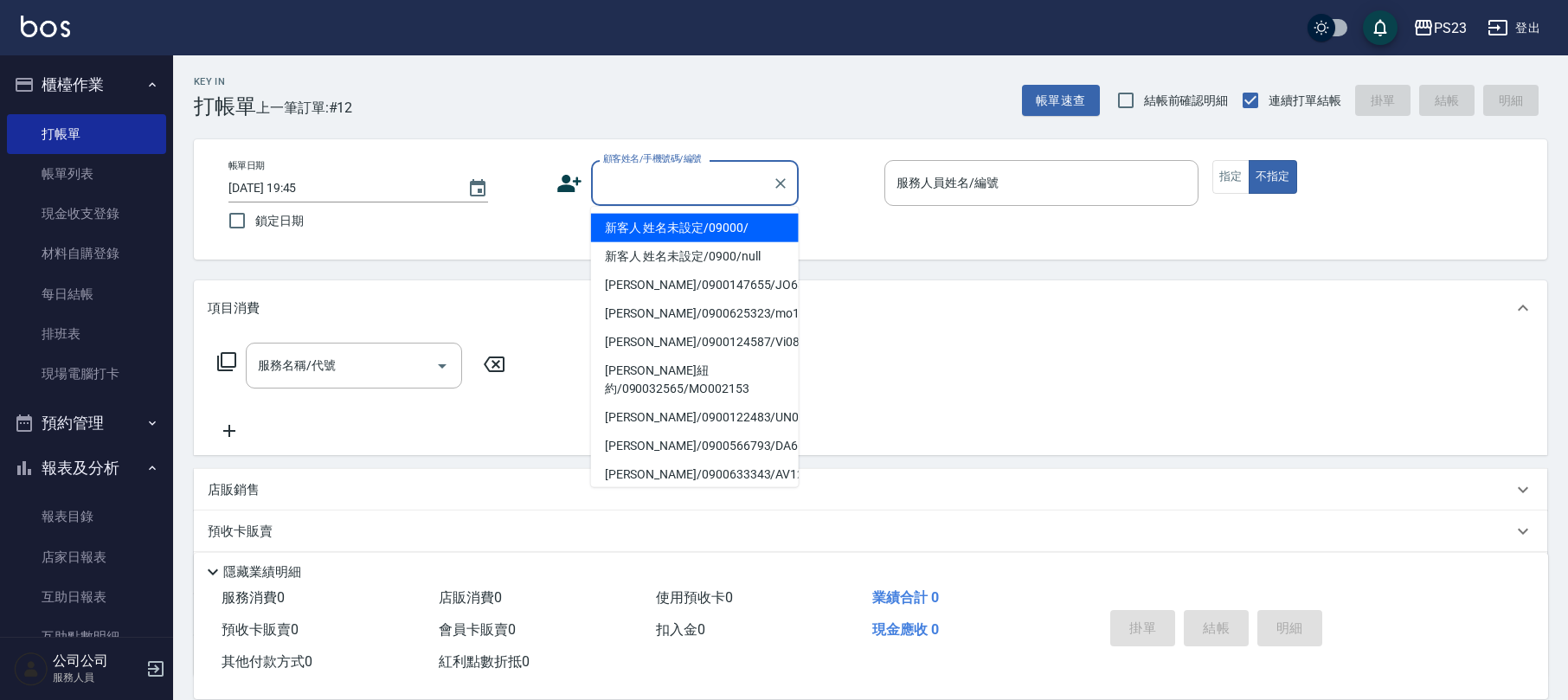
click at [689, 217] on li "新客人 姓名未設定/09000/" at bounding box center [695, 228] width 208 height 29
type input "新客人 姓名未設定/09000/"
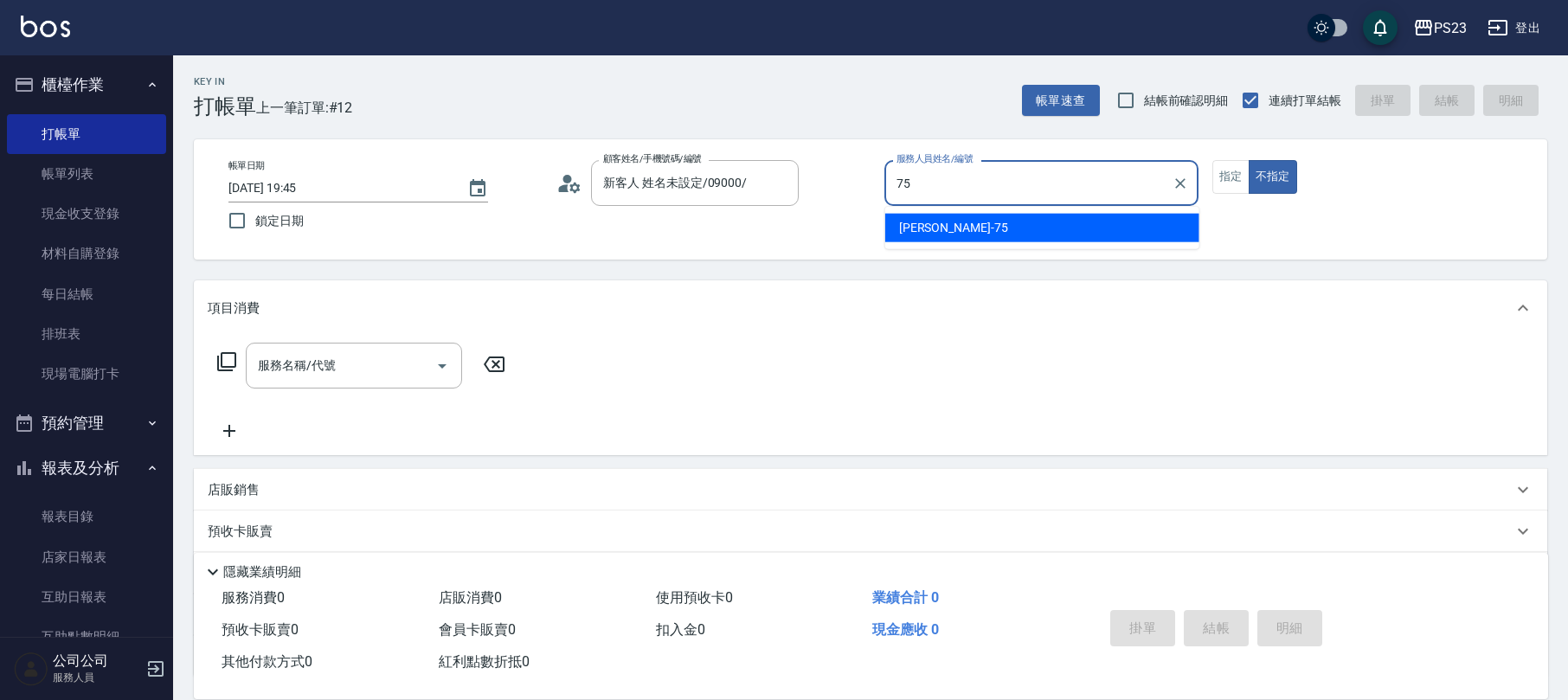
type input "Donna-75"
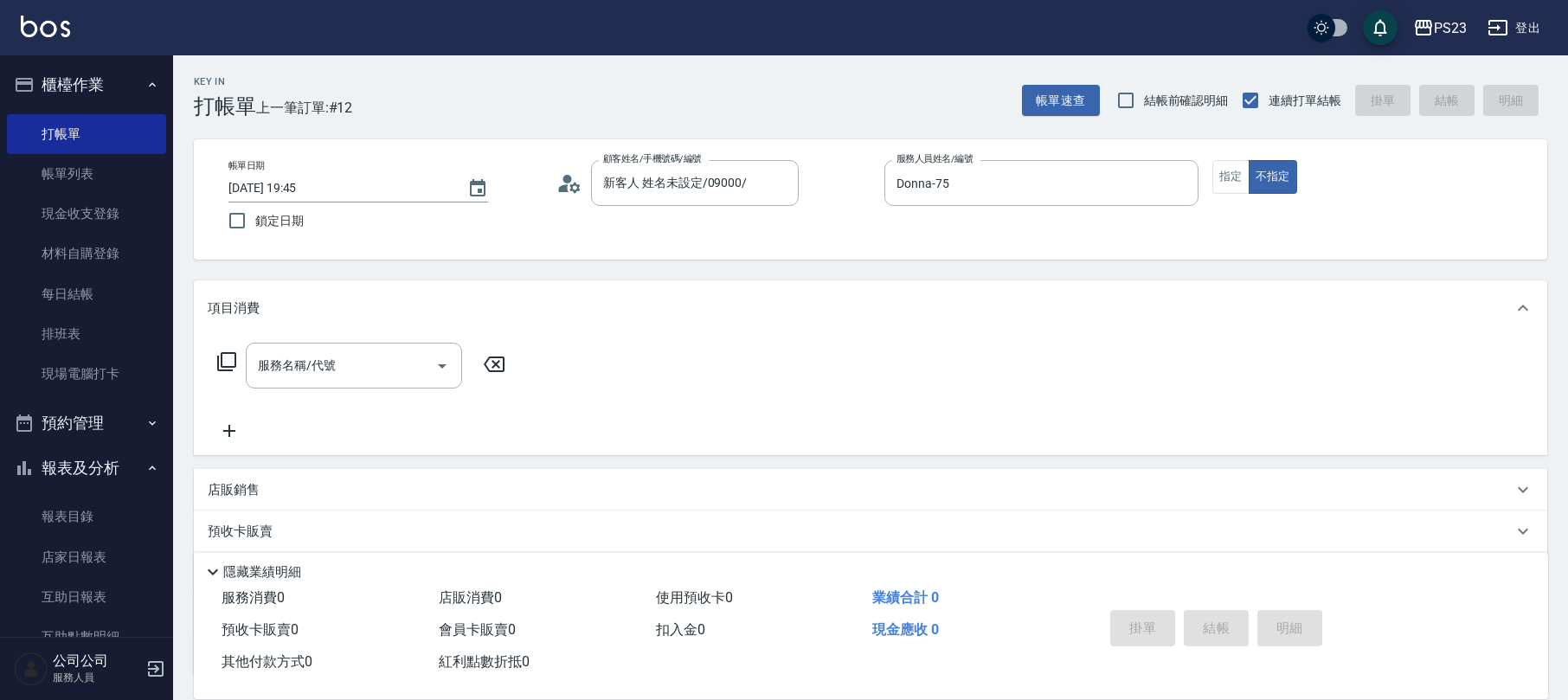
click at [219, 357] on icon at bounding box center [227, 361] width 21 height 21
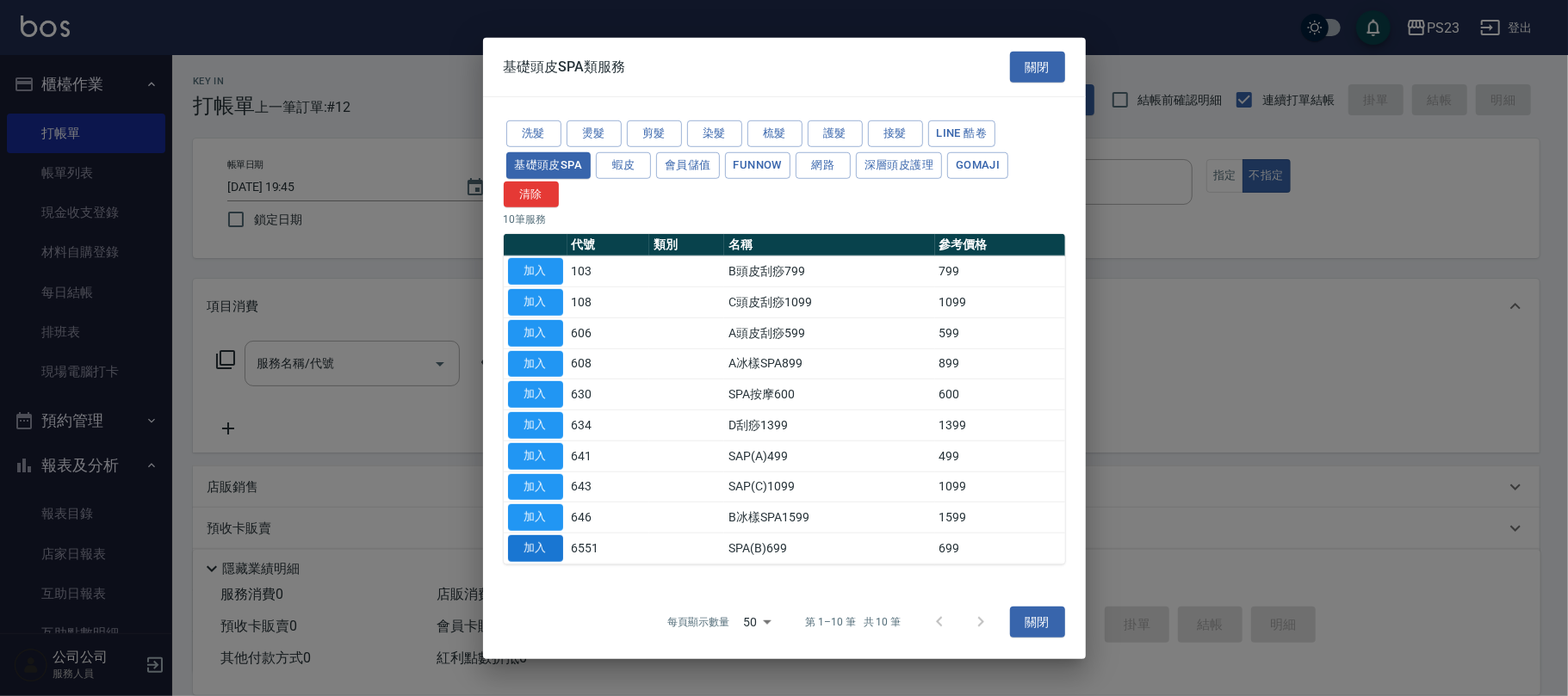
click at [530, 546] on button "加入" at bounding box center [536, 548] width 55 height 27
type input "SPA(B)699(6551)"
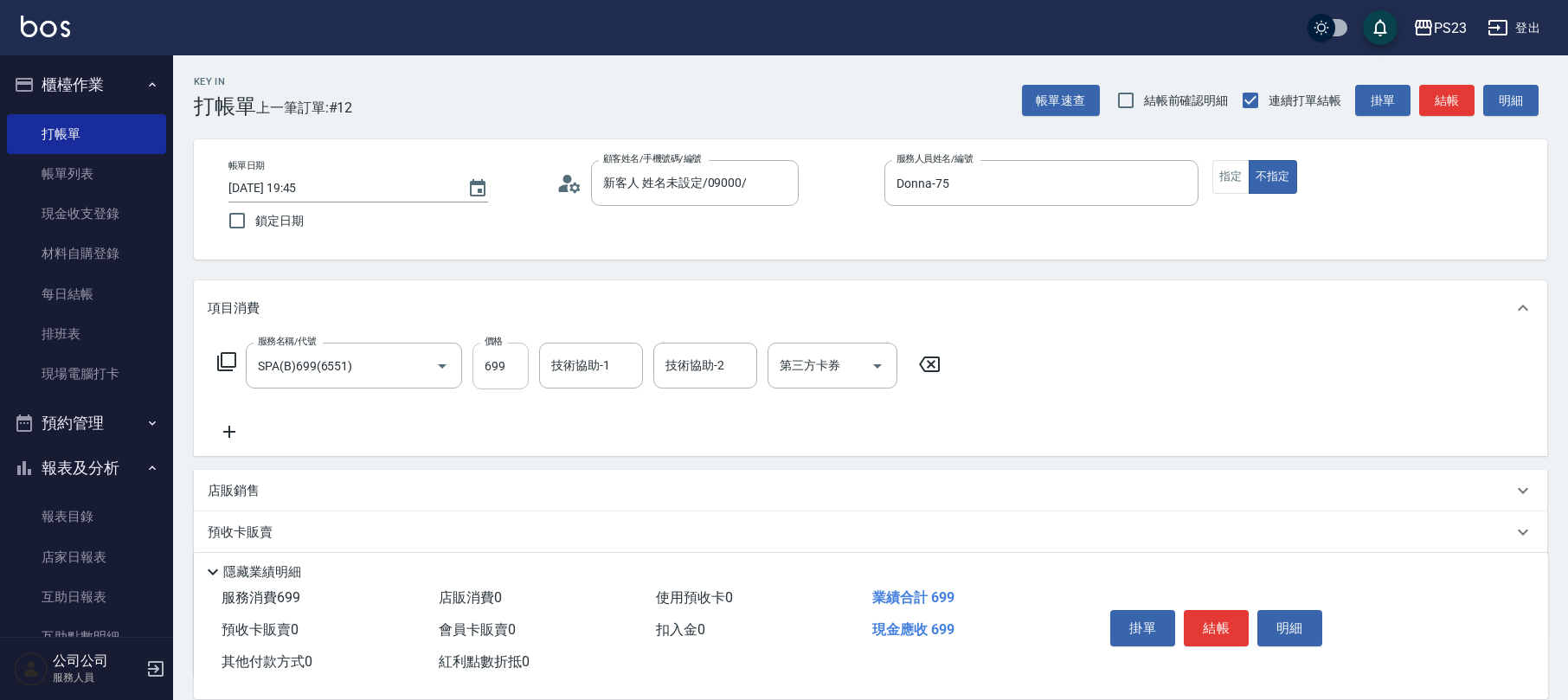
click at [512, 367] on input "699" at bounding box center [500, 366] width 57 height 47
type input "649"
type input "Flora-21"
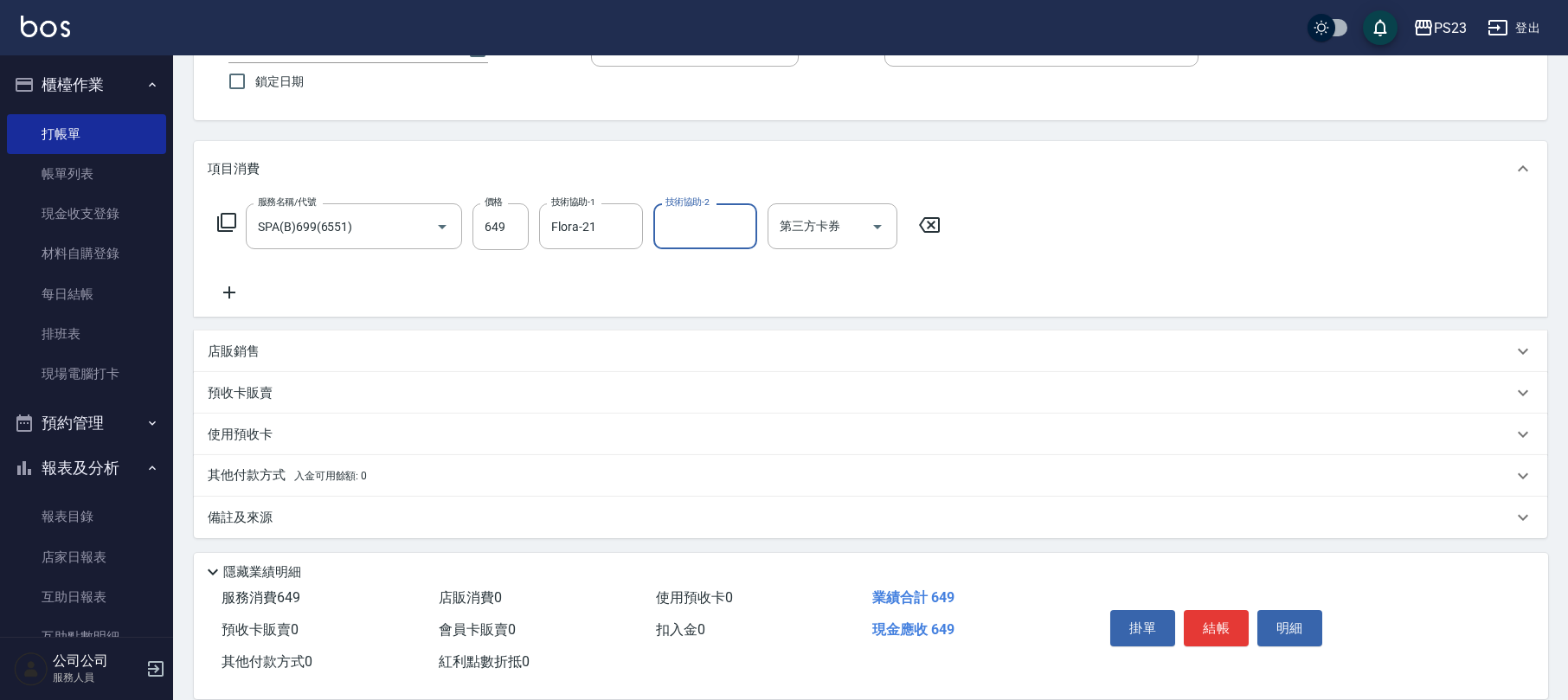
click at [451, 462] on div "其他付款方式 入金可用餘額: 0" at bounding box center [870, 476] width 1353 height 42
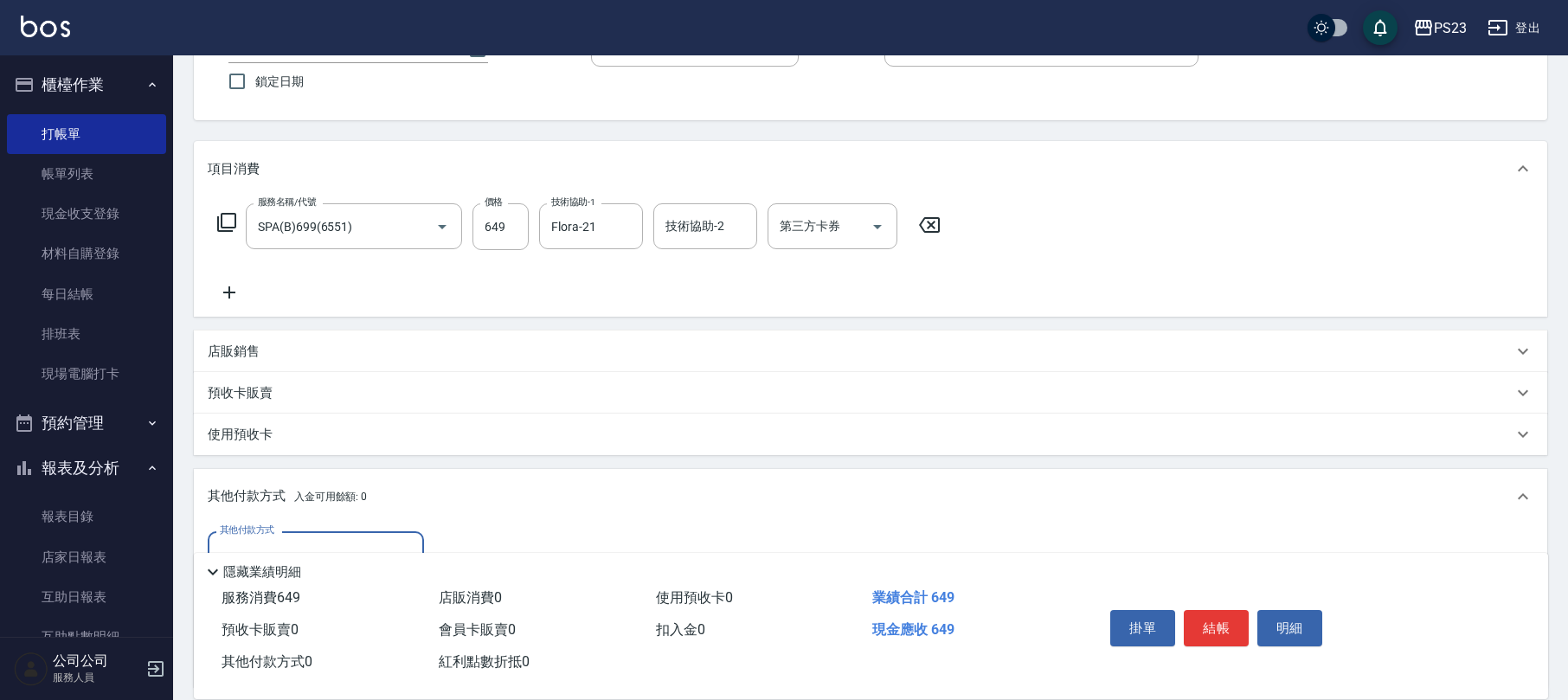
scroll to position [344, 0]
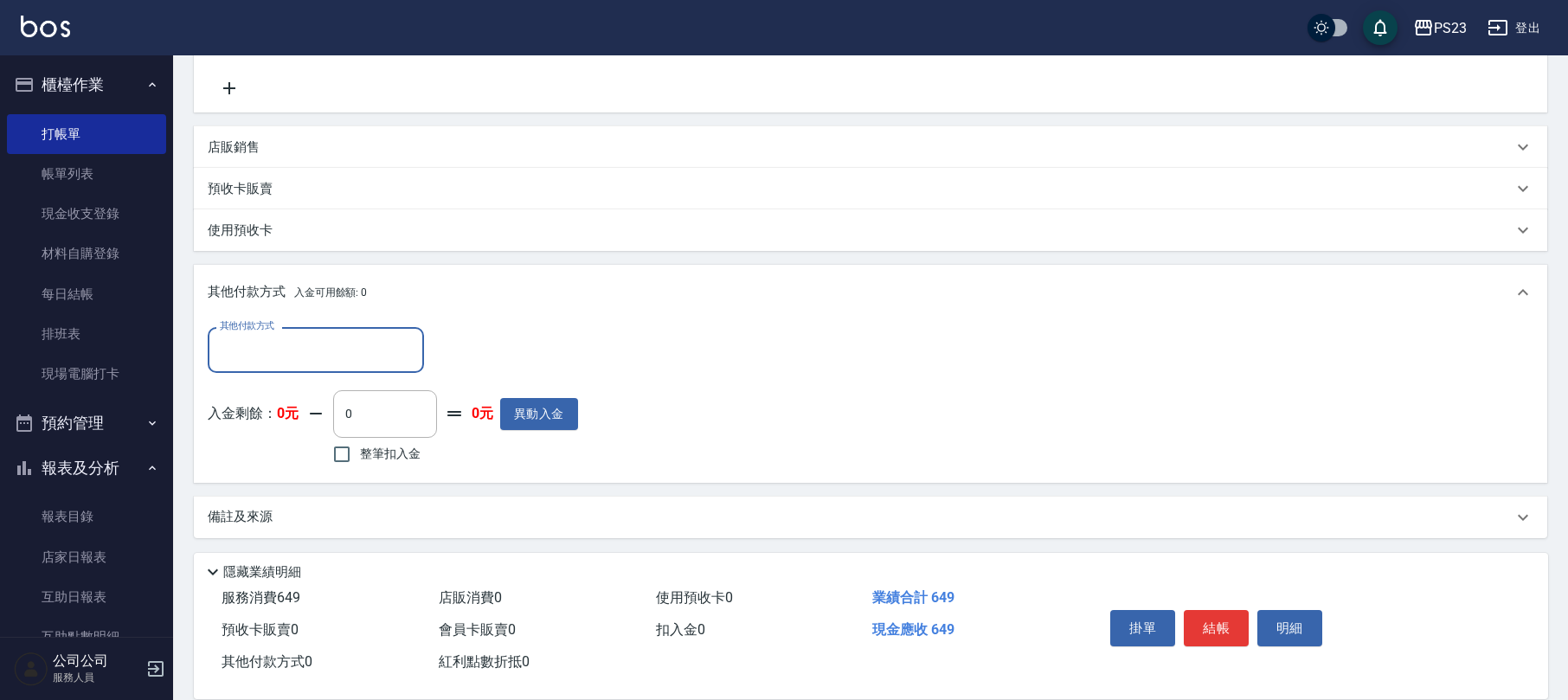
click at [389, 357] on input "其他付款方式" at bounding box center [316, 350] width 201 height 30
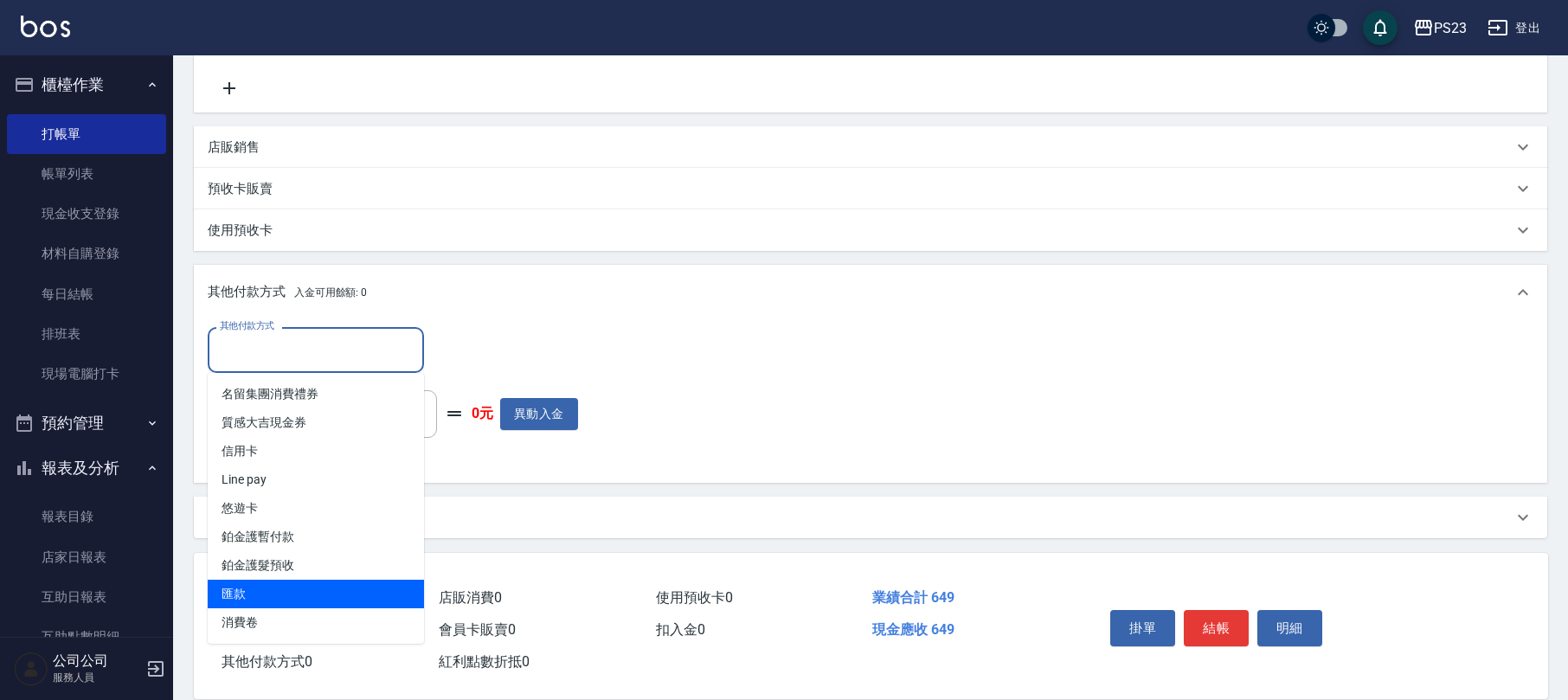
click at [341, 592] on span "匯款" at bounding box center [316, 594] width 217 height 29
type input "匯款"
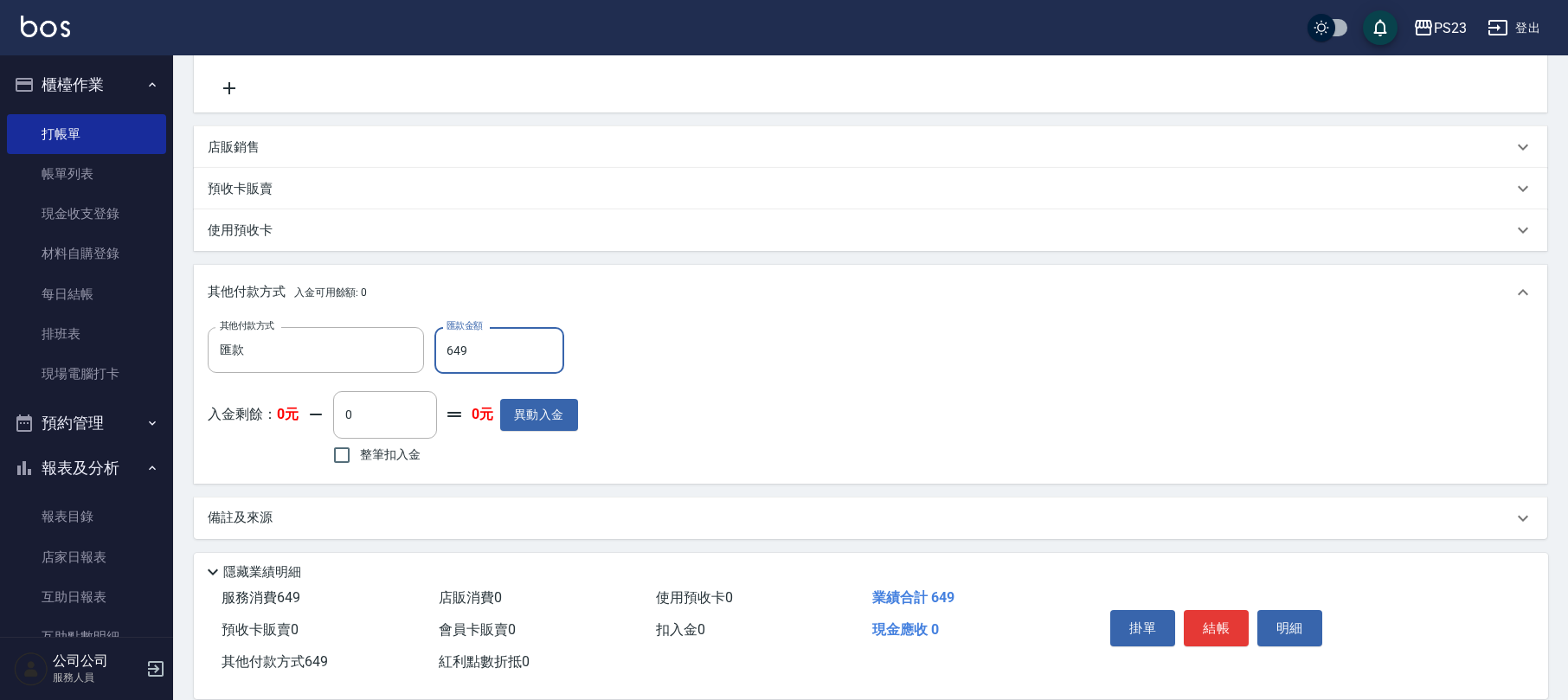
type input "649"
click at [722, 528] on div "備註及來源" at bounding box center [870, 519] width 1353 height 42
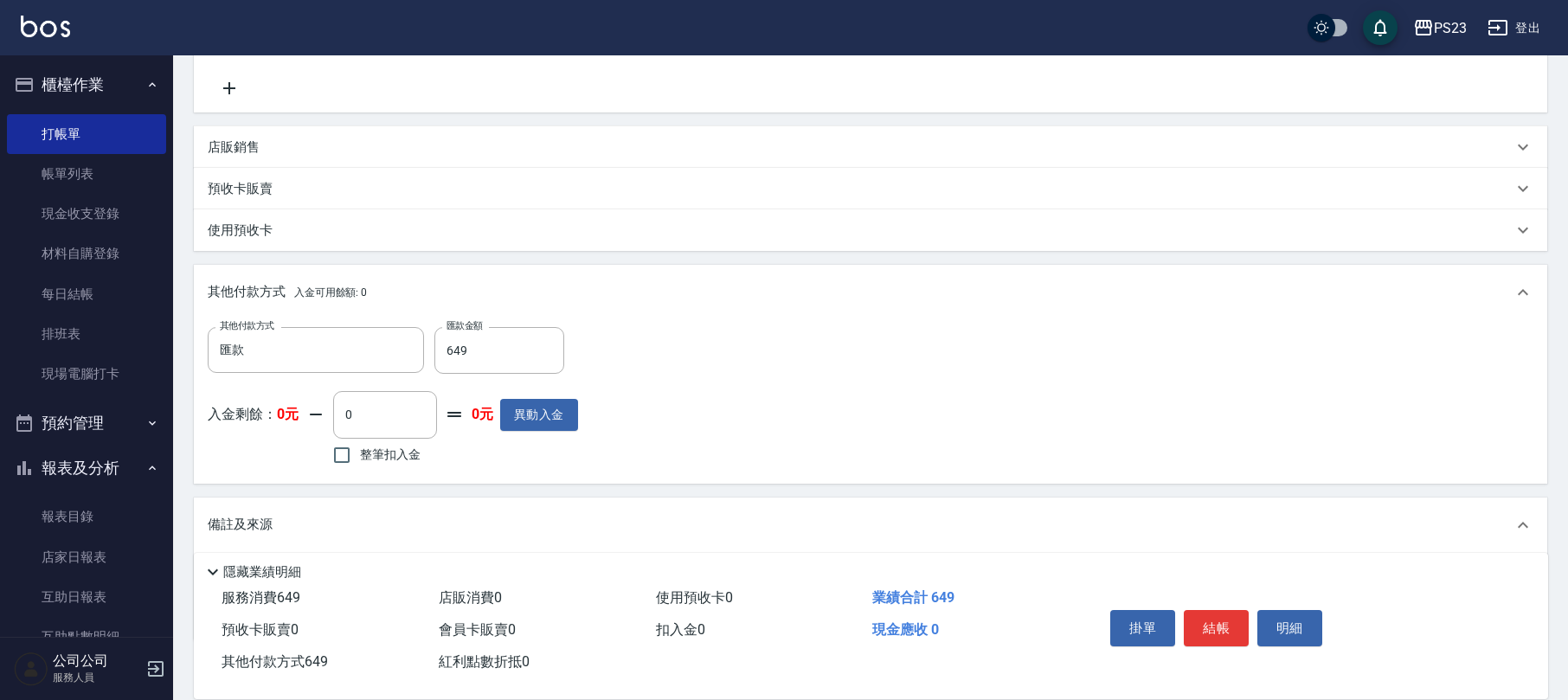
scroll to position [446, 0]
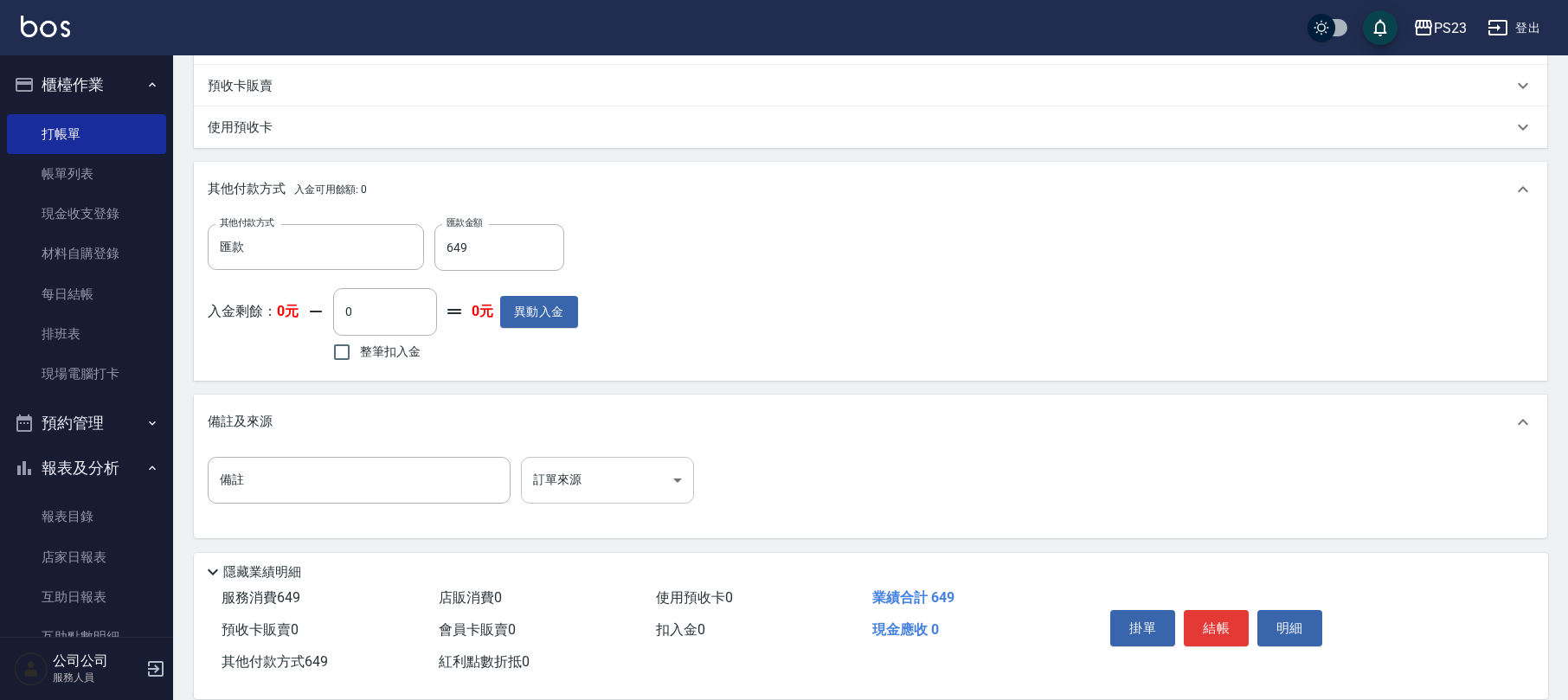
click at [680, 479] on body "PS23 登出 櫃檯作業 打帳單 帳單列表 現金收支登錄 材料自購登錄 每日結帳 排班表 現場電腦打卡 預約管理 預約管理 單日預約紀錄 單週預約紀錄 報表及…" at bounding box center [784, 127] width 1568 height 1147
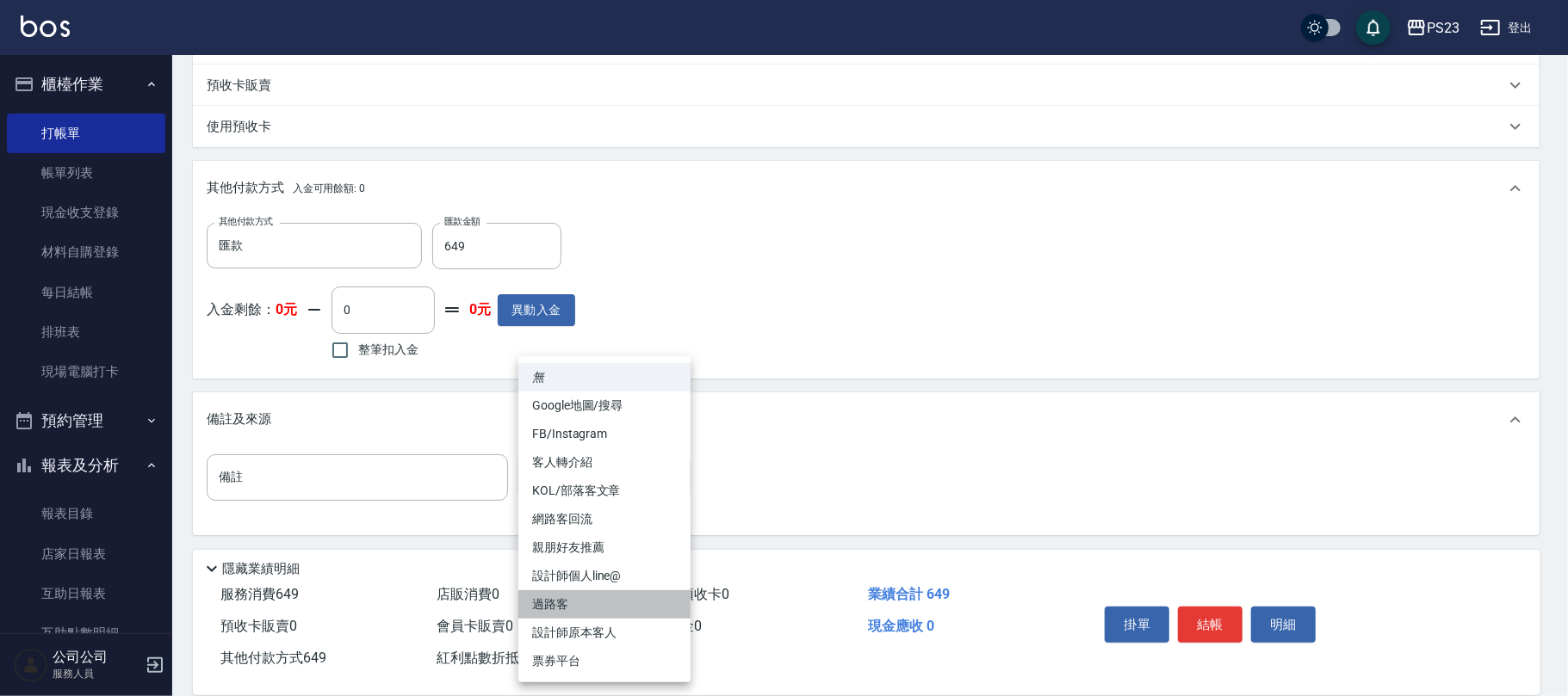
click at [579, 607] on li "過路客" at bounding box center [604, 604] width 172 height 29
type input "過路客"
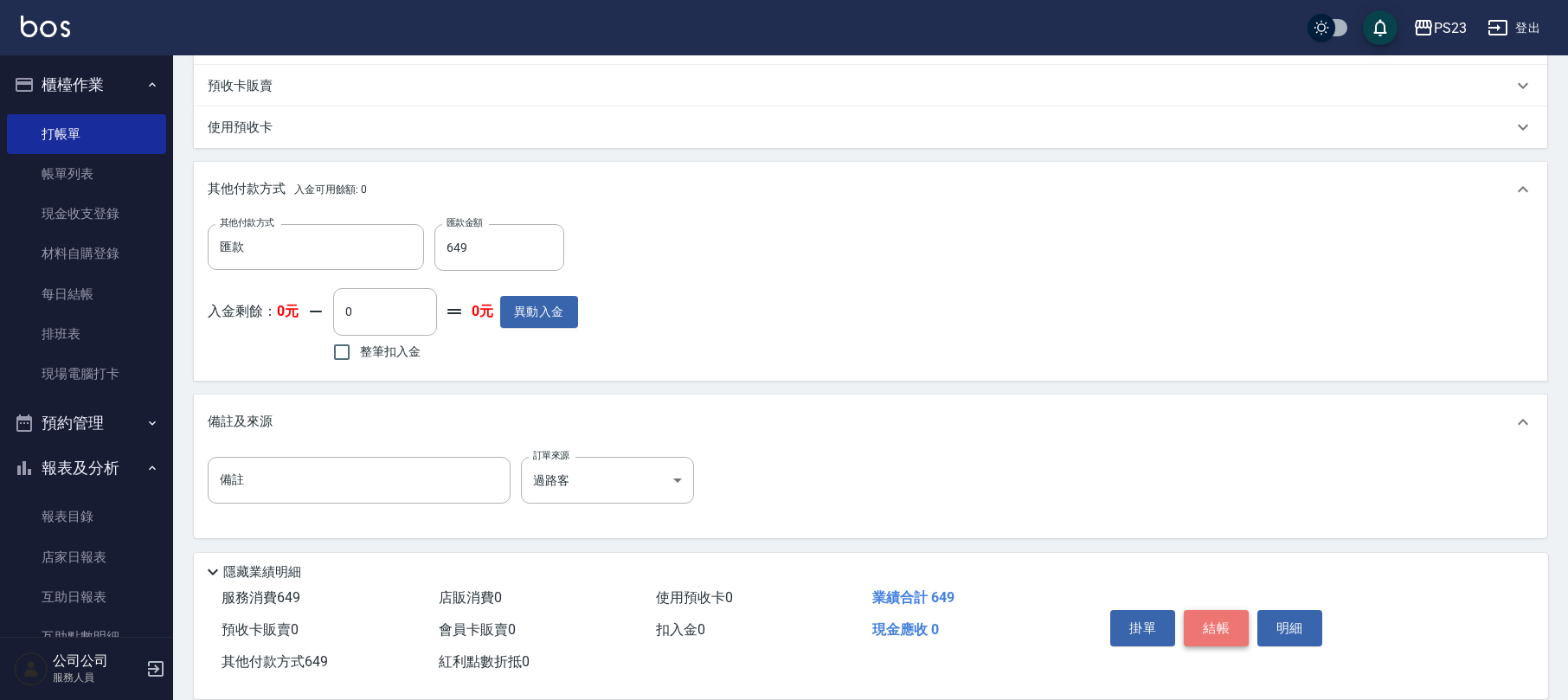
click at [1216, 623] on button "結帳" at bounding box center [1216, 628] width 65 height 37
type input "[DATE] 19:46"
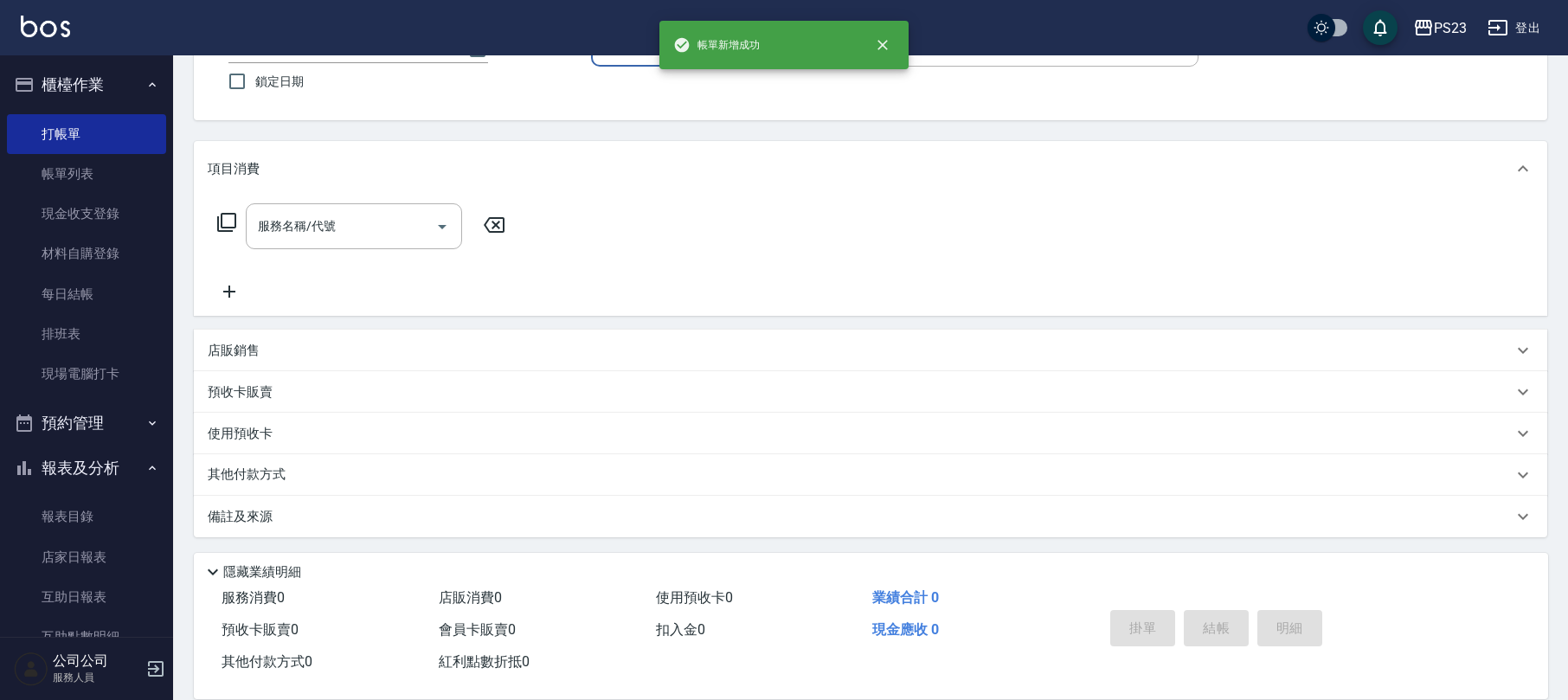
scroll to position [0, 0]
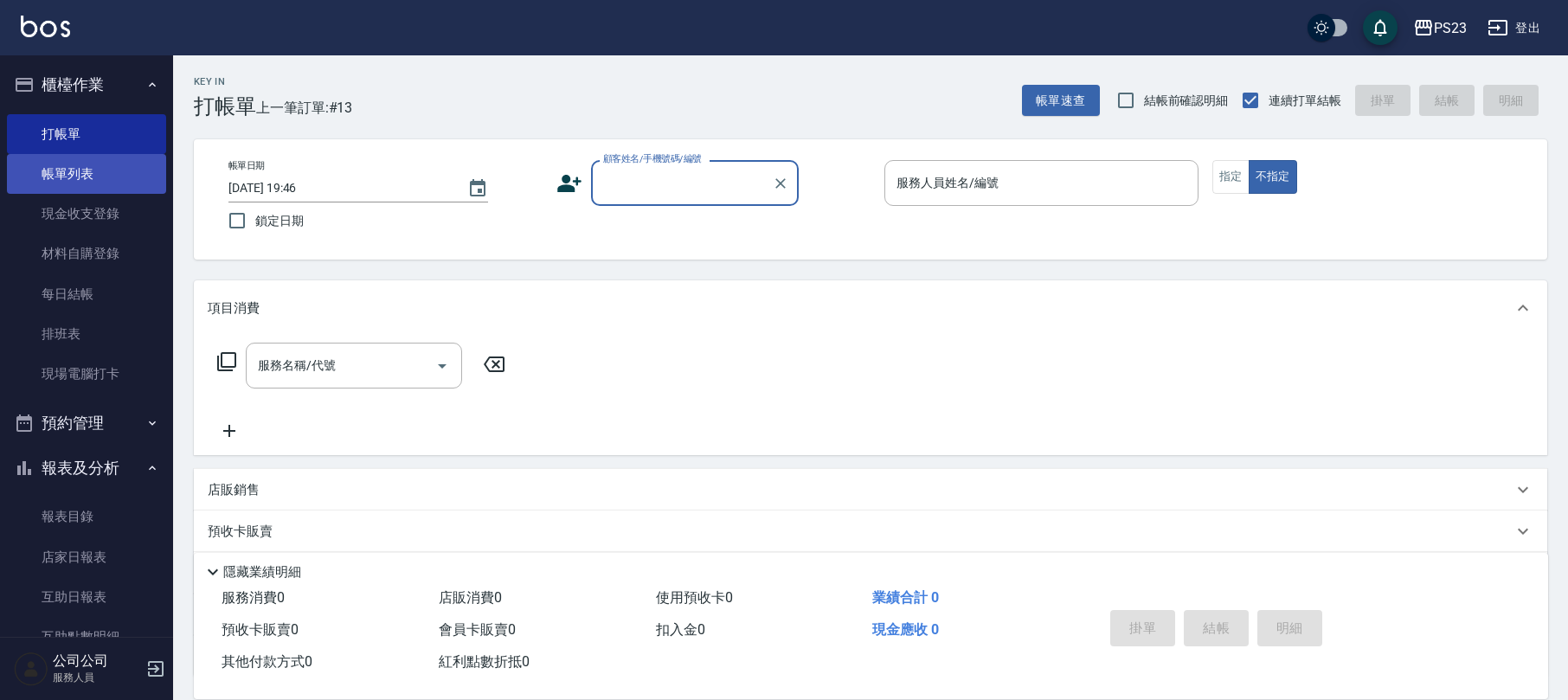
click at [103, 170] on link "帳單列表" at bounding box center [87, 174] width 159 height 40
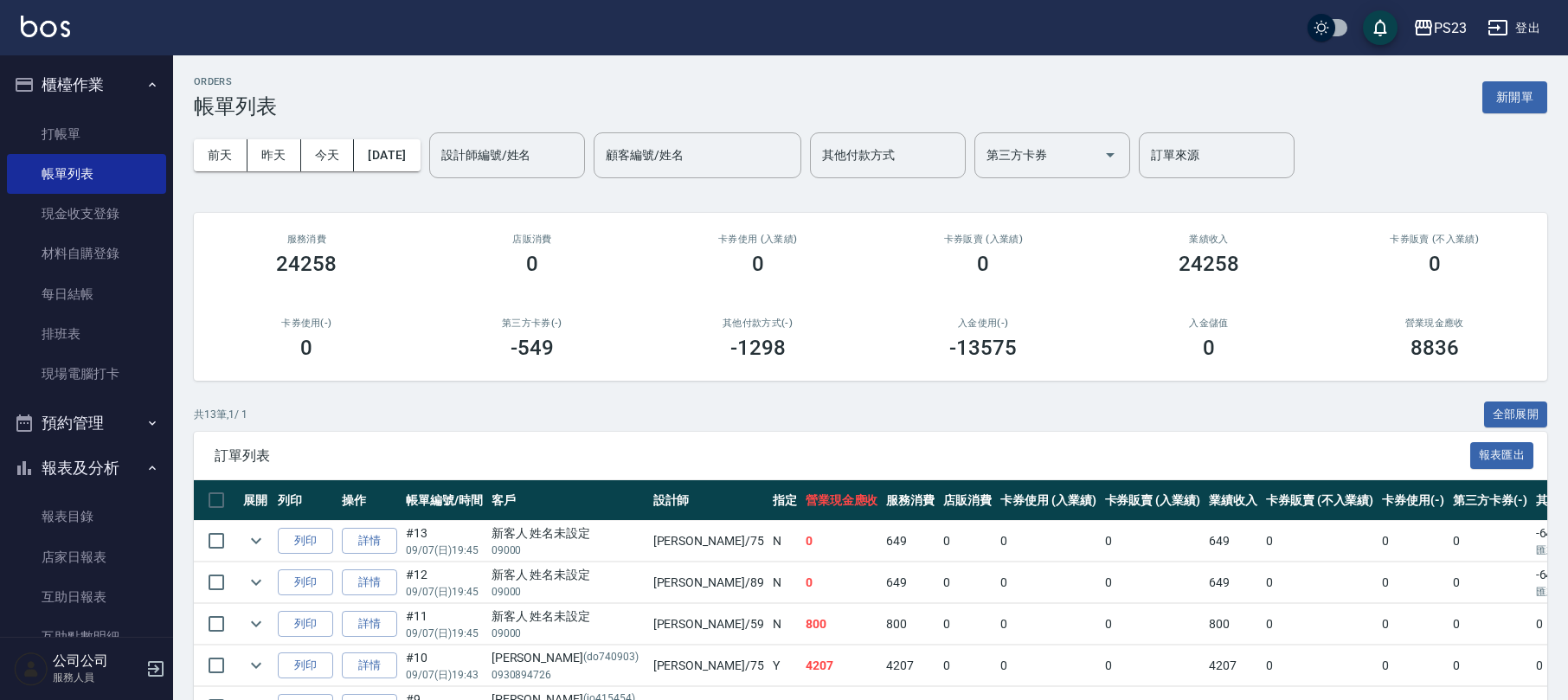
scroll to position [346, 0]
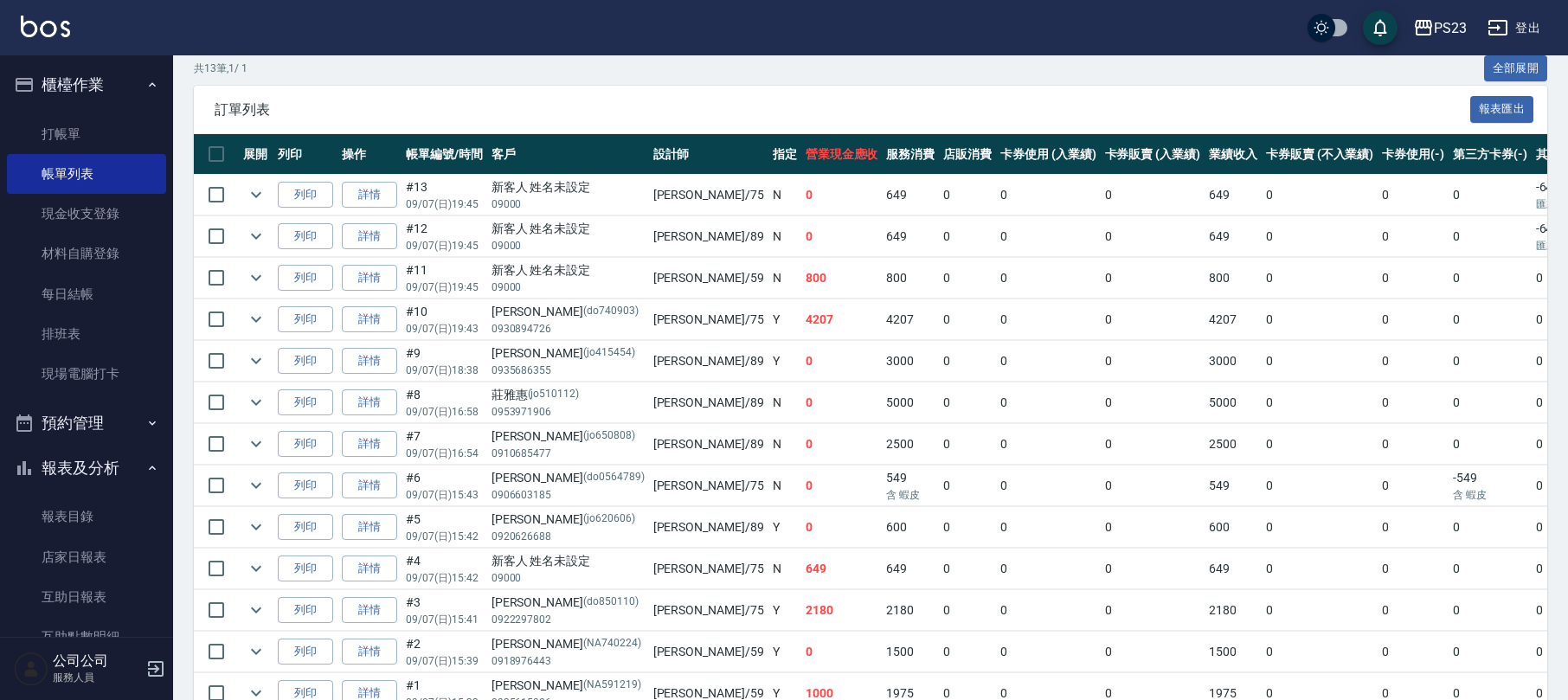
click at [93, 75] on button "櫃檯作業" at bounding box center [87, 85] width 159 height 45
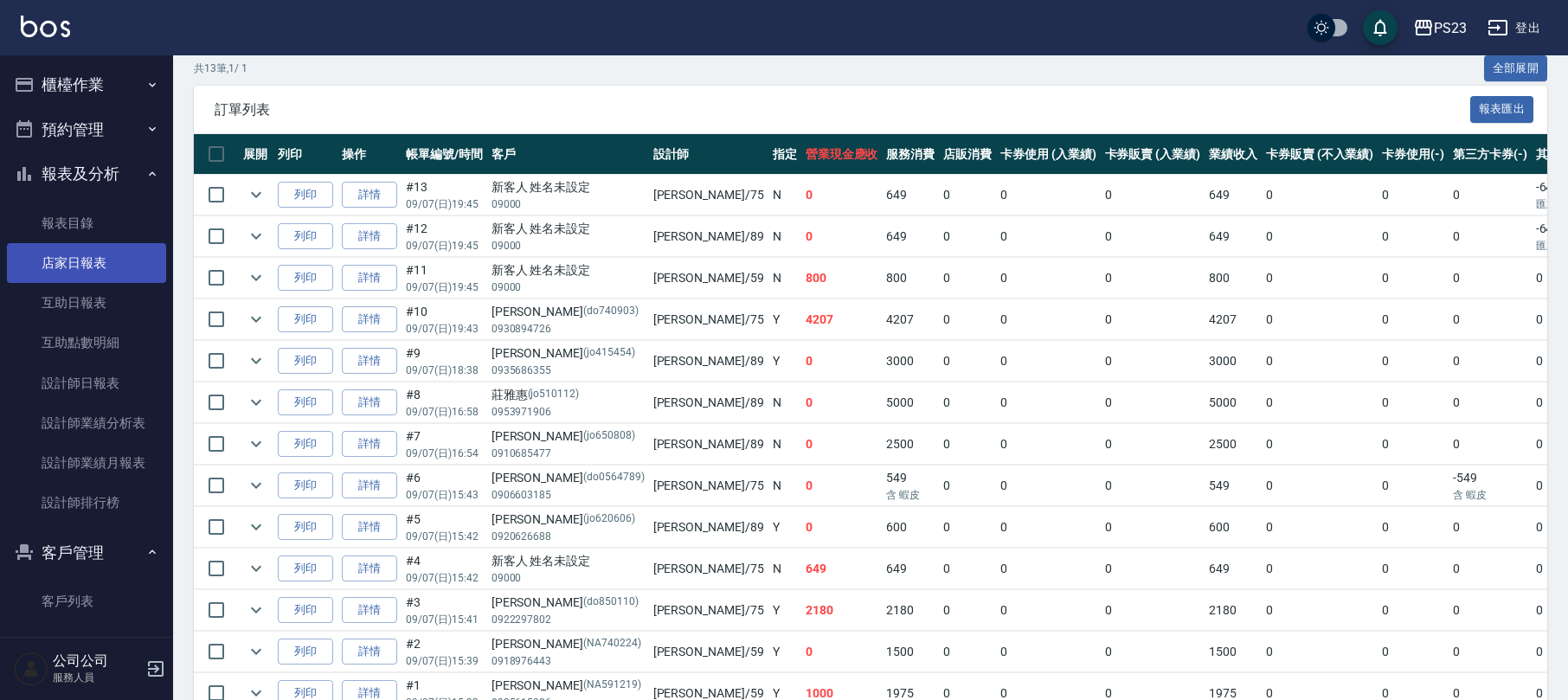
click at [71, 255] on link "店家日報表" at bounding box center [87, 263] width 159 height 40
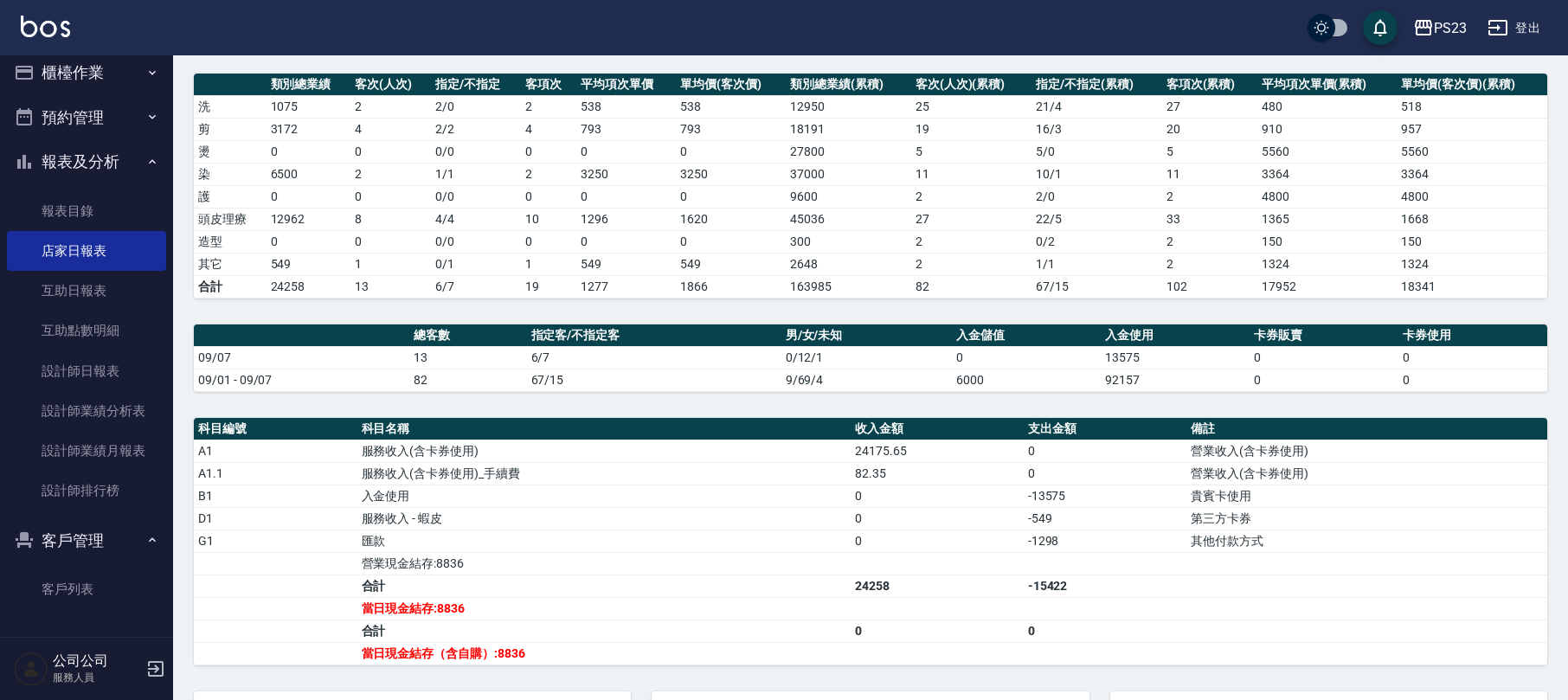
scroll to position [346, 0]
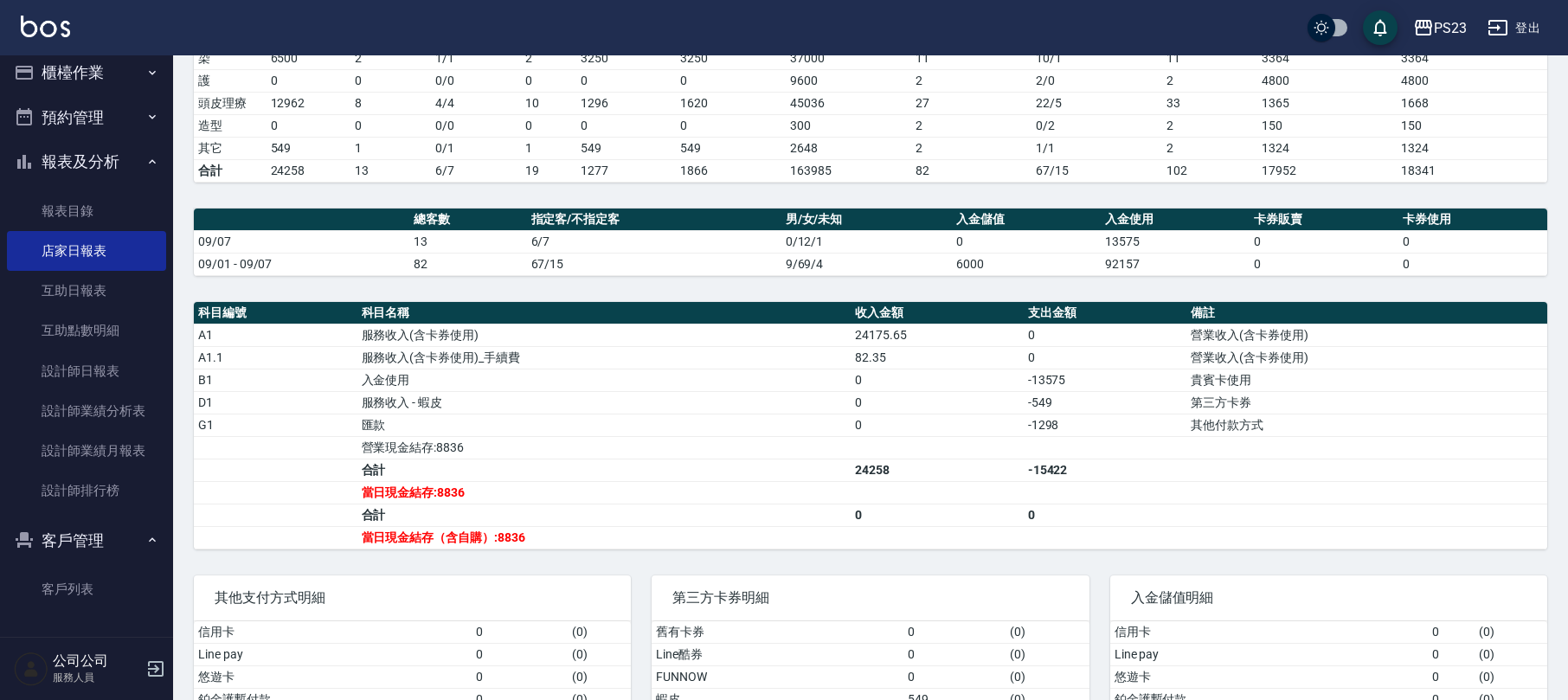
click at [115, 159] on button "報表及分析" at bounding box center [87, 161] width 159 height 45
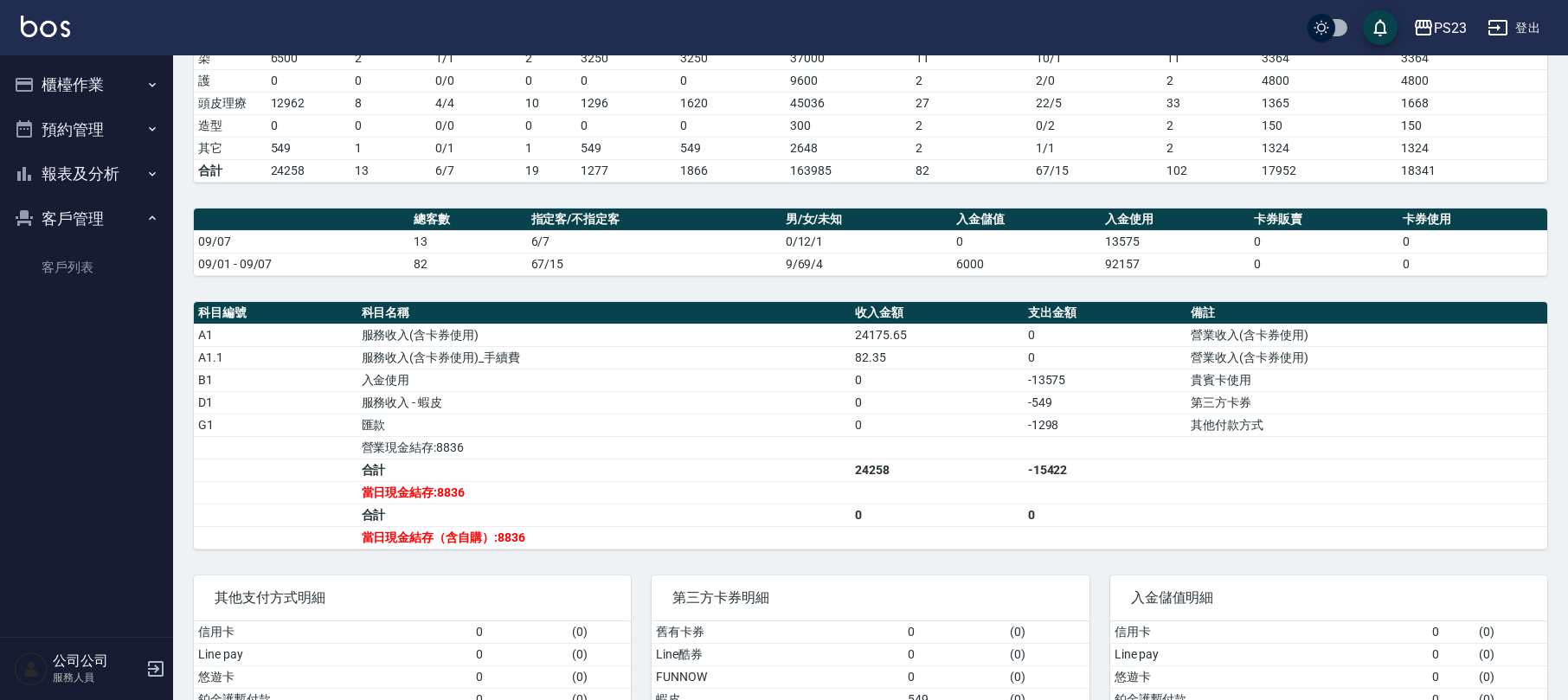
scroll to position [0, 0]
click at [94, 71] on button "櫃檯作業" at bounding box center [87, 85] width 159 height 45
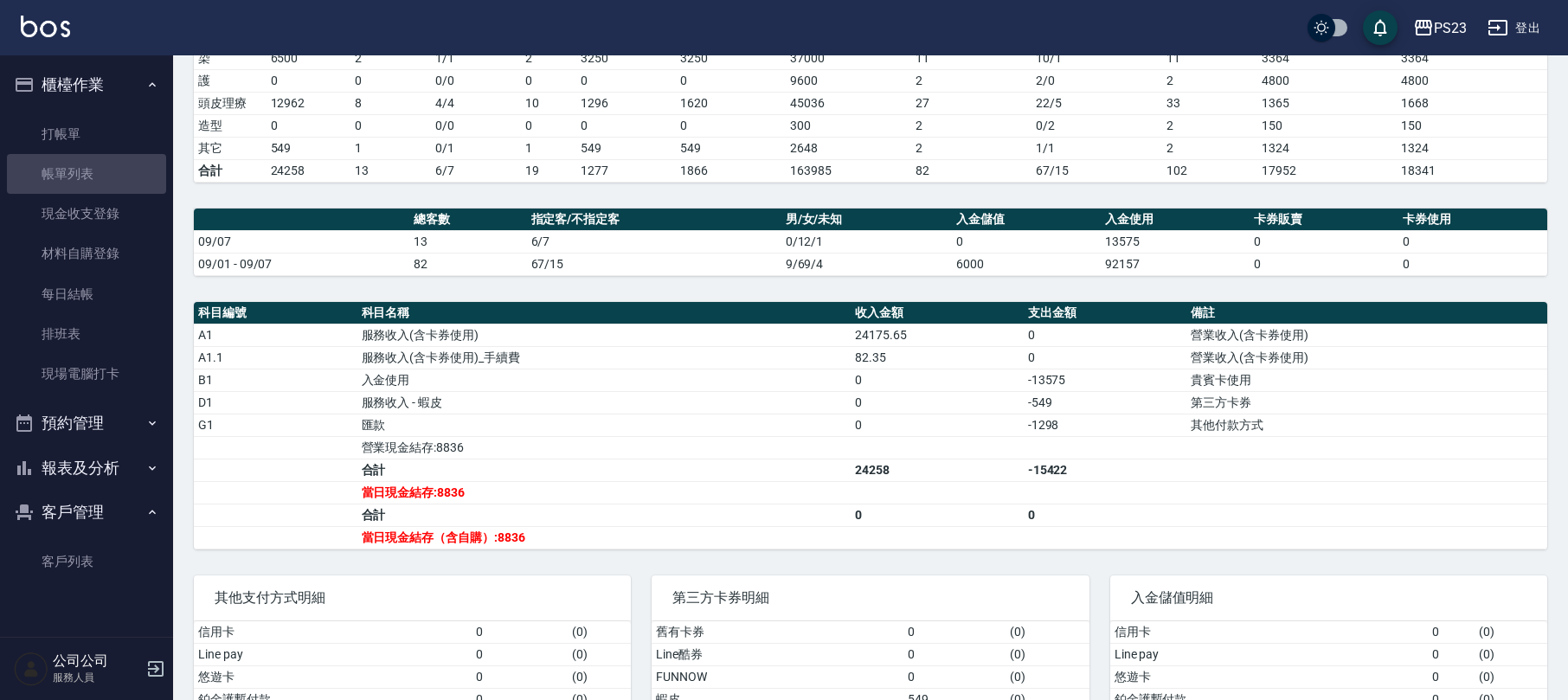
drag, startPoint x: 111, startPoint y: 181, endPoint x: 471, endPoint y: 441, distance: 444.1
click at [111, 180] on link "帳單列表" at bounding box center [87, 174] width 159 height 40
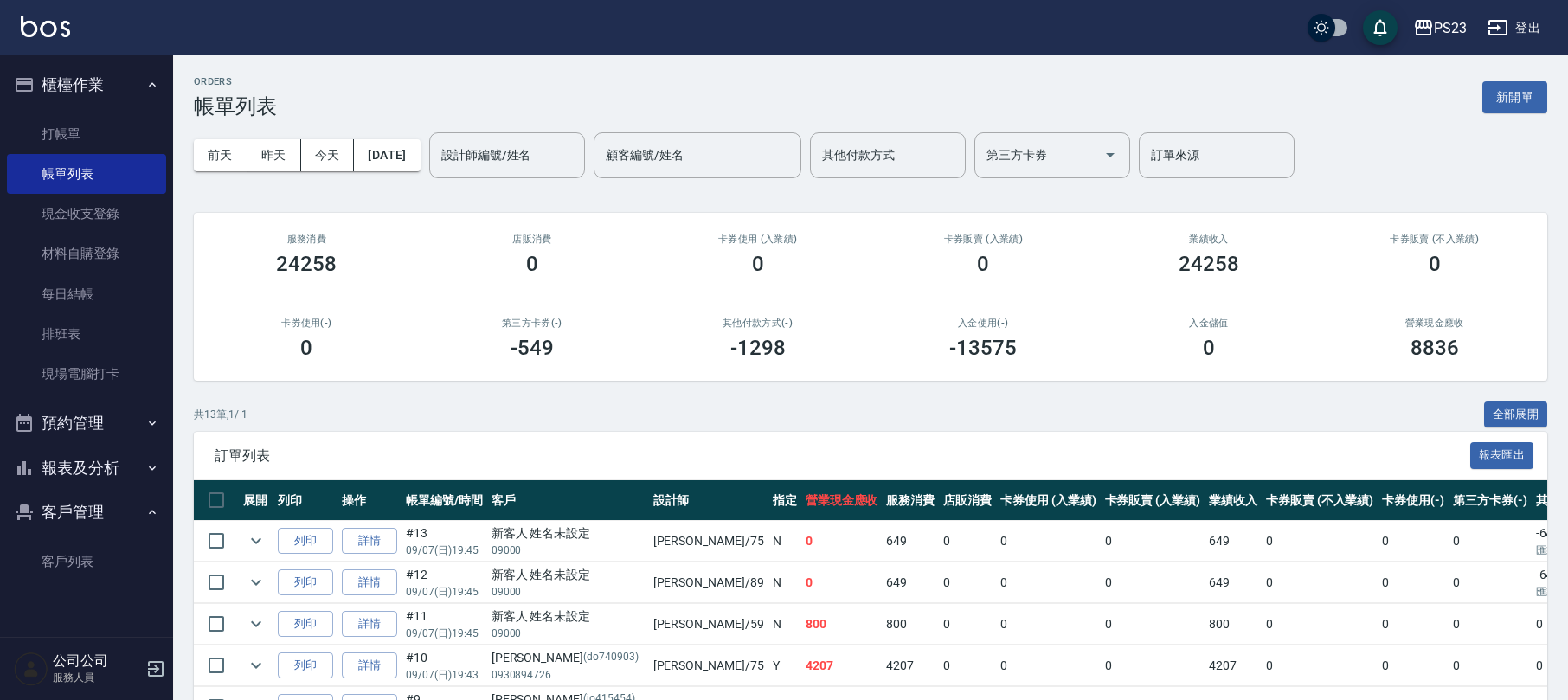
scroll to position [231, 0]
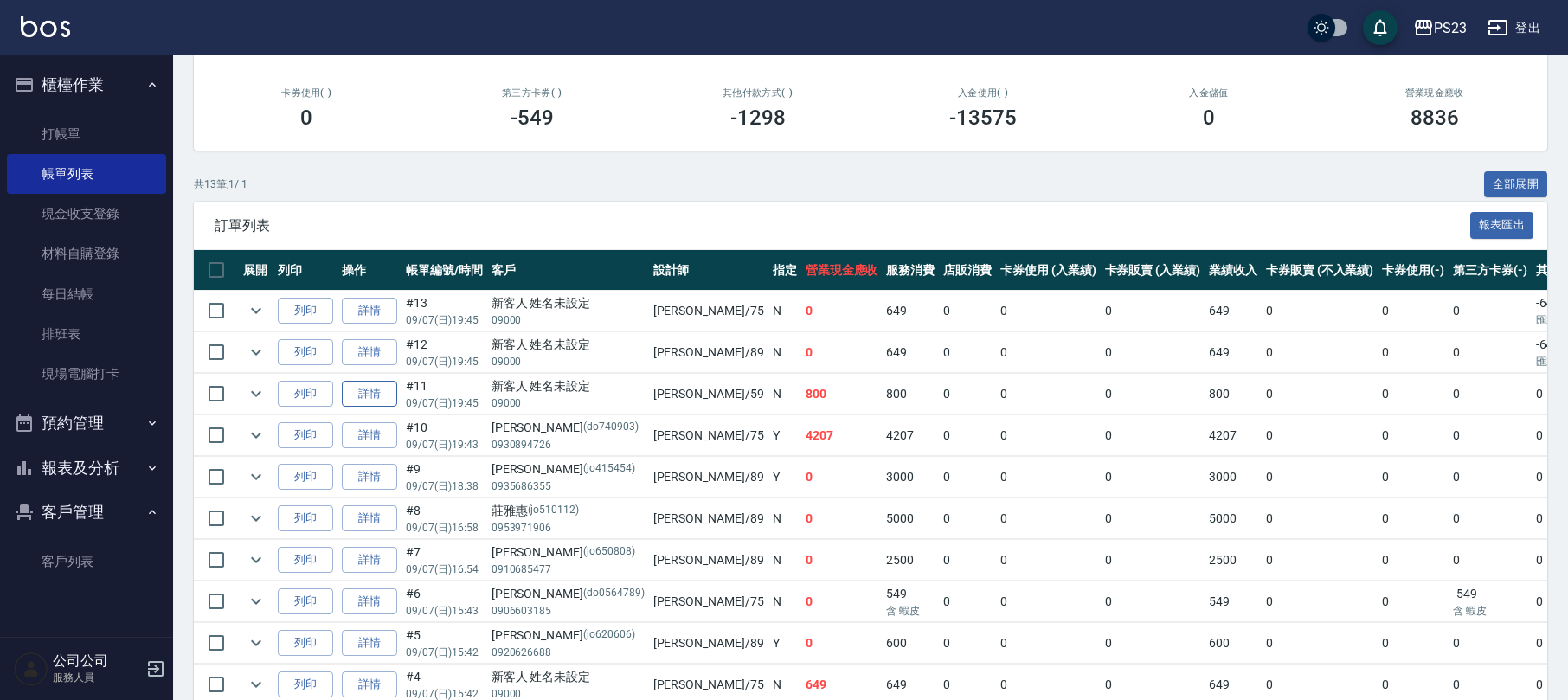
click at [371, 397] on link "詳情" at bounding box center [370, 394] width 56 height 27
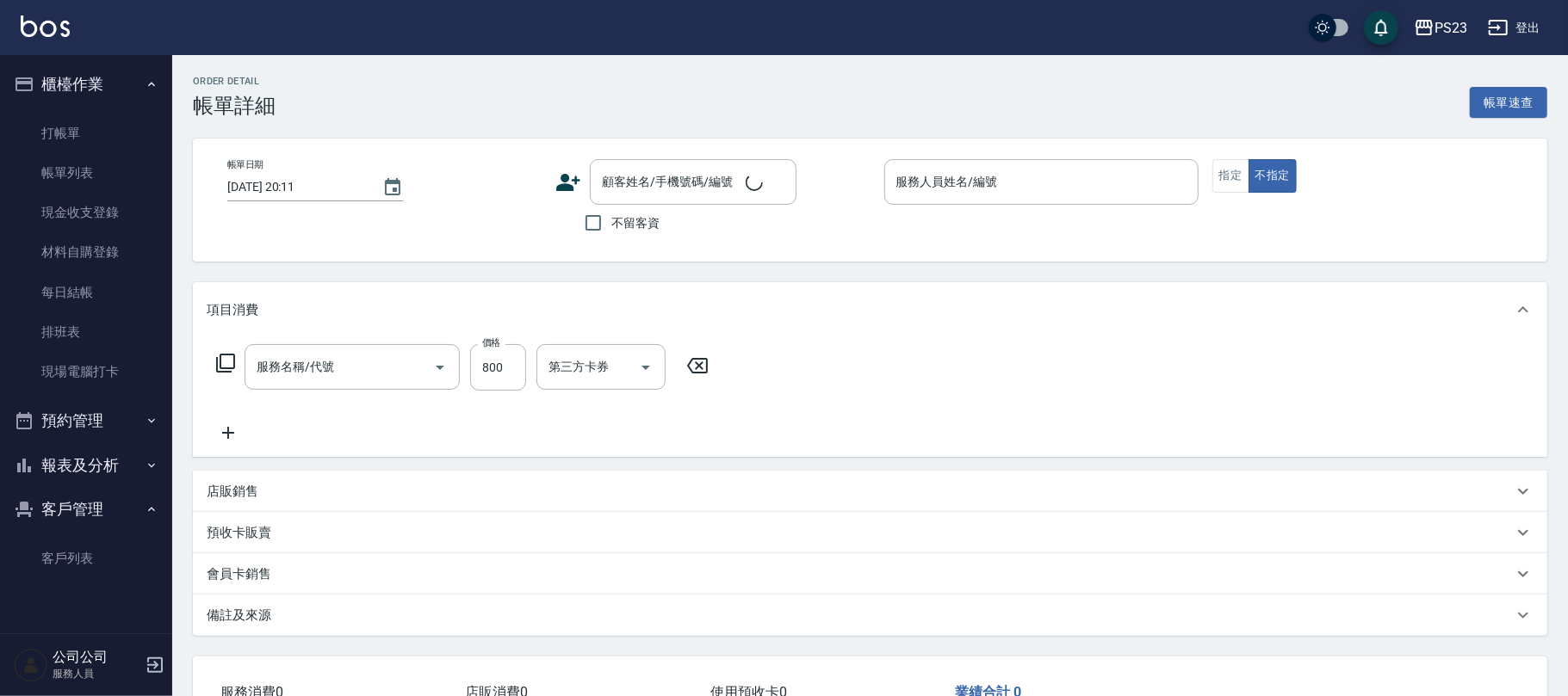
type input "[DATE] 19:45"
type input "Nanako-59"
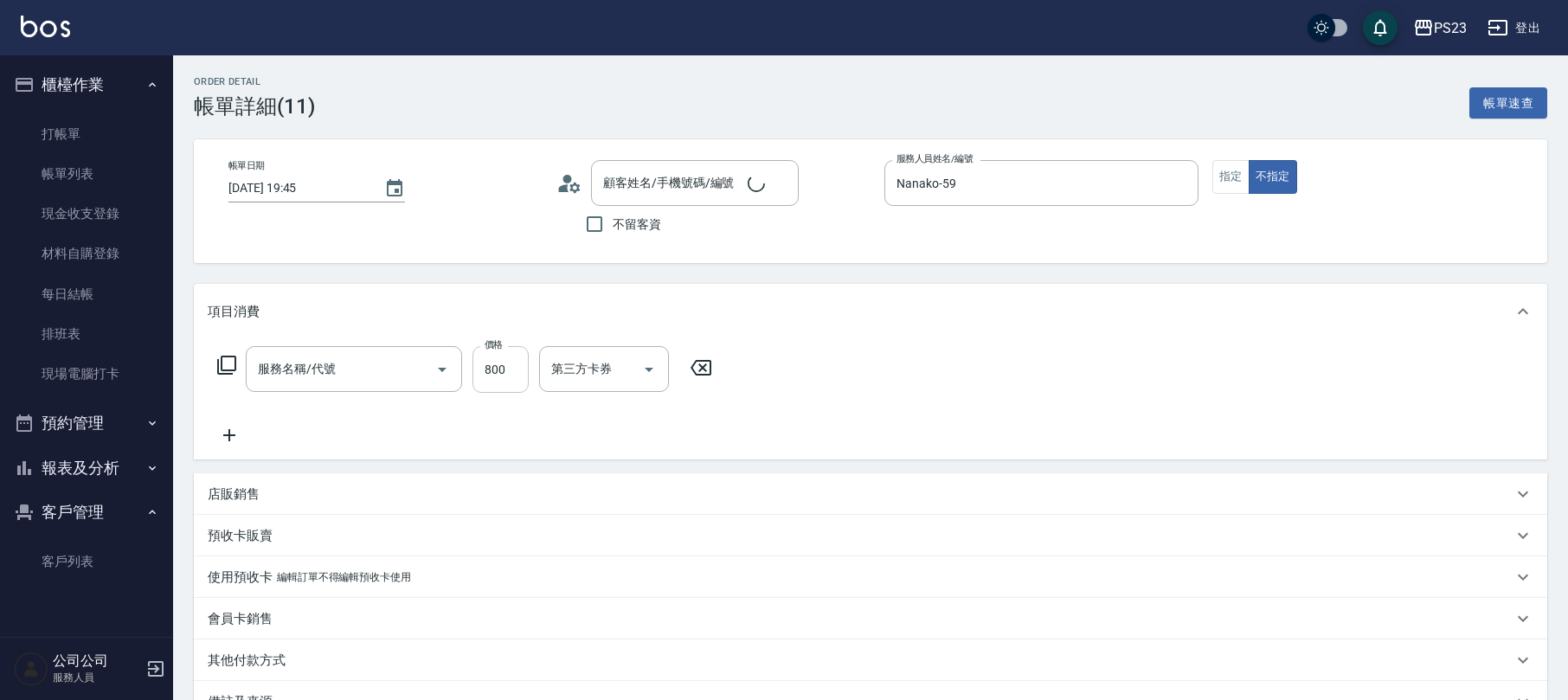
type input "不指定洗+剪髮599(301)"
type input "新客人 姓名未設定/09000/"
click at [499, 371] on input "800" at bounding box center [500, 369] width 57 height 47
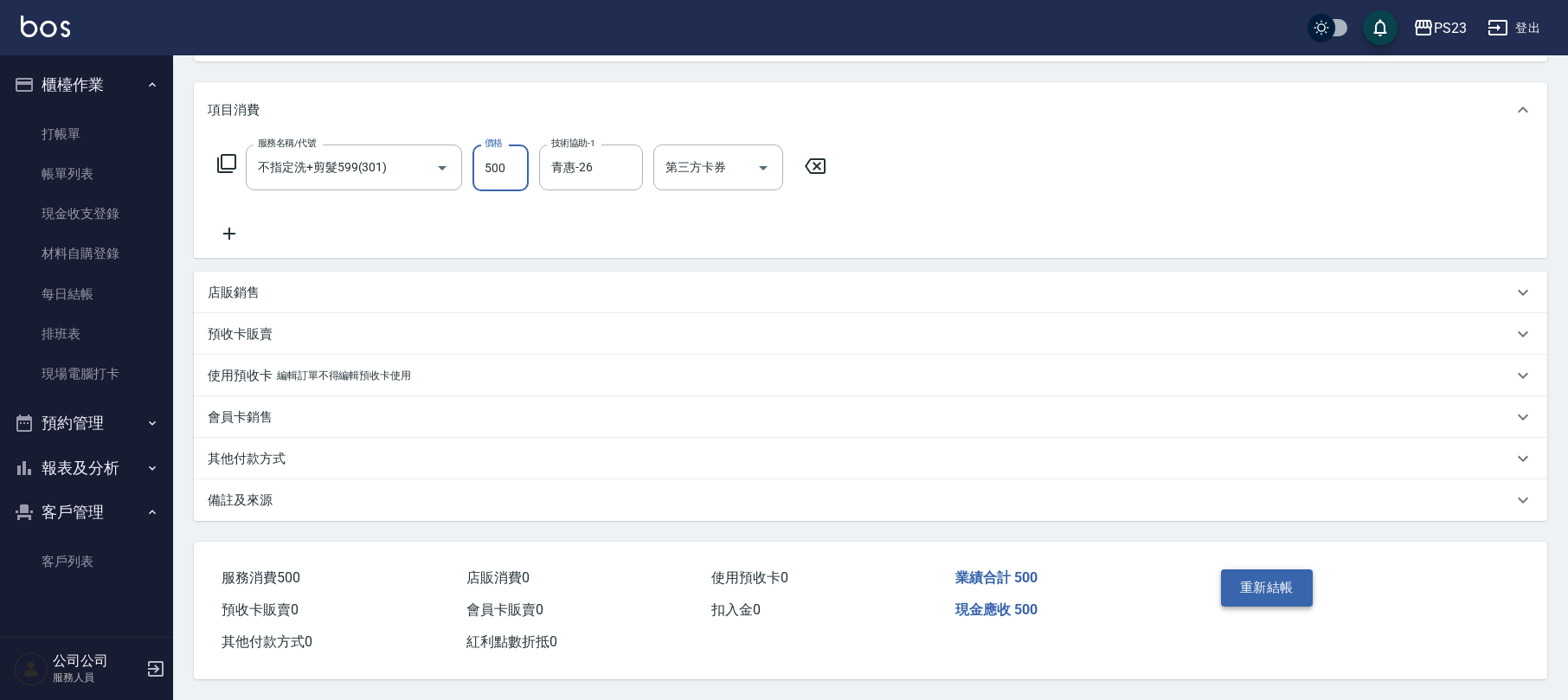
type input "500"
click at [1278, 585] on button "重新結帳" at bounding box center [1267, 588] width 91 height 37
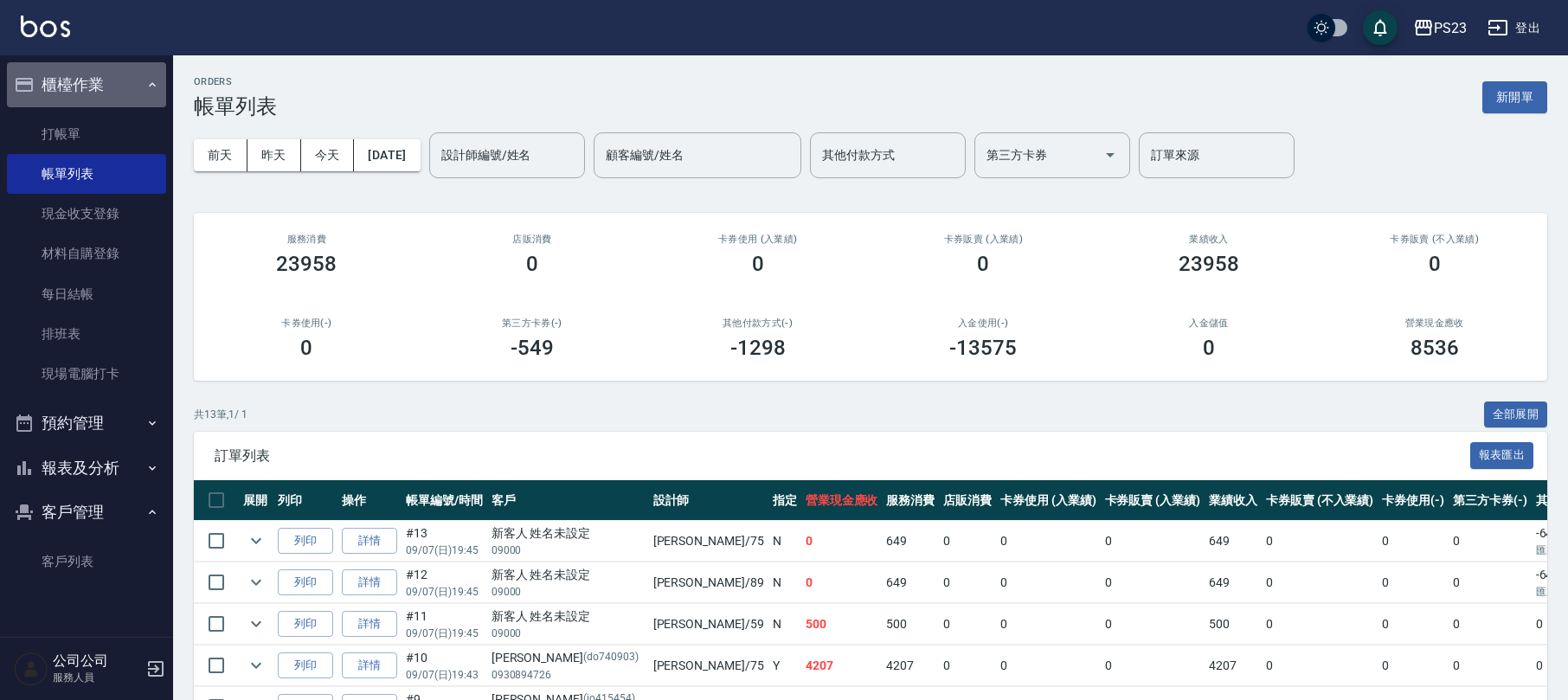
drag, startPoint x: 110, startPoint y: 91, endPoint x: 95, endPoint y: 125, distance: 37.2
click at [110, 90] on button "櫃檯作業" at bounding box center [87, 85] width 159 height 45
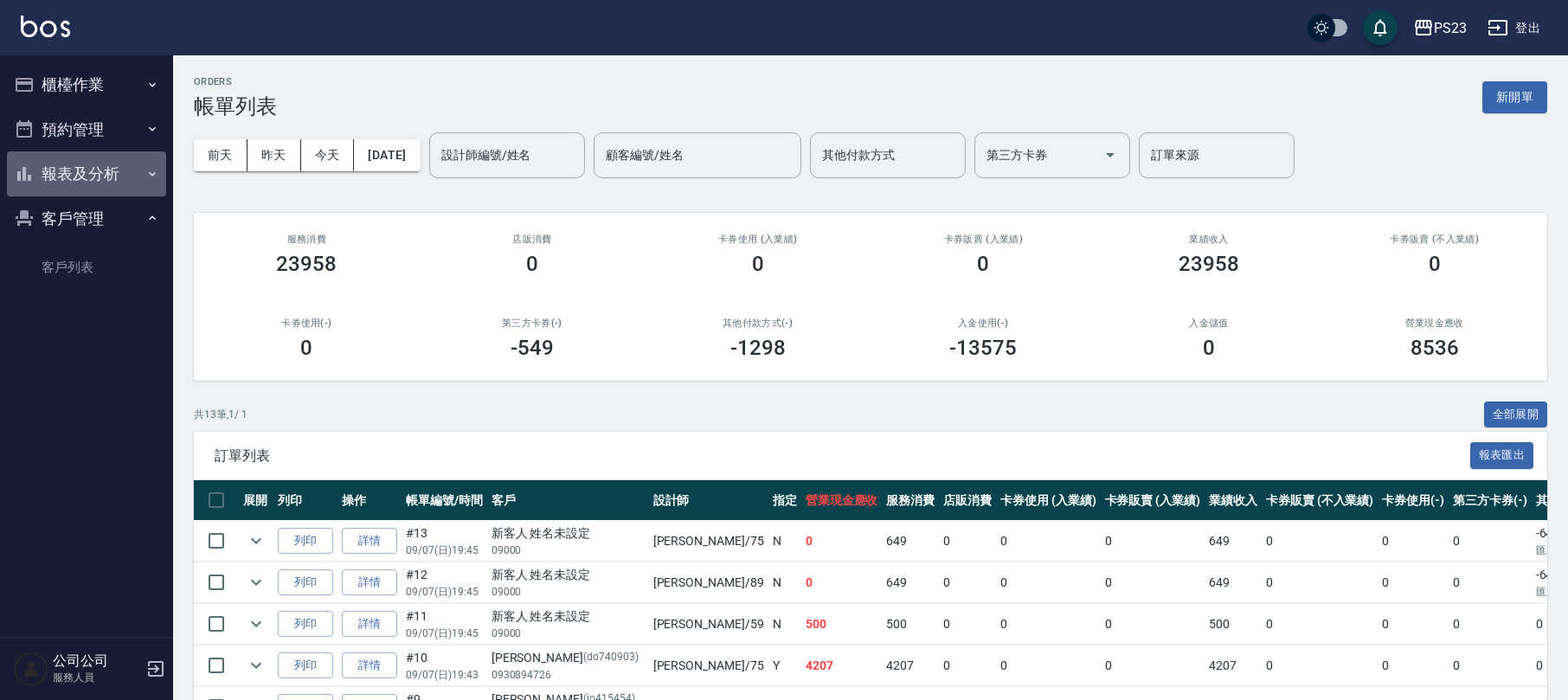
click at [87, 177] on button "報表及分析" at bounding box center [87, 173] width 159 height 45
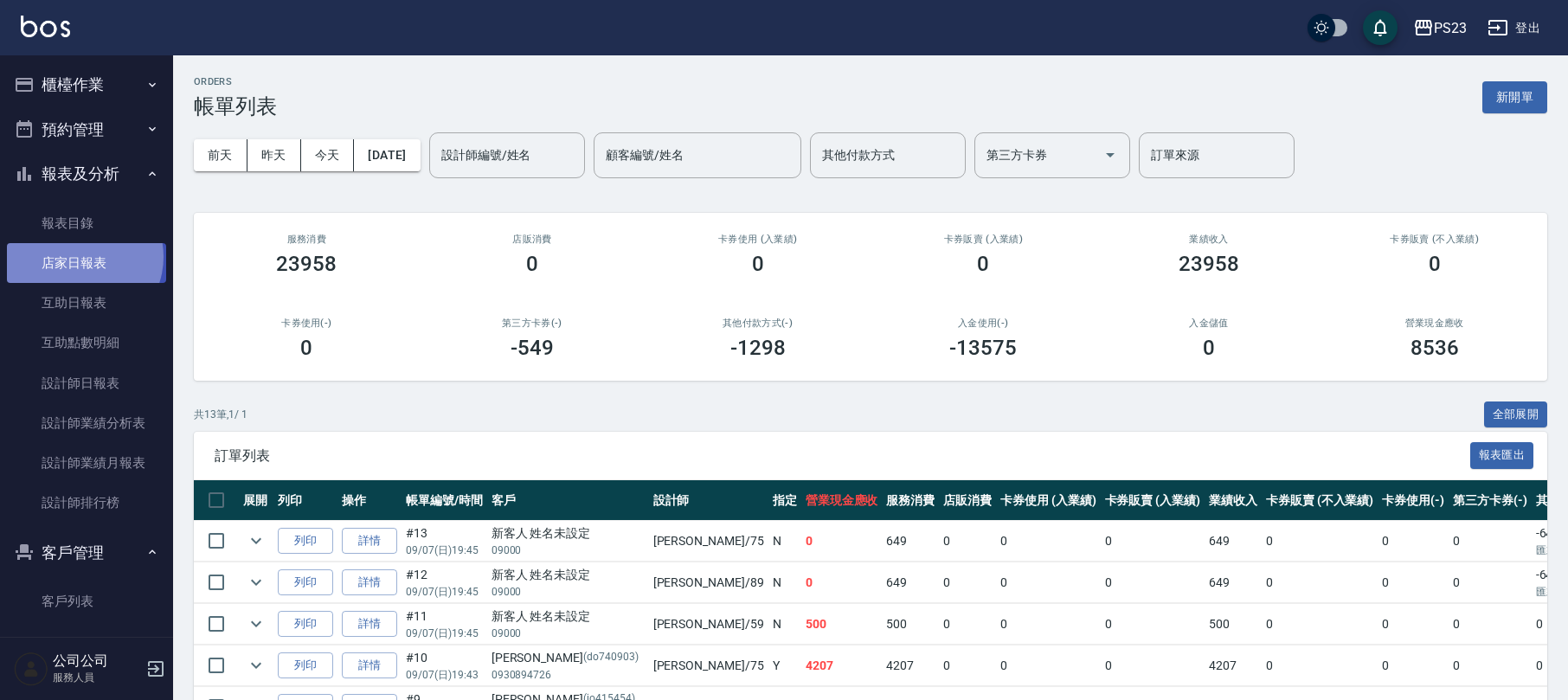
click at [81, 258] on link "店家日報表" at bounding box center [87, 263] width 159 height 40
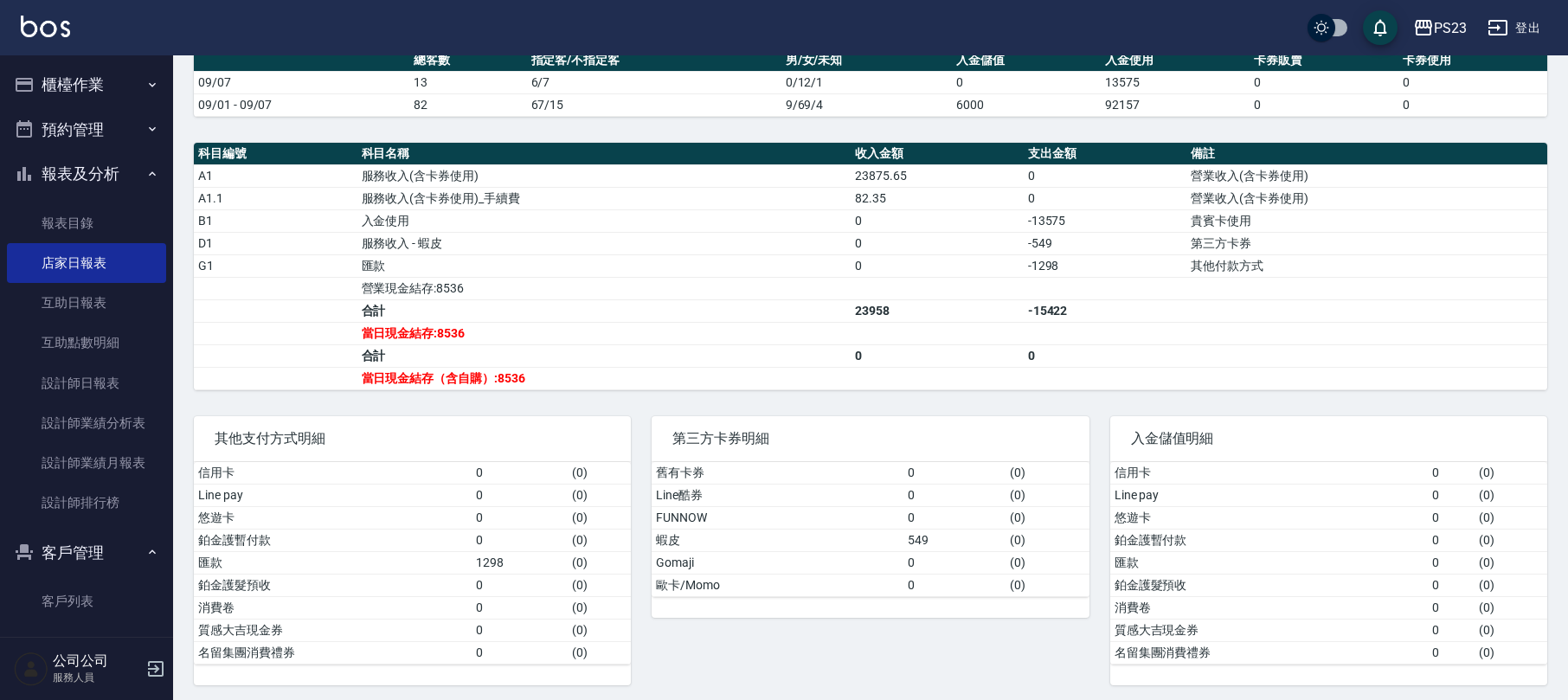
scroll to position [481, 0]
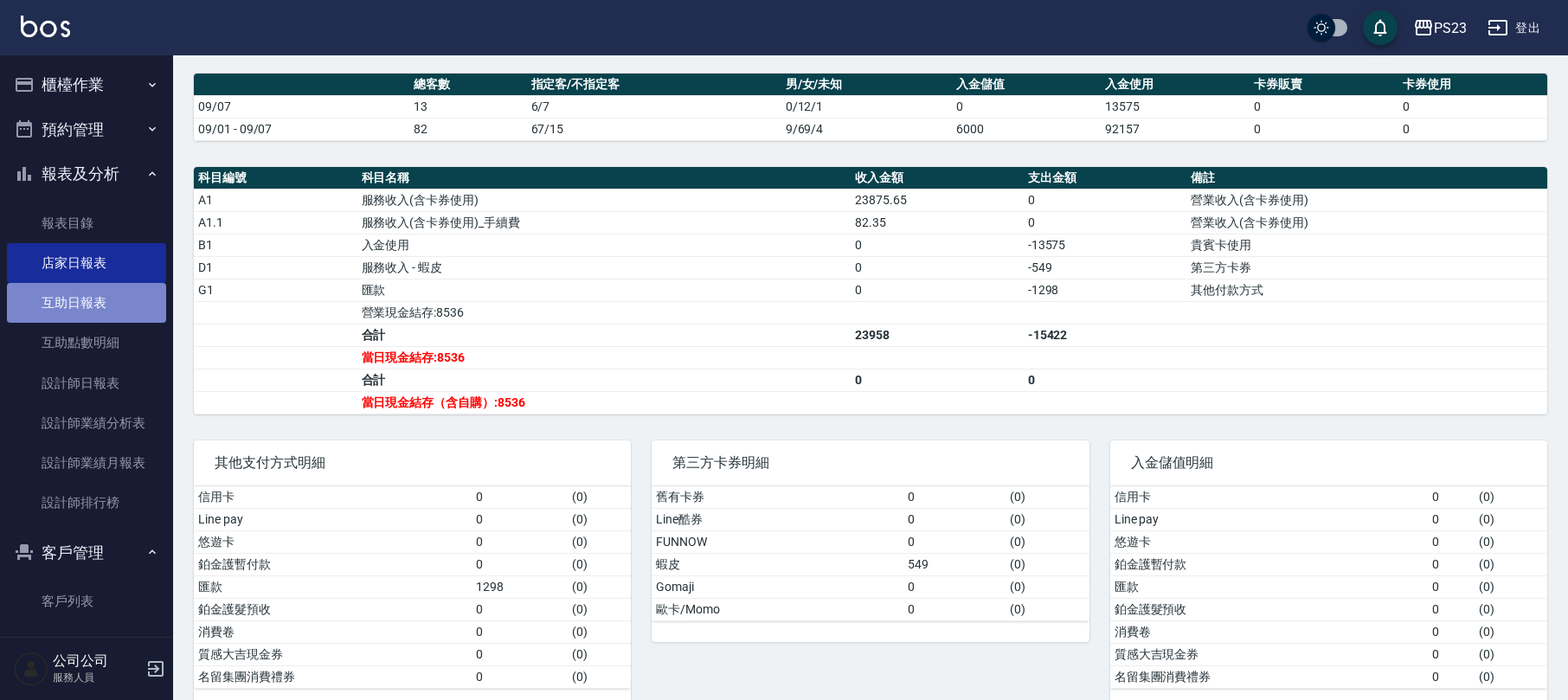
click at [90, 309] on link "互助日報表" at bounding box center [87, 303] width 159 height 40
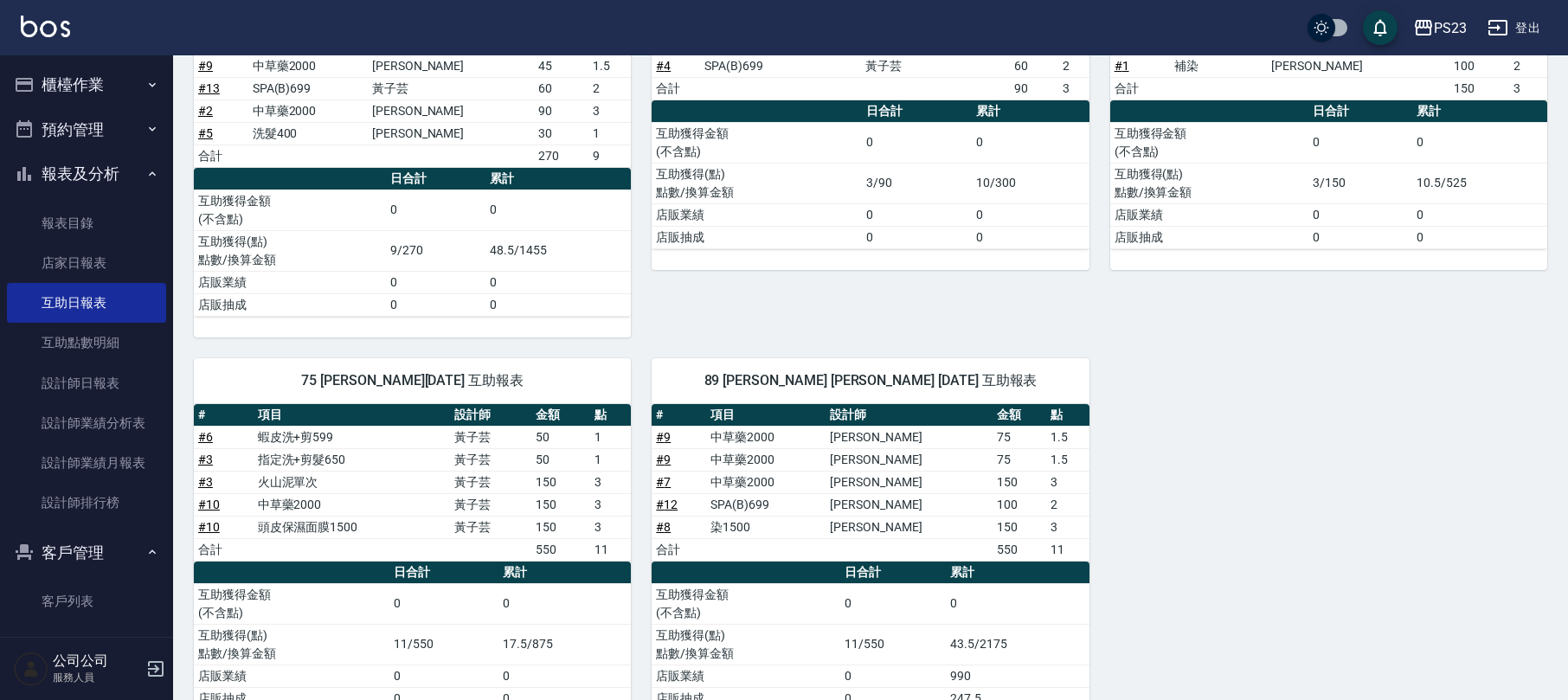
scroll to position [350, 0]
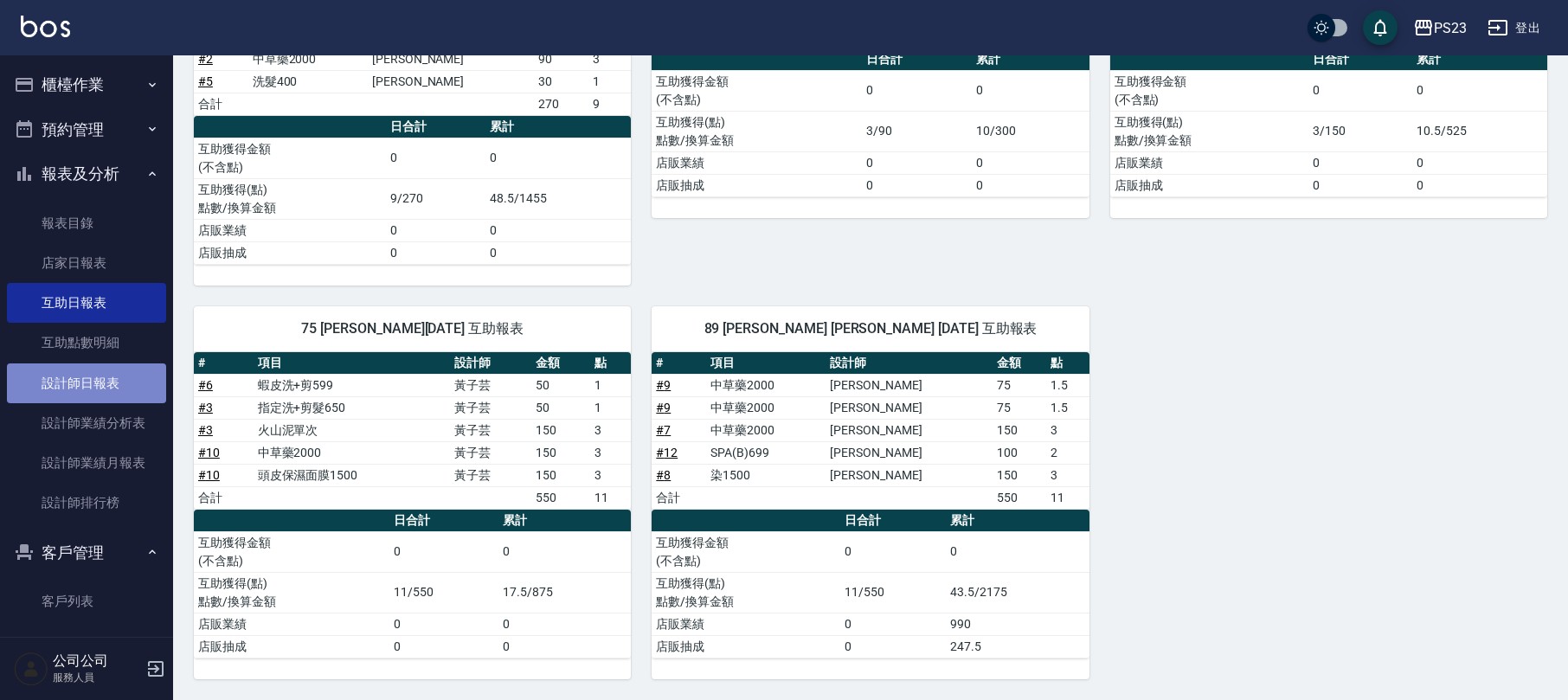
click at [111, 390] on link "設計師日報表" at bounding box center [87, 384] width 159 height 40
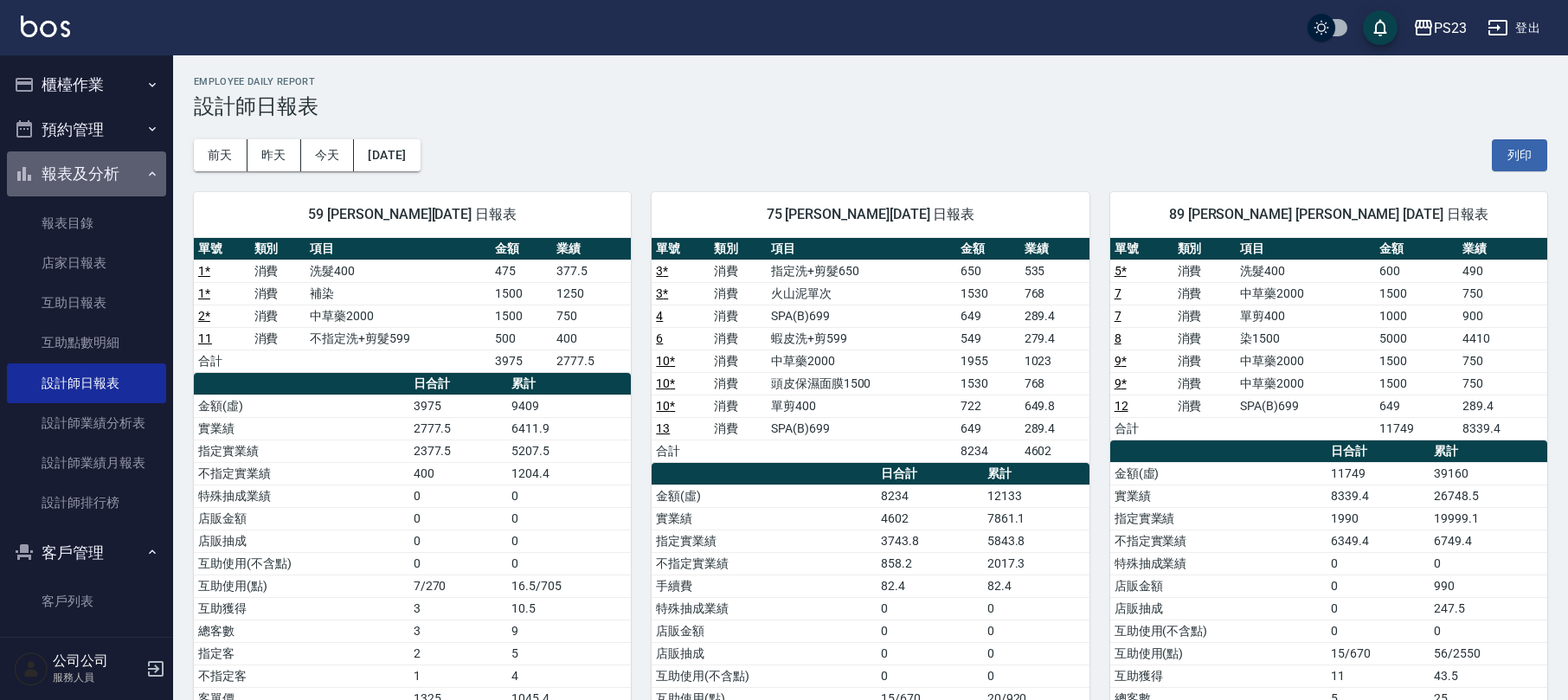
click at [91, 166] on button "報表及分析" at bounding box center [87, 173] width 159 height 45
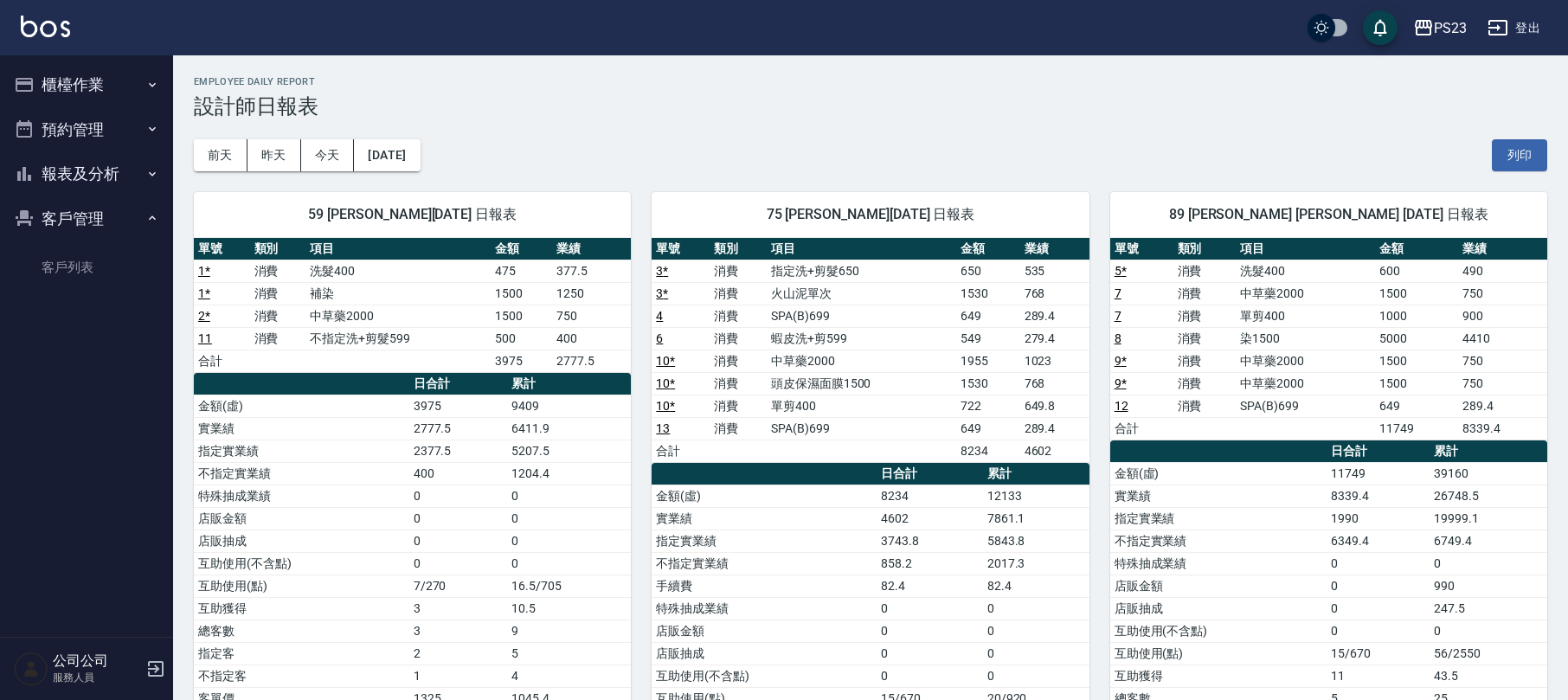
click at [96, 211] on button "客戶管理" at bounding box center [87, 219] width 159 height 45
click at [85, 77] on button "櫃檯作業" at bounding box center [87, 85] width 159 height 45
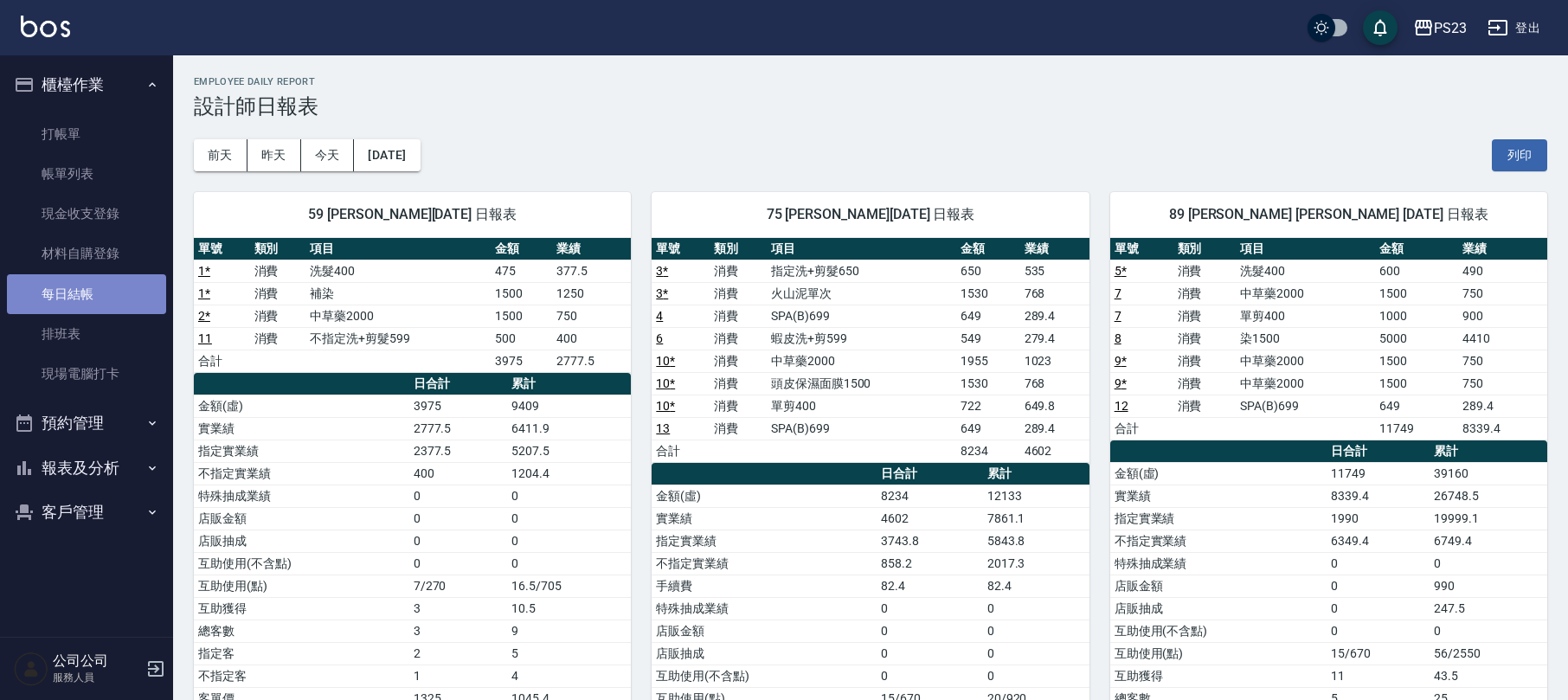
click at [107, 295] on link "每日結帳" at bounding box center [87, 294] width 159 height 40
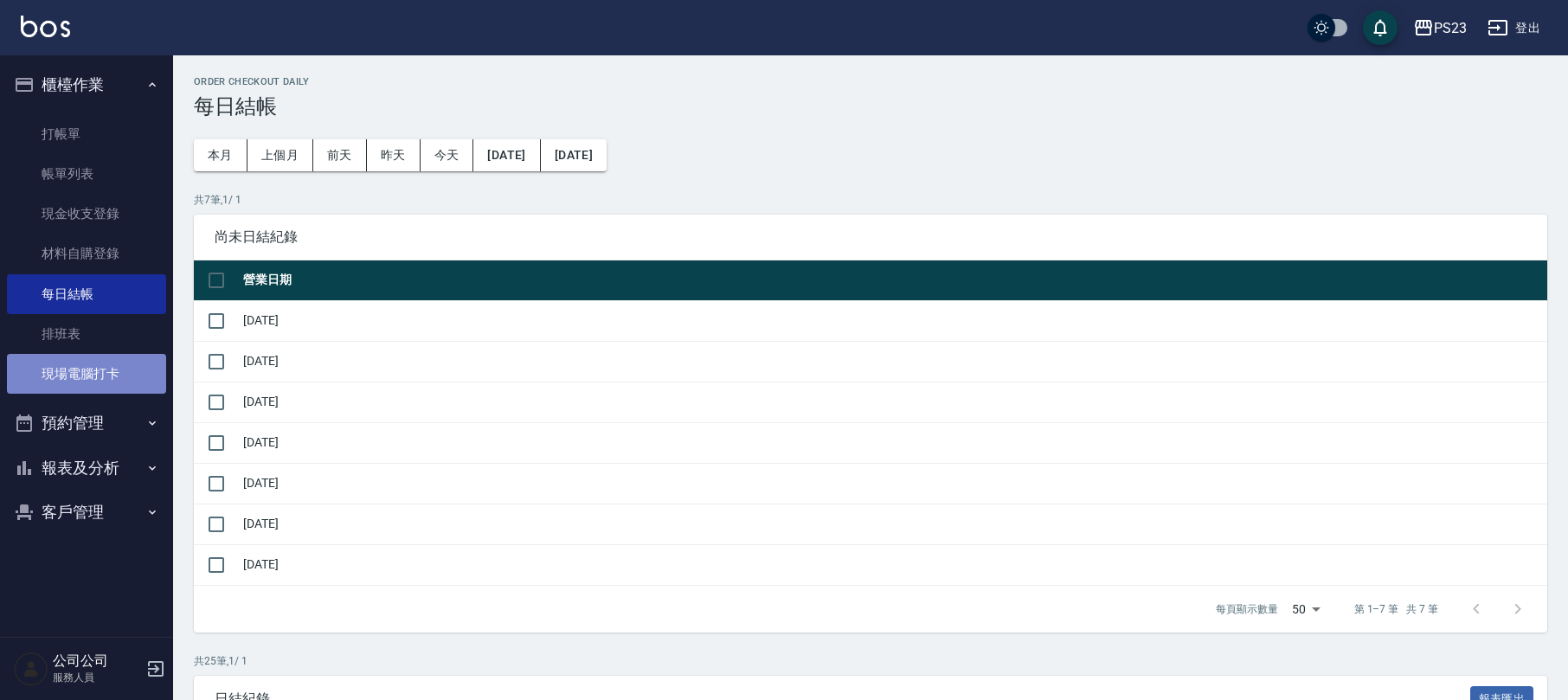
click at [81, 372] on link "現場電腦打卡" at bounding box center [87, 374] width 159 height 40
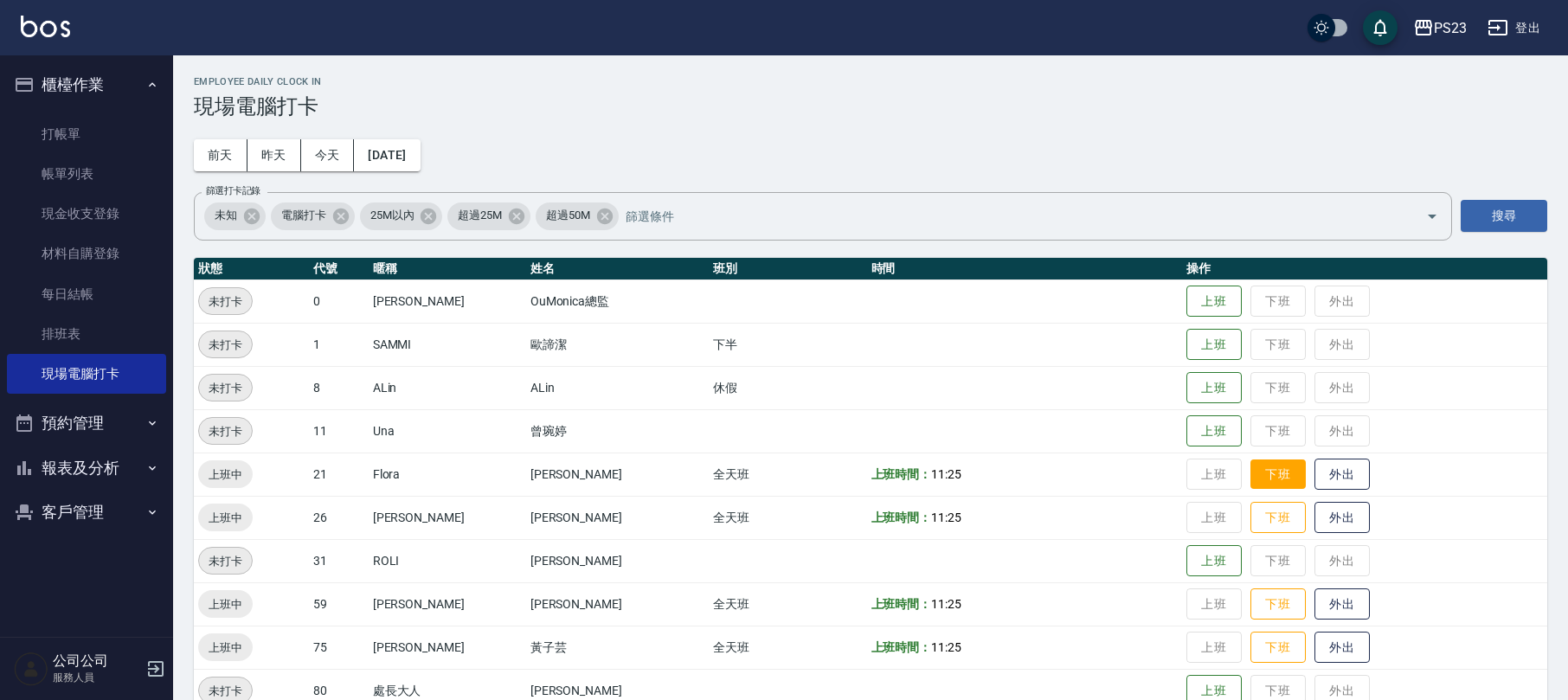
click at [1251, 474] on button "下班" at bounding box center [1279, 474] width 56 height 30
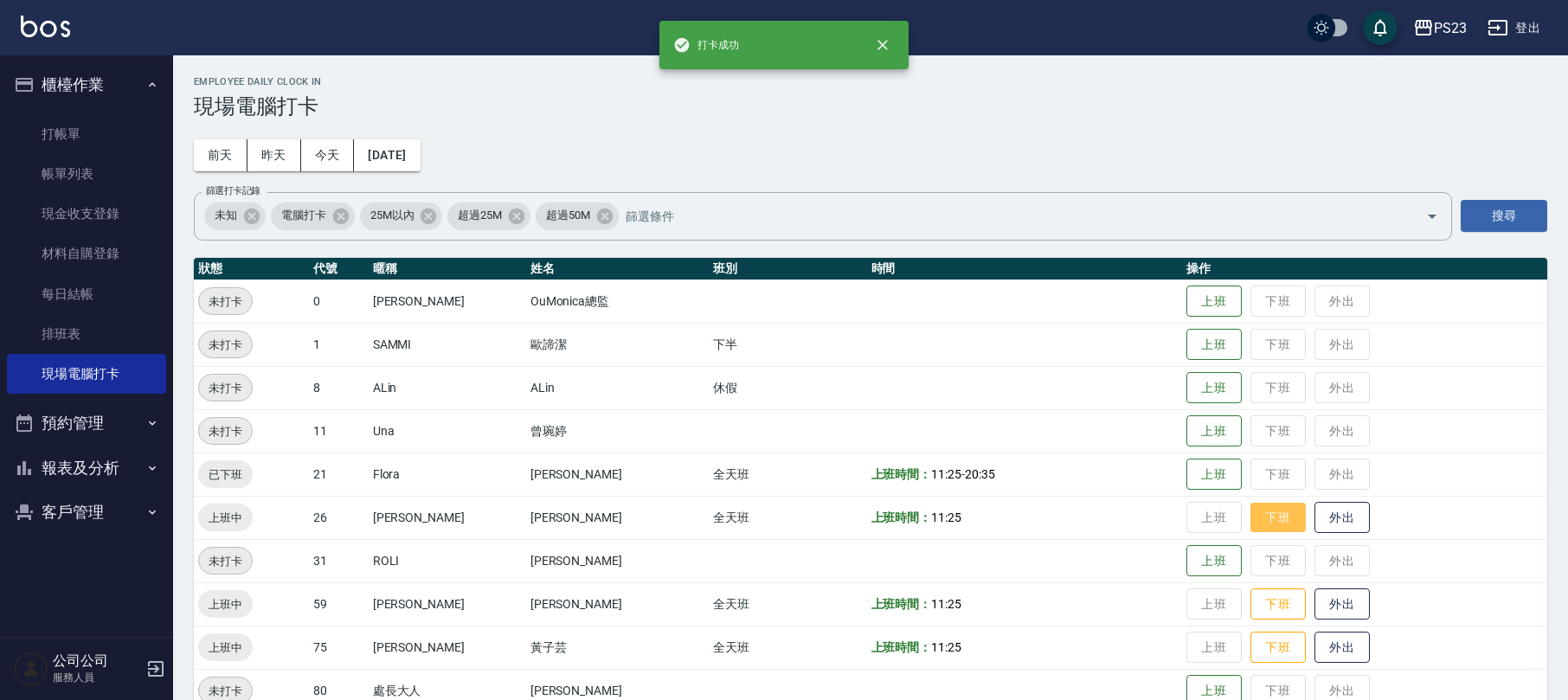
click at [1251, 517] on button "下班" at bounding box center [1279, 518] width 56 height 30
click at [1251, 598] on button "下班" at bounding box center [1279, 605] width 56 height 30
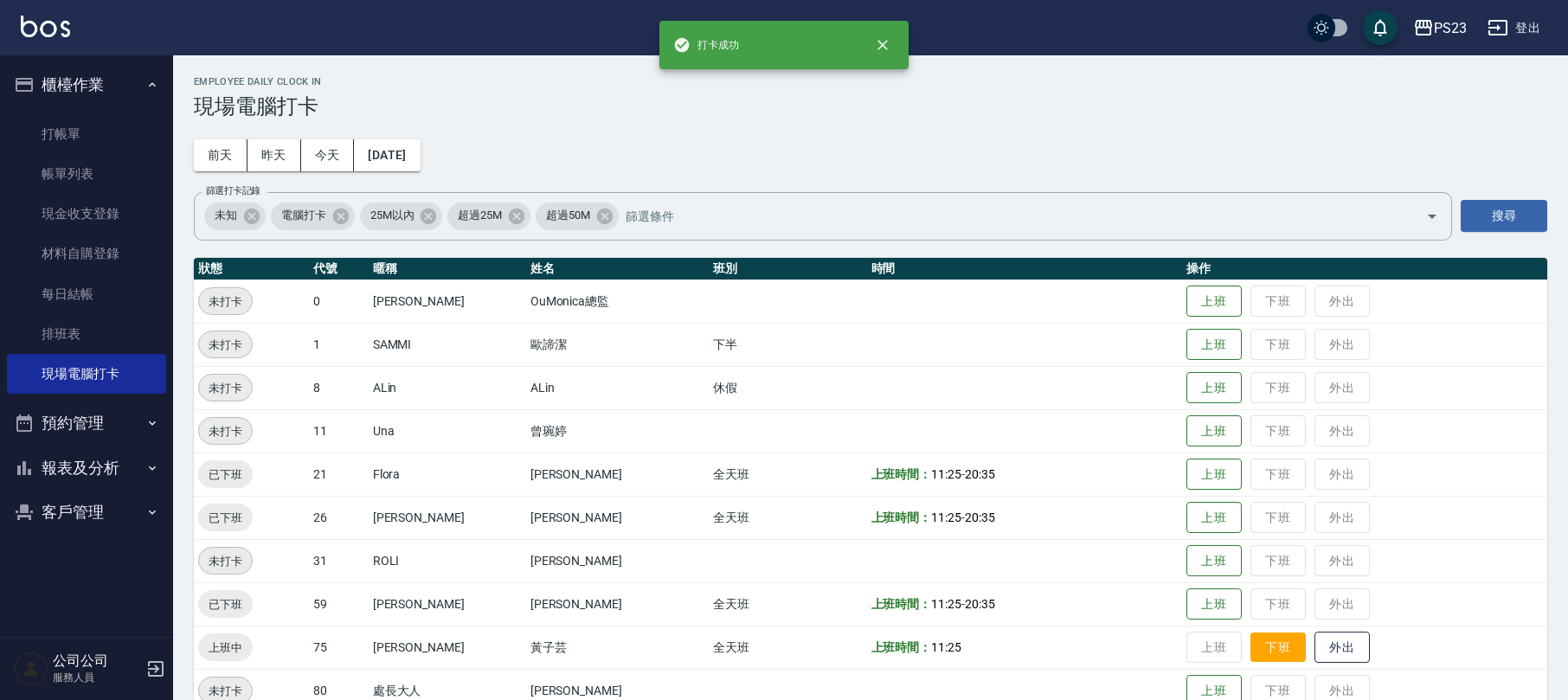
click at [1251, 655] on button "下班" at bounding box center [1279, 647] width 56 height 30
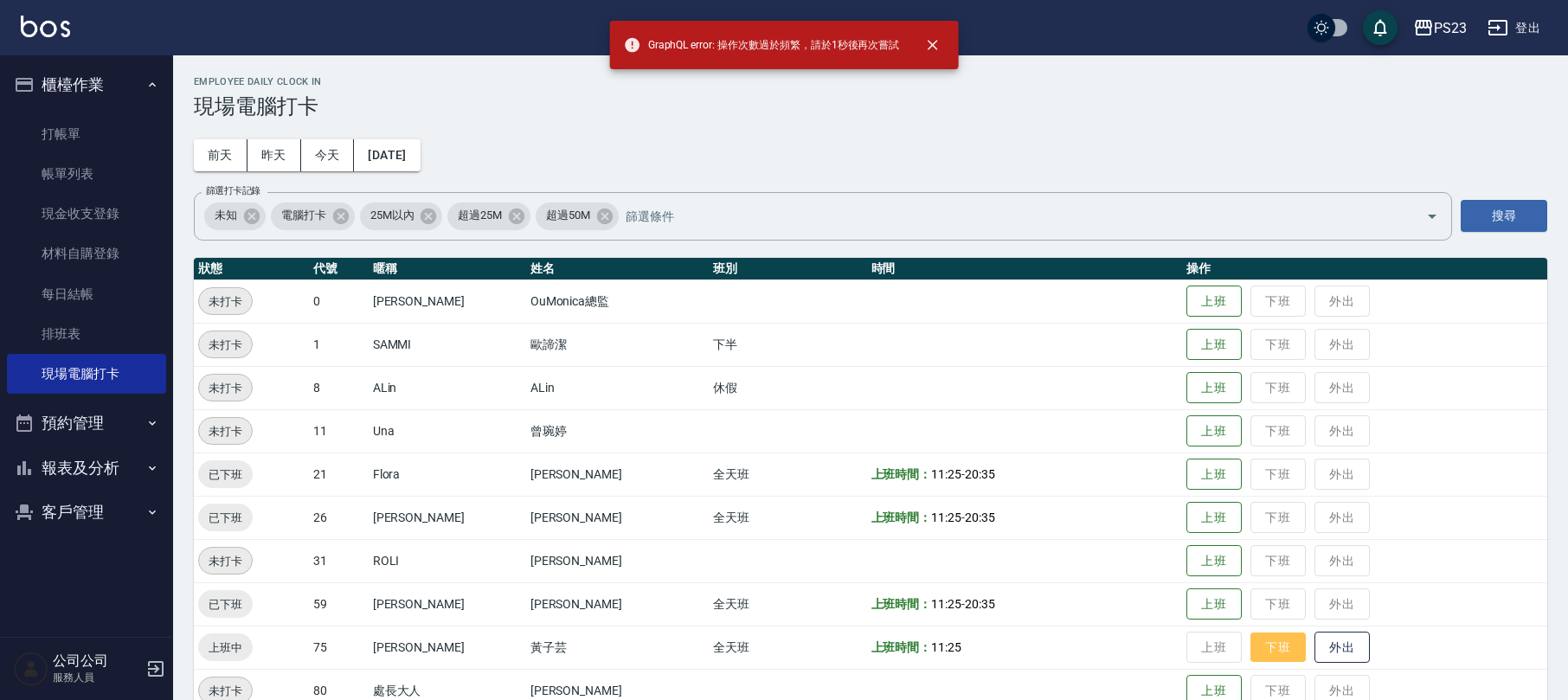
click at [1251, 645] on button "下班" at bounding box center [1279, 647] width 56 height 30
